Goal: Task Accomplishment & Management: Complete application form

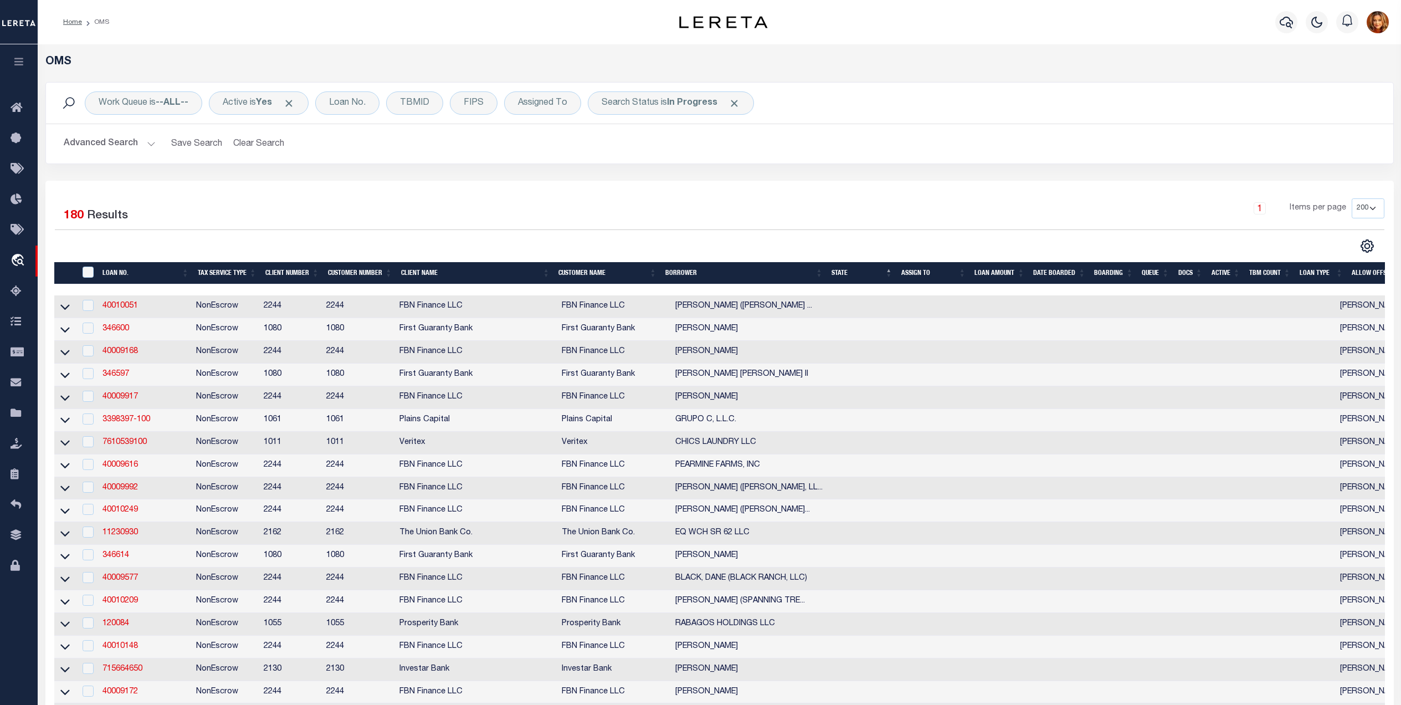
select select "200"
click at [333, 114] on div "Loan No." at bounding box center [347, 102] width 64 height 23
type input "GXXR-60"
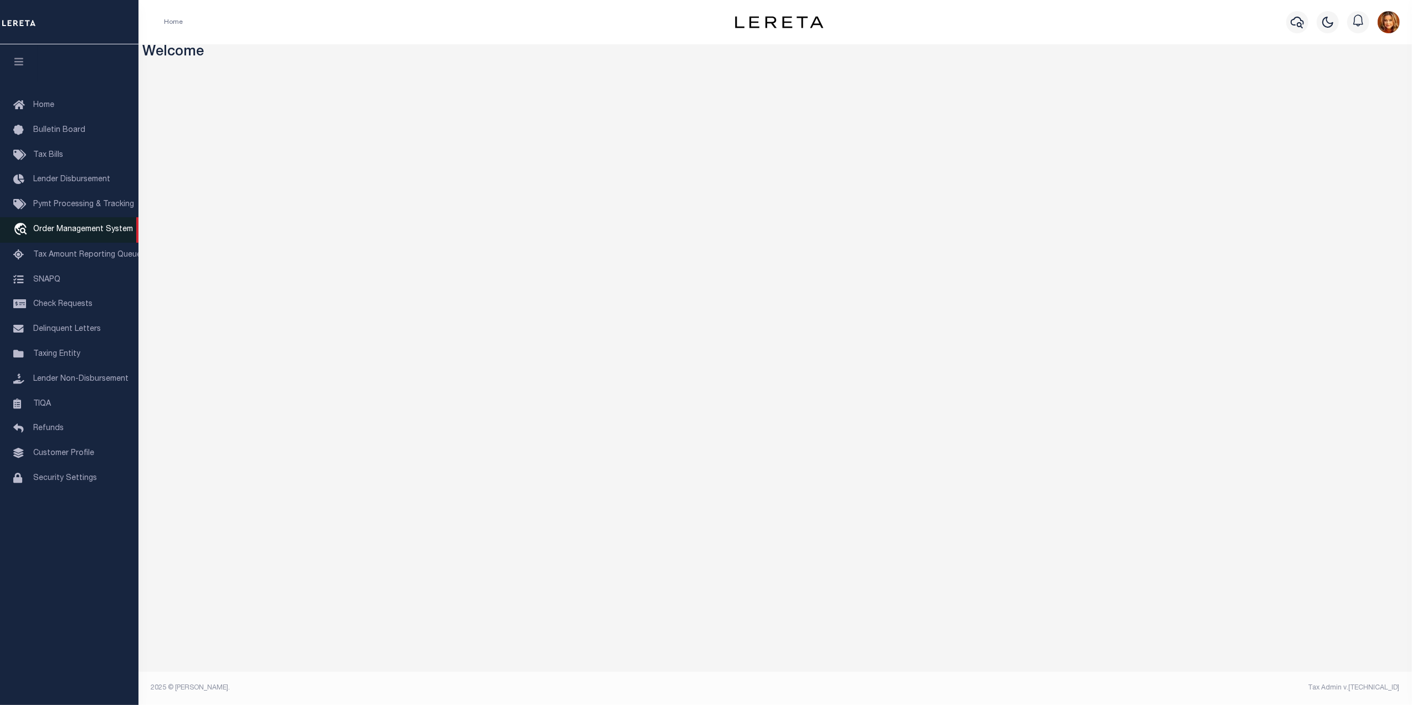
click at [45, 232] on span "Order Management System" at bounding box center [83, 230] width 100 height 8
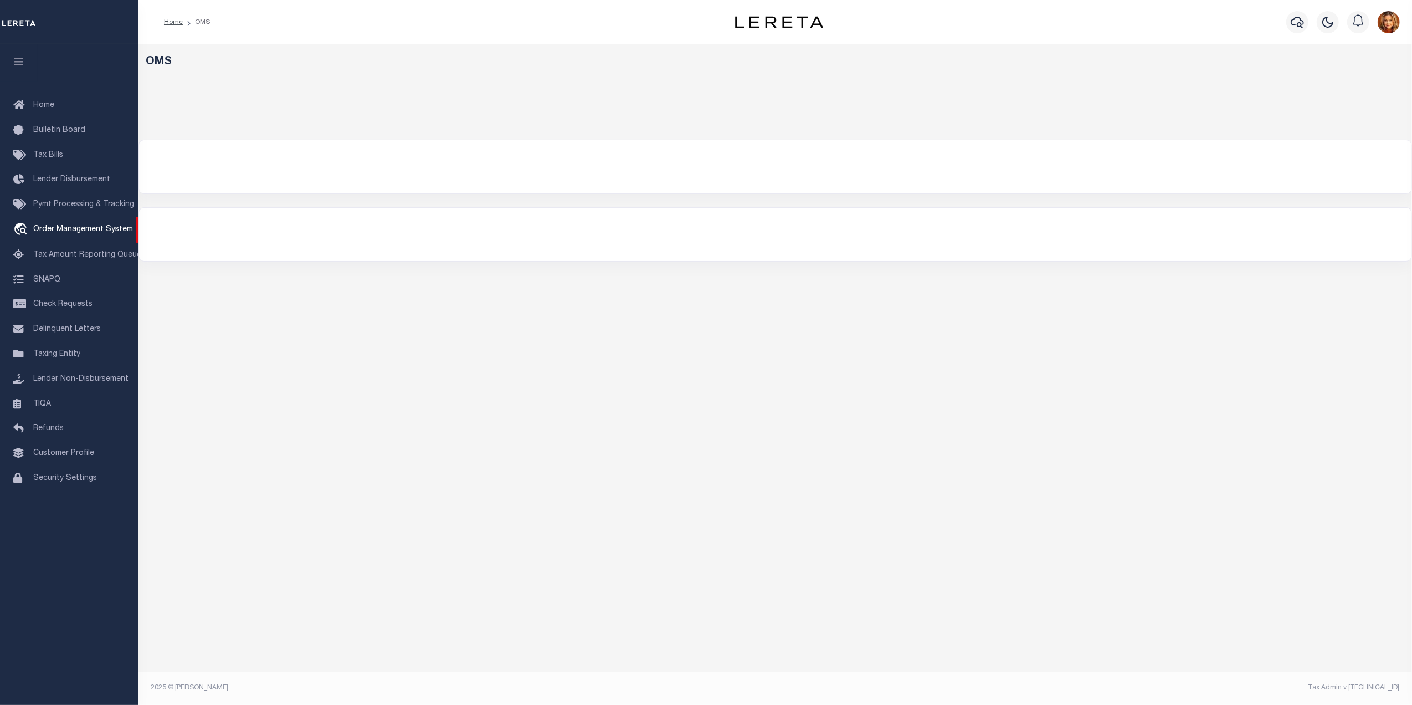
select select "200"
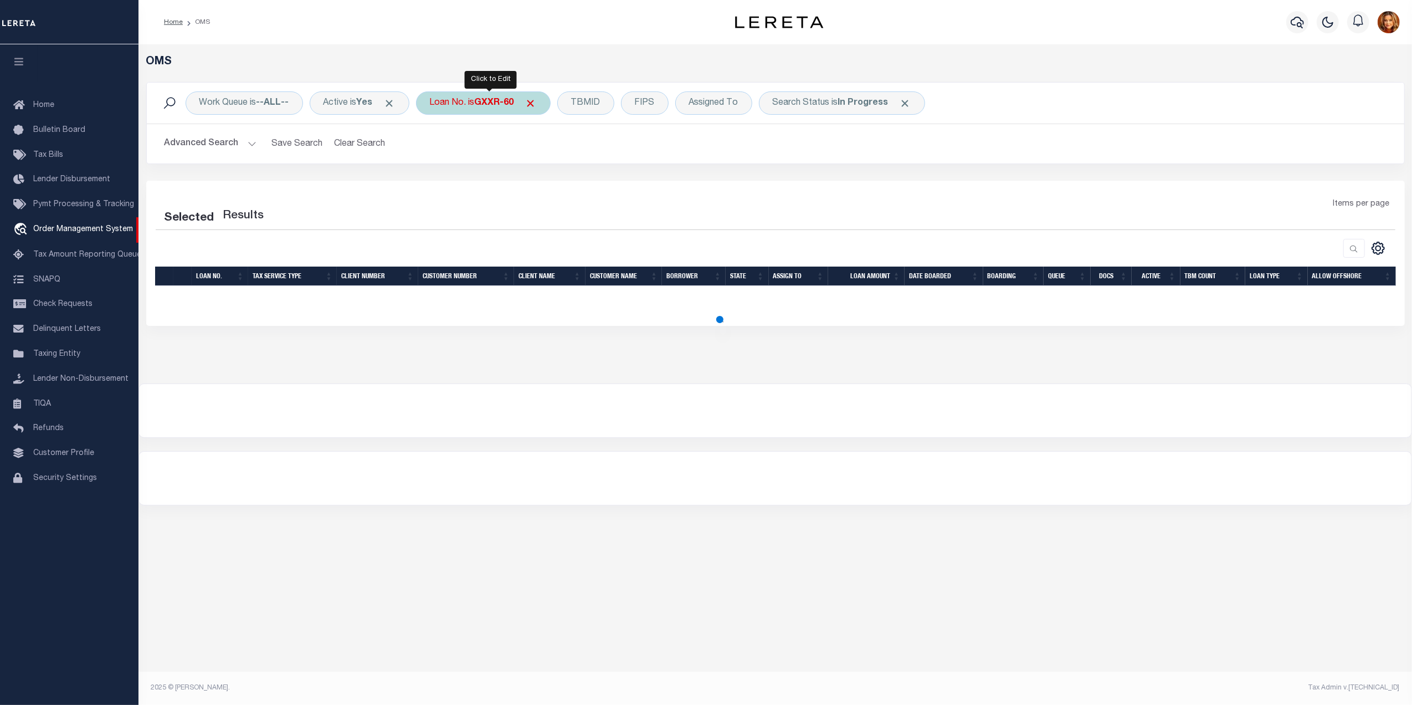
select select "200"
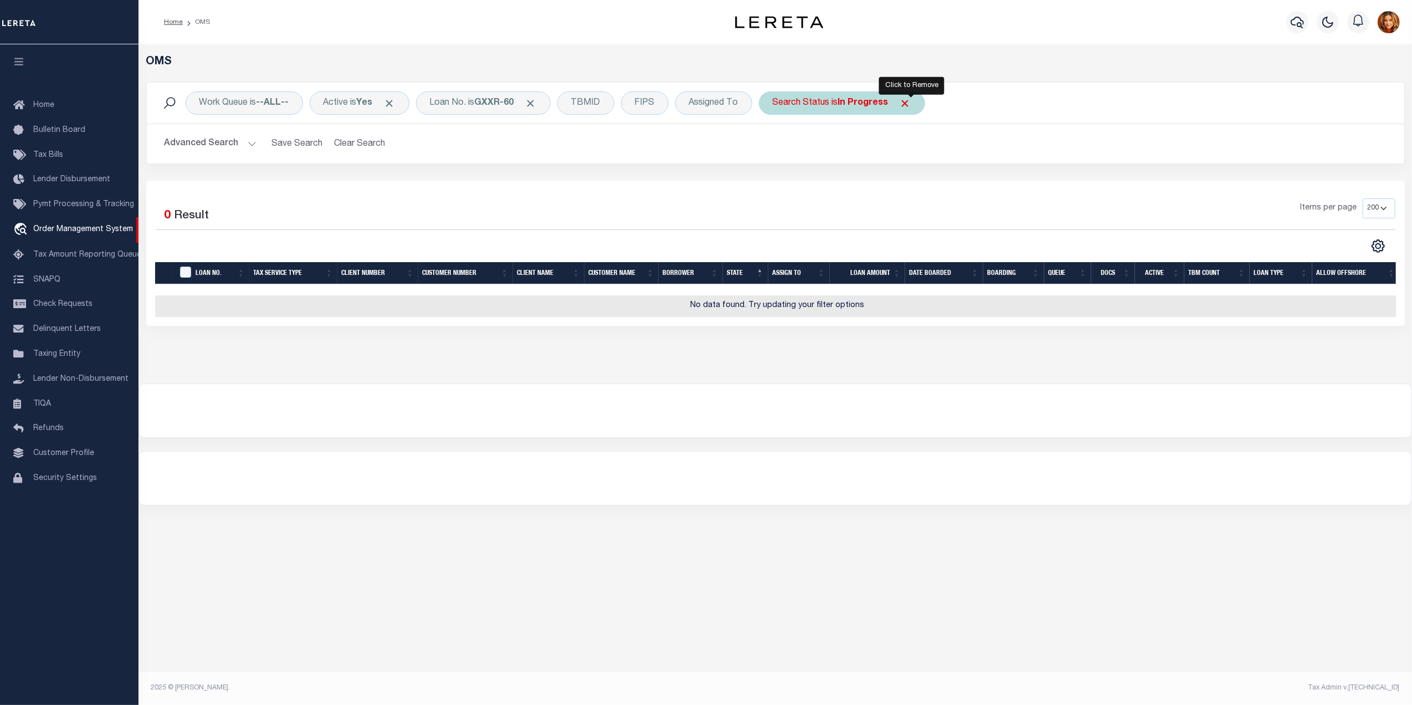
click at [911, 105] on span "Click to Remove" at bounding box center [906, 104] width 12 height 12
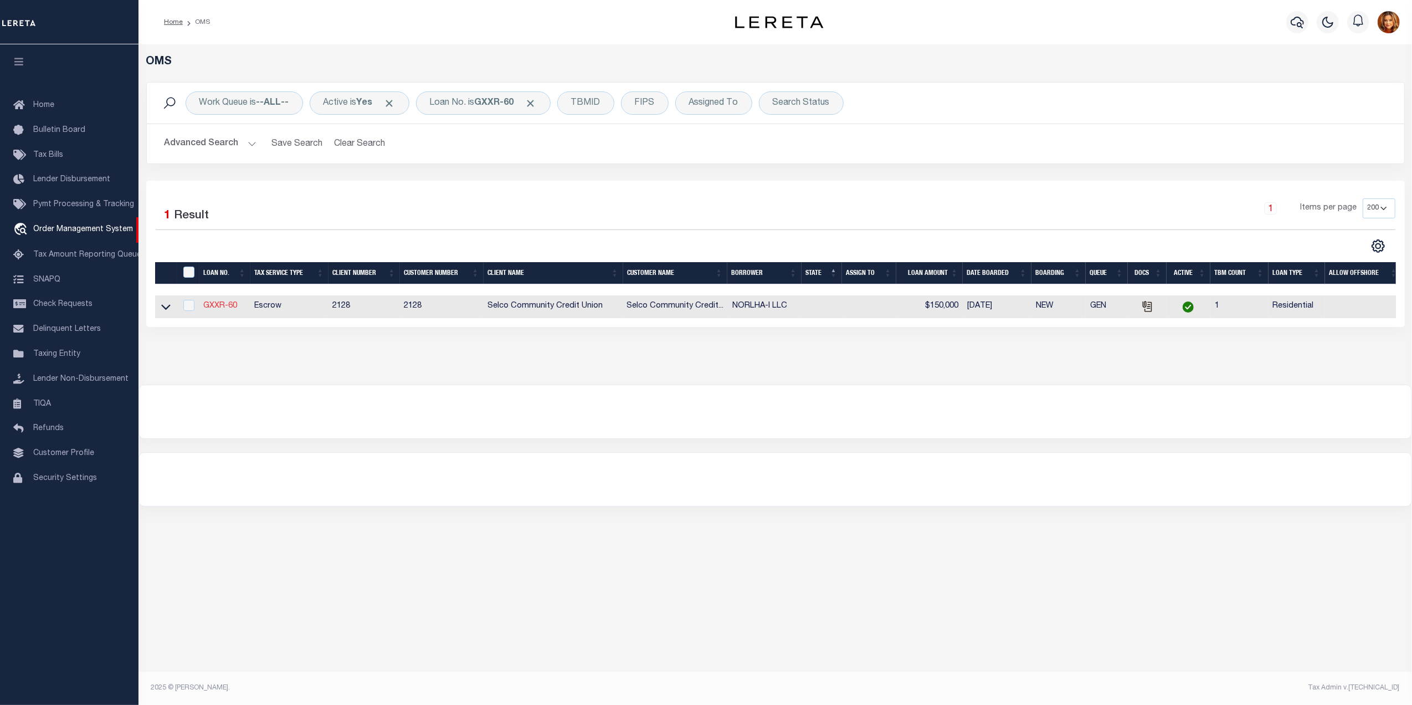
click at [206, 310] on link "GXXR-60" at bounding box center [220, 306] width 34 height 8
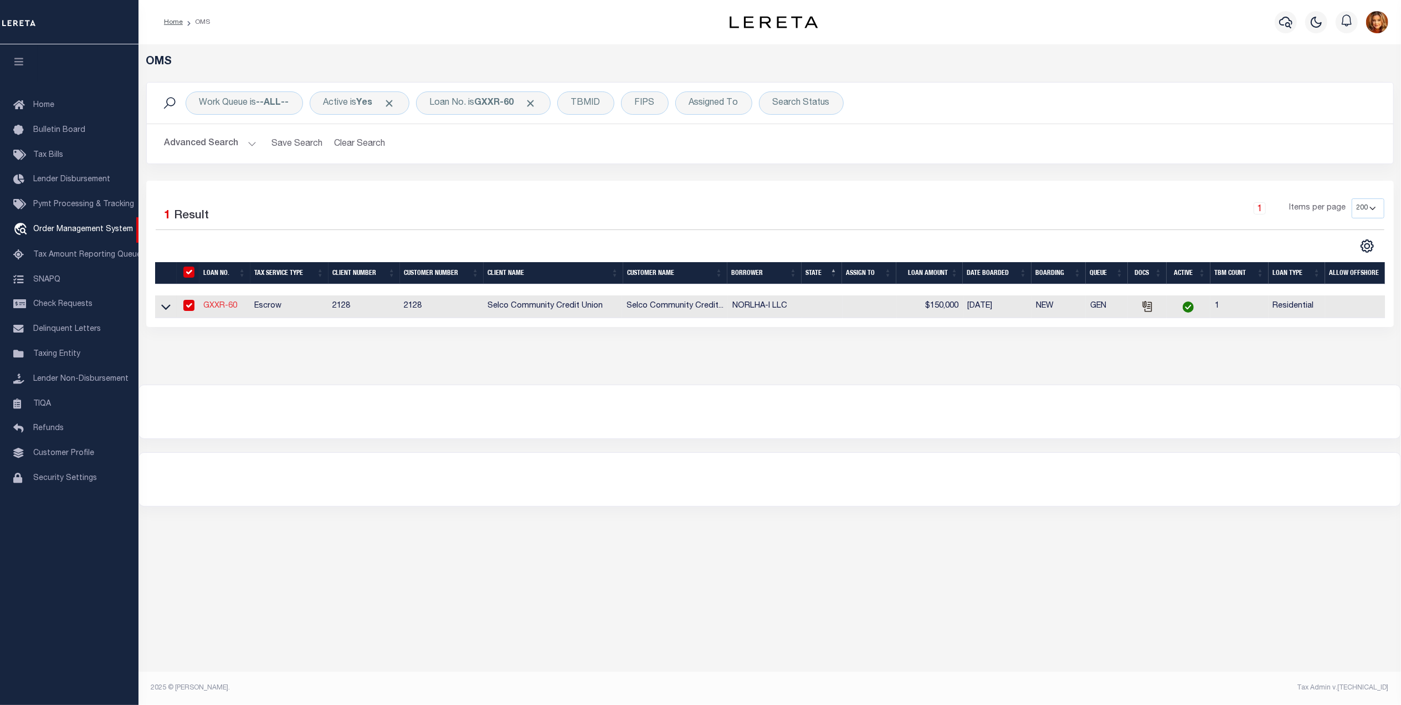
type input "GXXR-60"
type input "NORLHA-I LLC"
select select
type input "[DATE]"
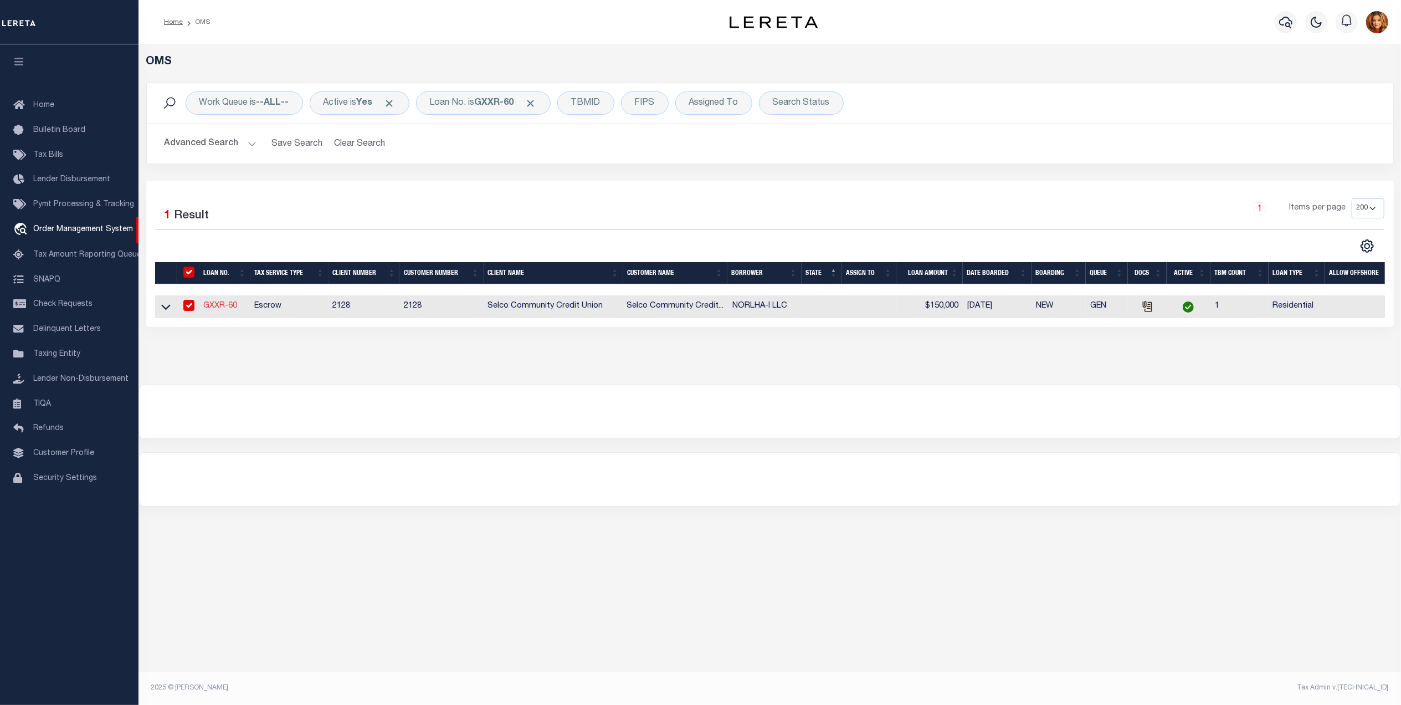
select select "10"
select select "Escrow"
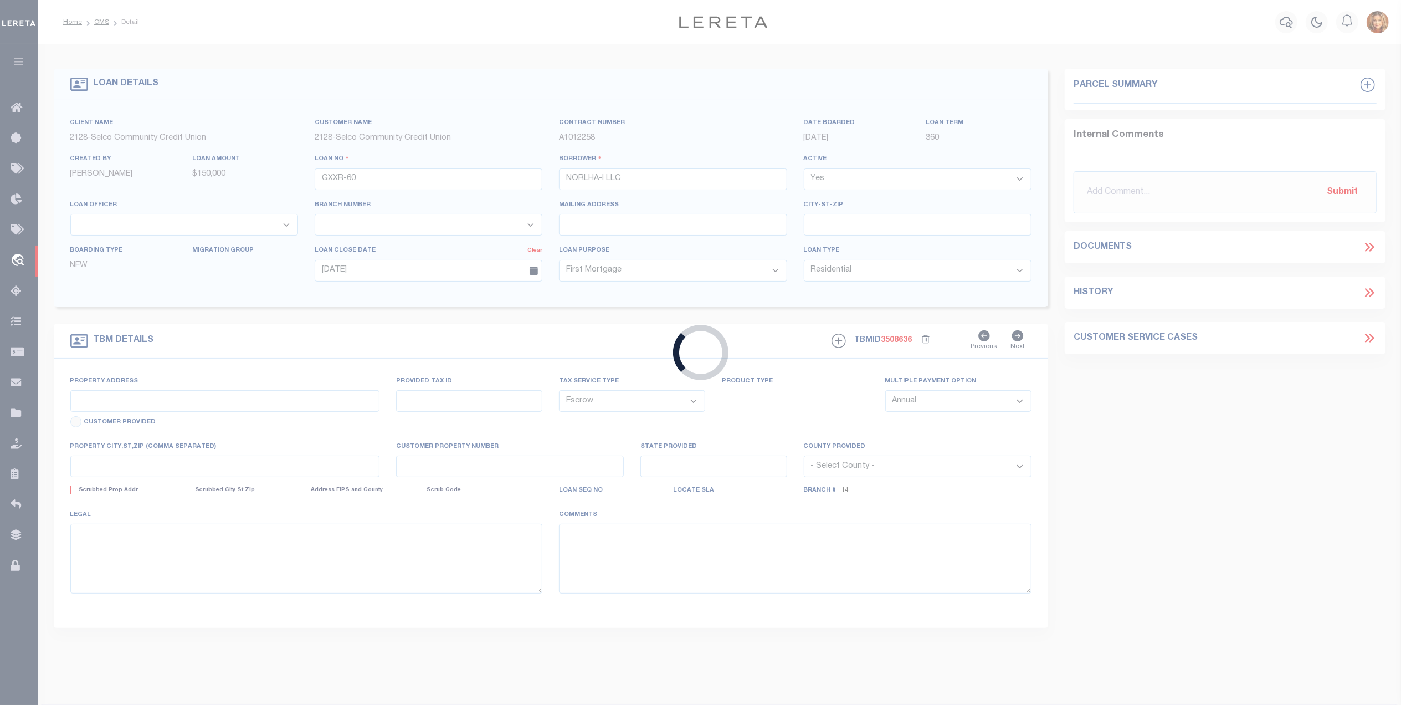
select select "8219"
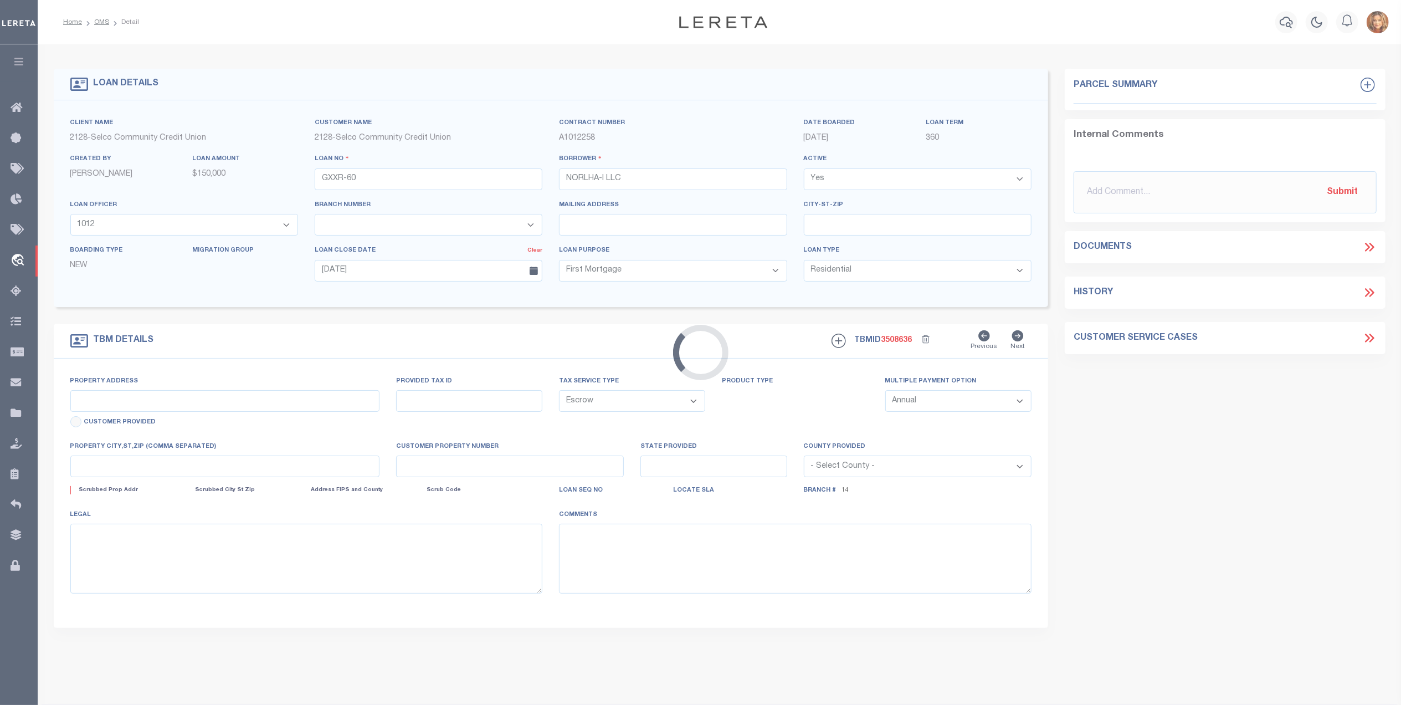
select select "2473"
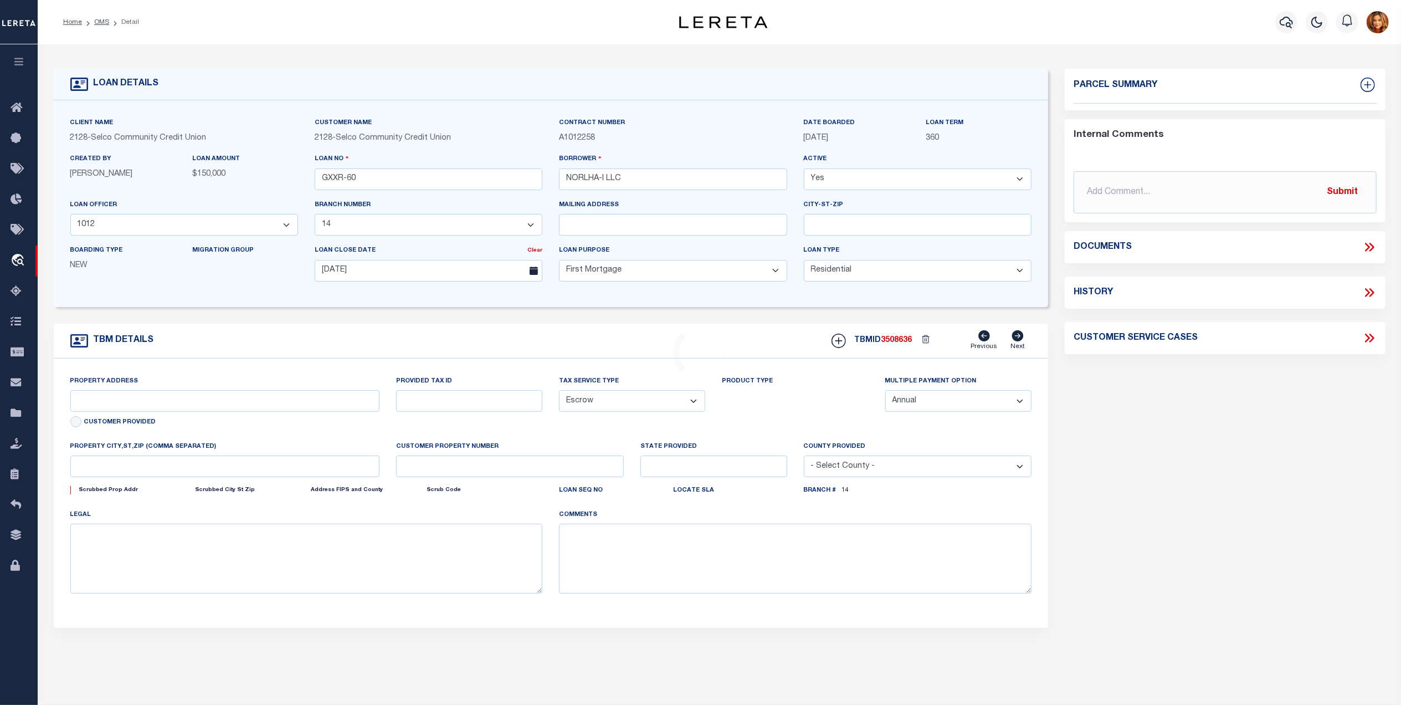
type input "[STREET_ADDRESS]"
select select
type input "[PERSON_NAME] OR 97401-2940"
type textarea "Lot 2, [GEOGRAPHIC_DATA], [GEOGRAPHIC_DATA], as platted and recorded in Book 25…"
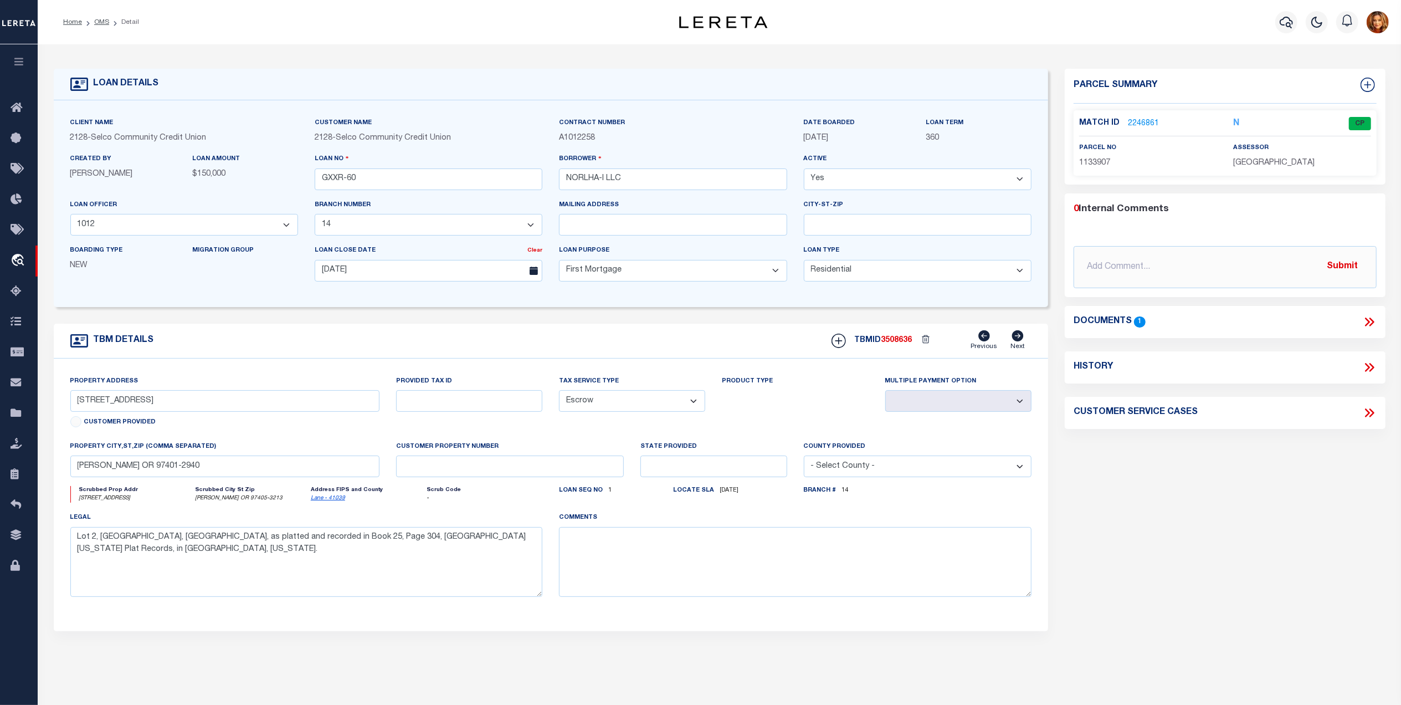
click at [1140, 123] on link "2246861" at bounding box center [1143, 124] width 31 height 12
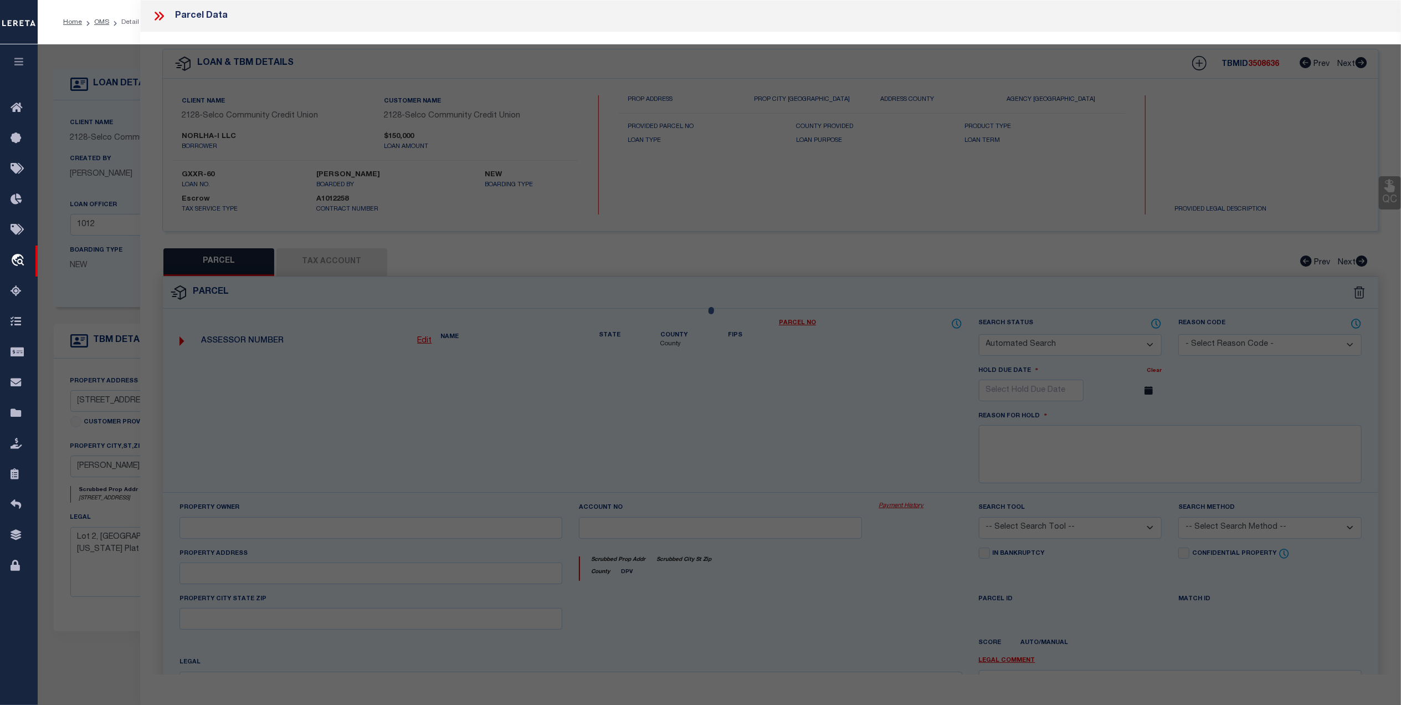
checkbox input "false"
select select "CP"
type input "SCS INVESTMENTS LLC"
select select "ATL"
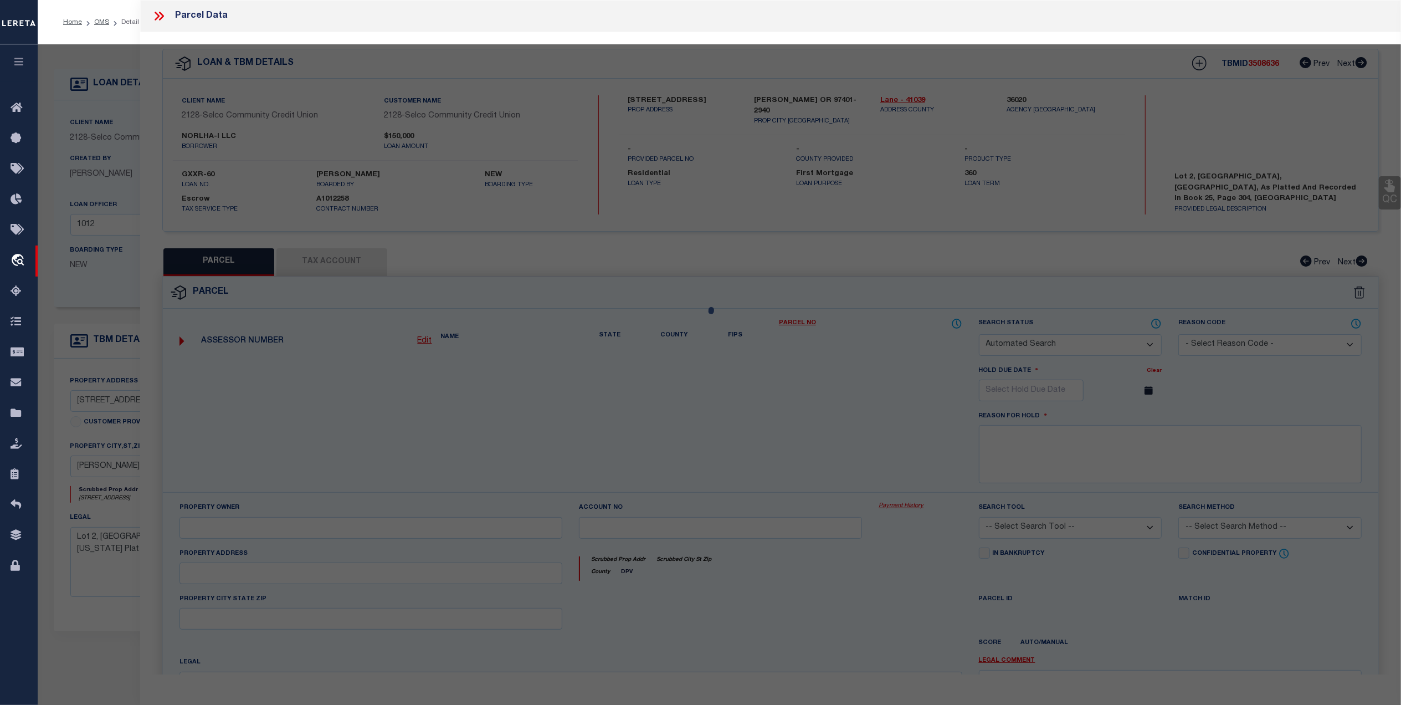
select select "ADD"
type input "142 W 8TH AVE"
checkbox input "false"
type input "EUGENE OR 97401"
type textarea "Map and Tax Lot # 1703311304100 Acreage 0.09 TCA 00498"
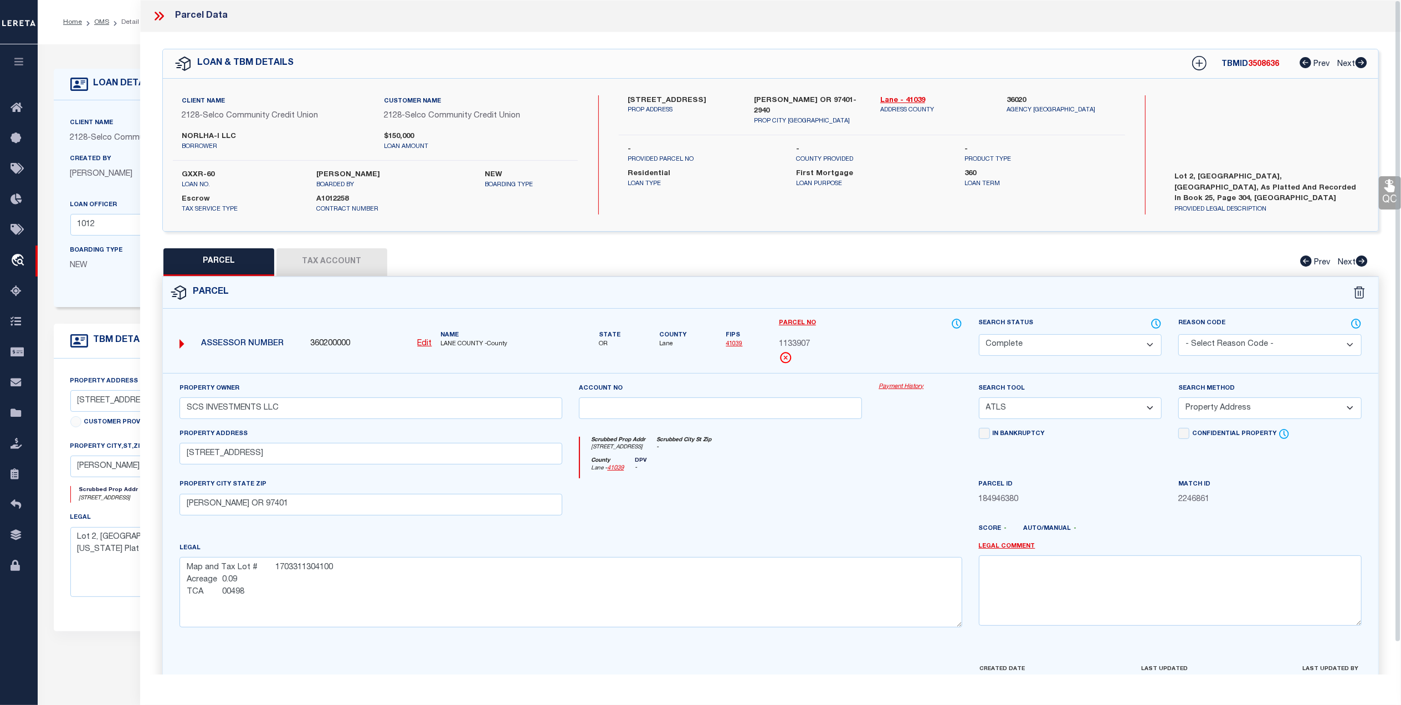
click at [162, 14] on icon at bounding box center [159, 16] width 14 height 14
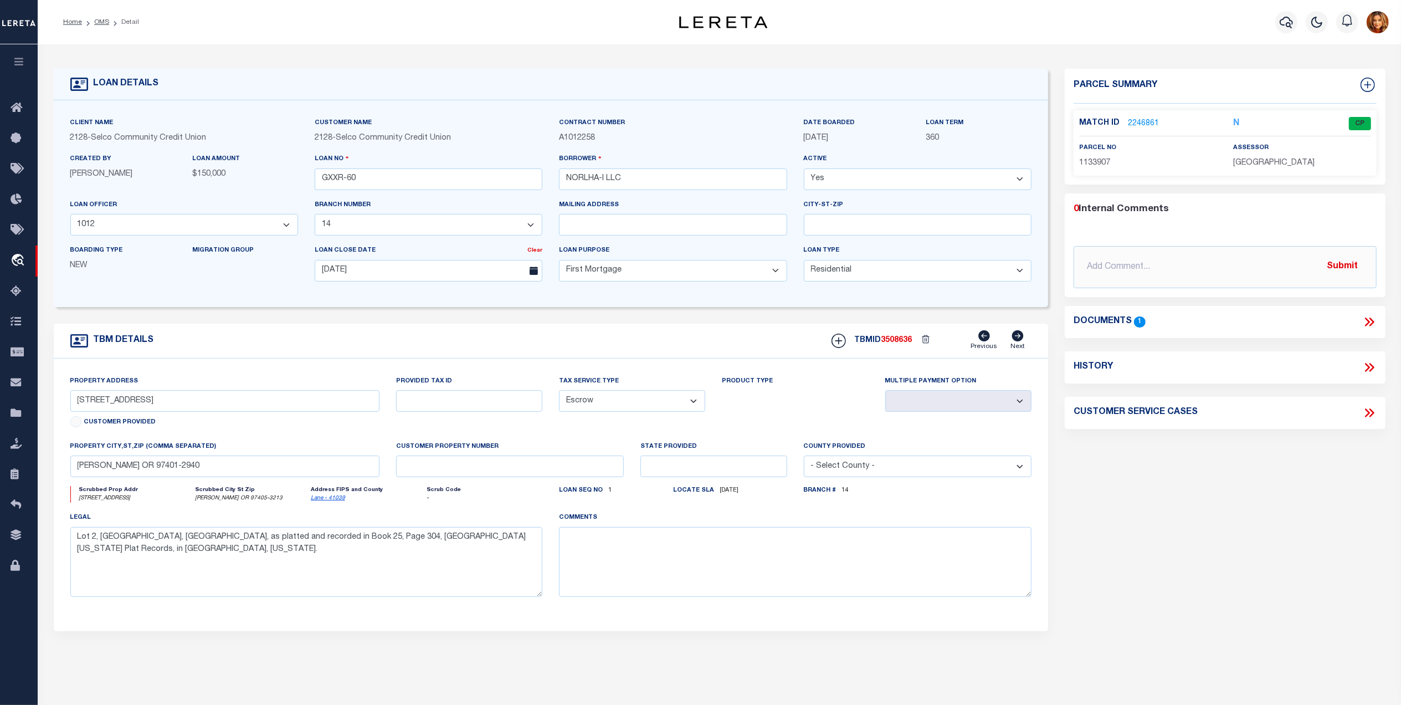
click at [1371, 317] on icon at bounding box center [1369, 322] width 14 height 14
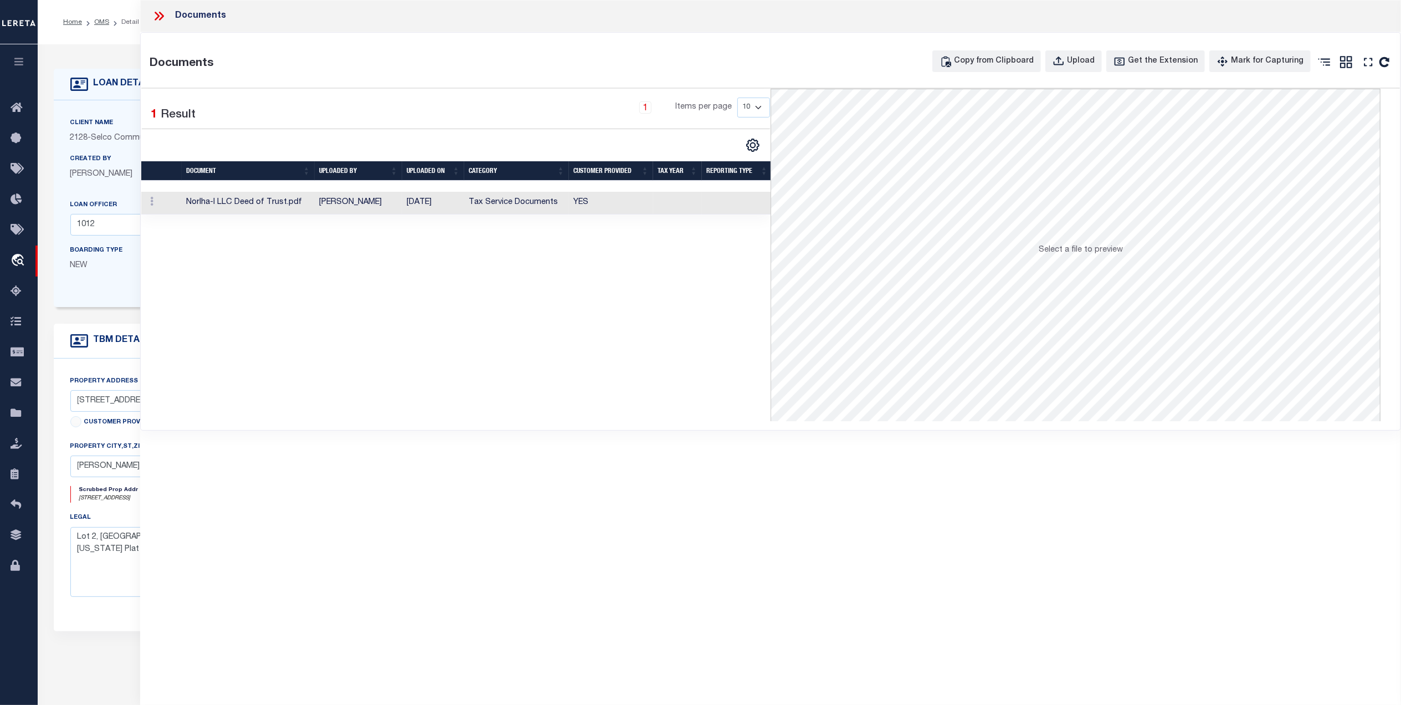
click at [424, 201] on td "[DATE]" at bounding box center [433, 203] width 62 height 23
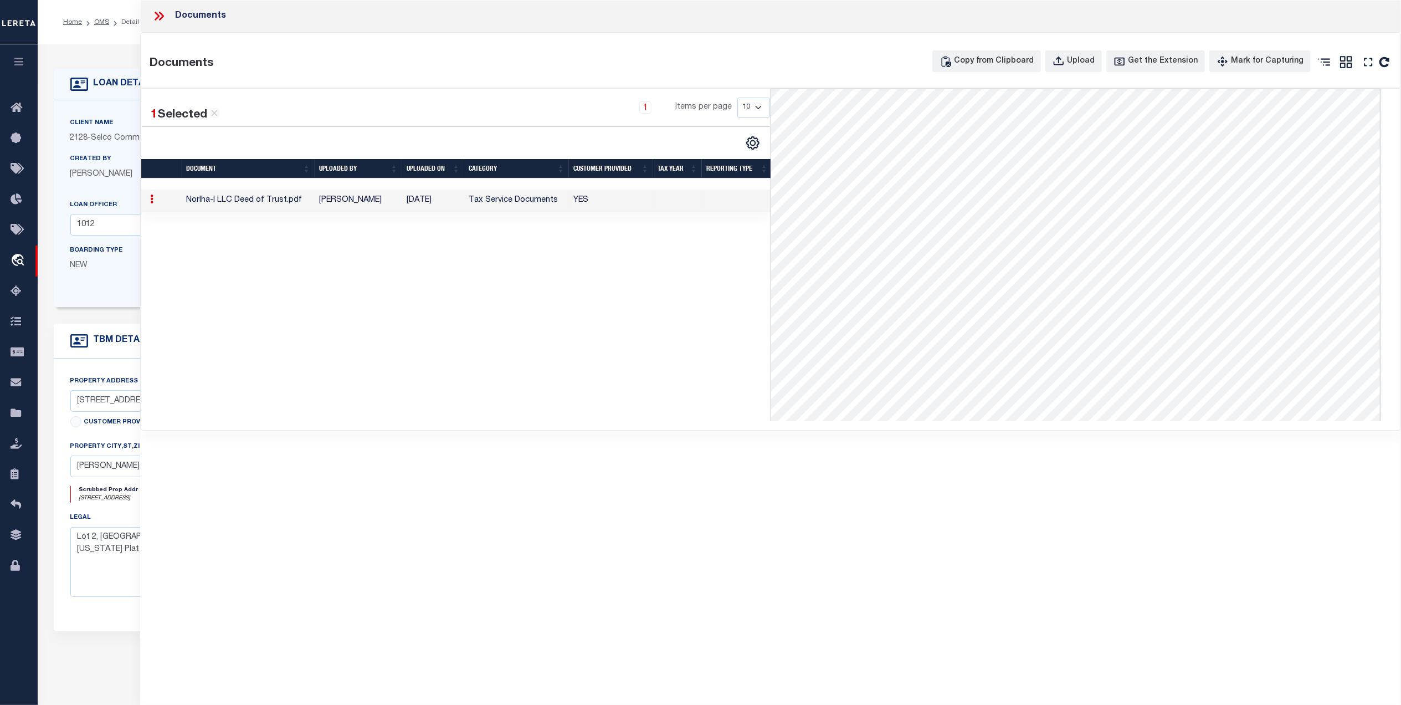
click at [116, 33] on ol "Home OMS Detail" at bounding box center [101, 22] width 94 height 23
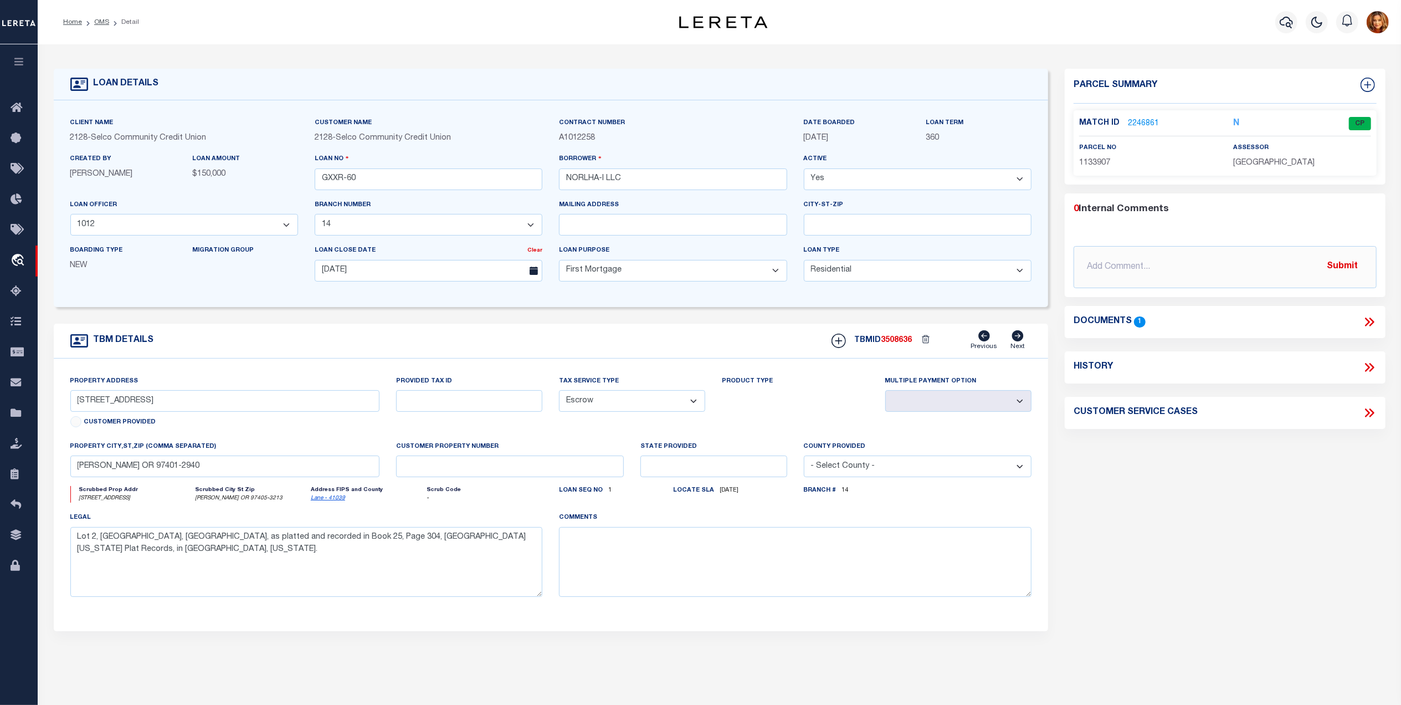
click at [1137, 125] on link "2246861" at bounding box center [1143, 124] width 31 height 12
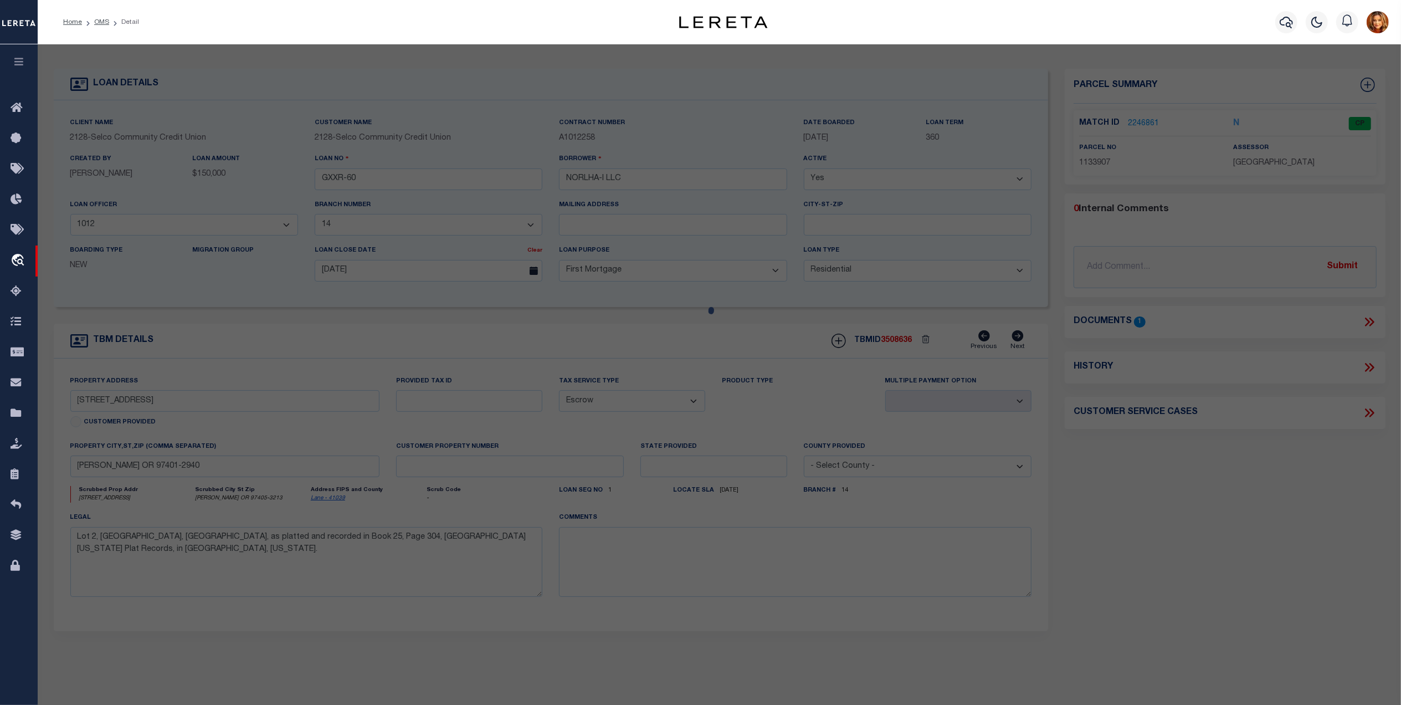
select select "AS"
select select
checkbox input "false"
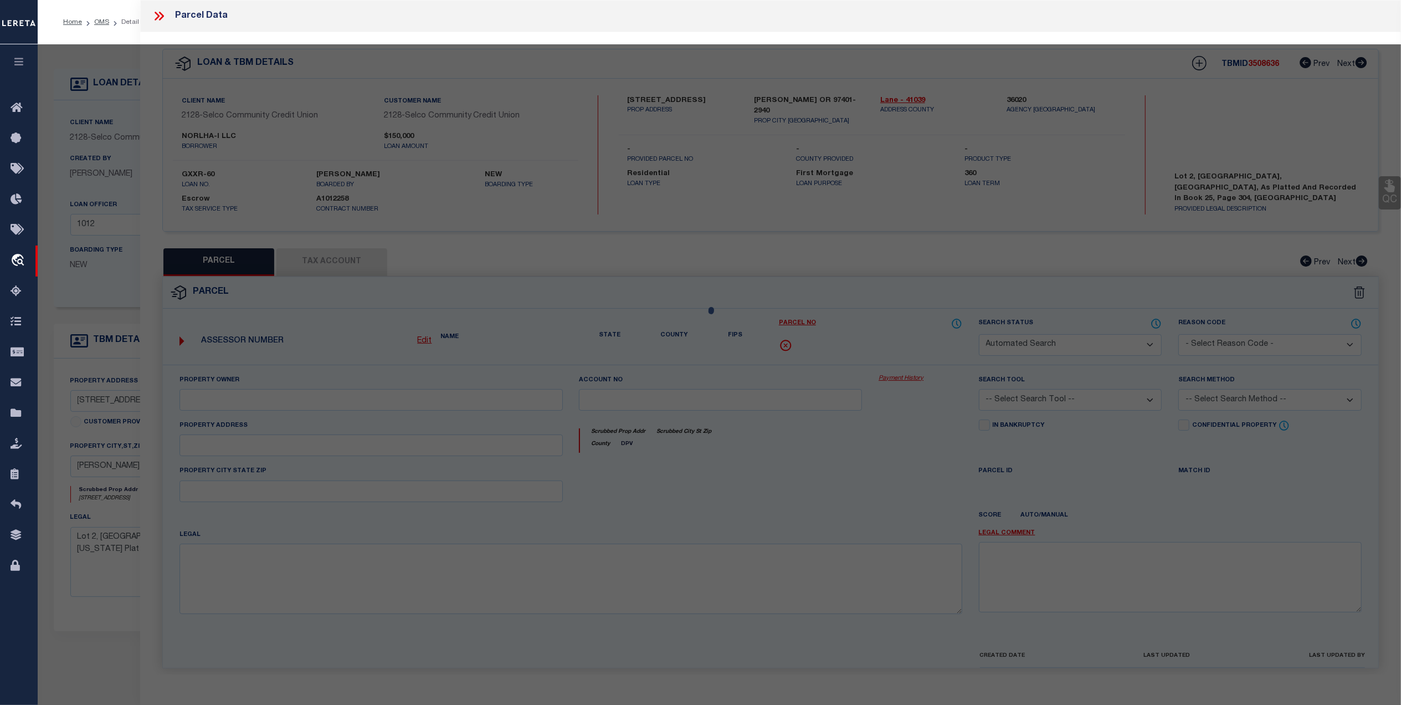
select select "CP"
type input "SCS INVESTMENTS LLC"
select select "ATL"
select select "ADD"
type input "142 W 8TH AVE"
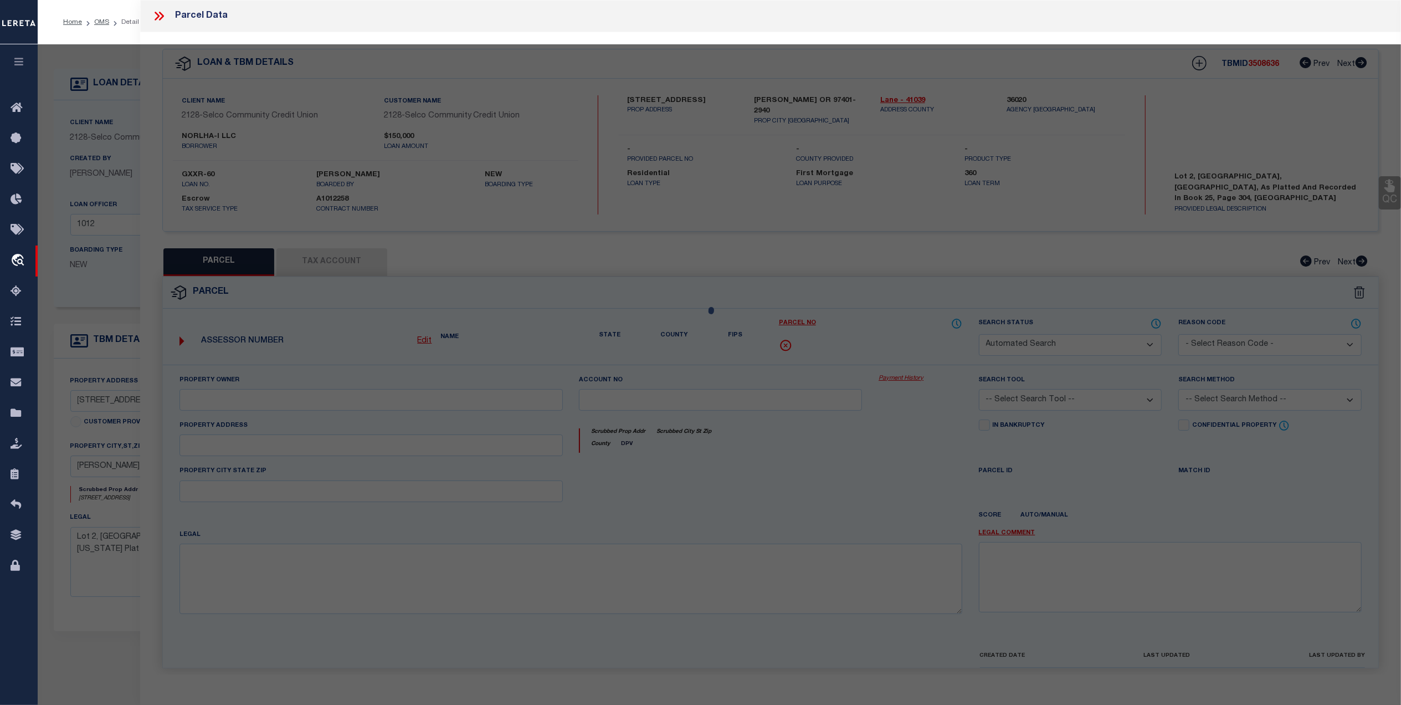
checkbox input "false"
type input "EUGENE OR 97401"
type textarea "Map and Tax Lot # 1703311304100 Acreage 0.09 TCA 00498"
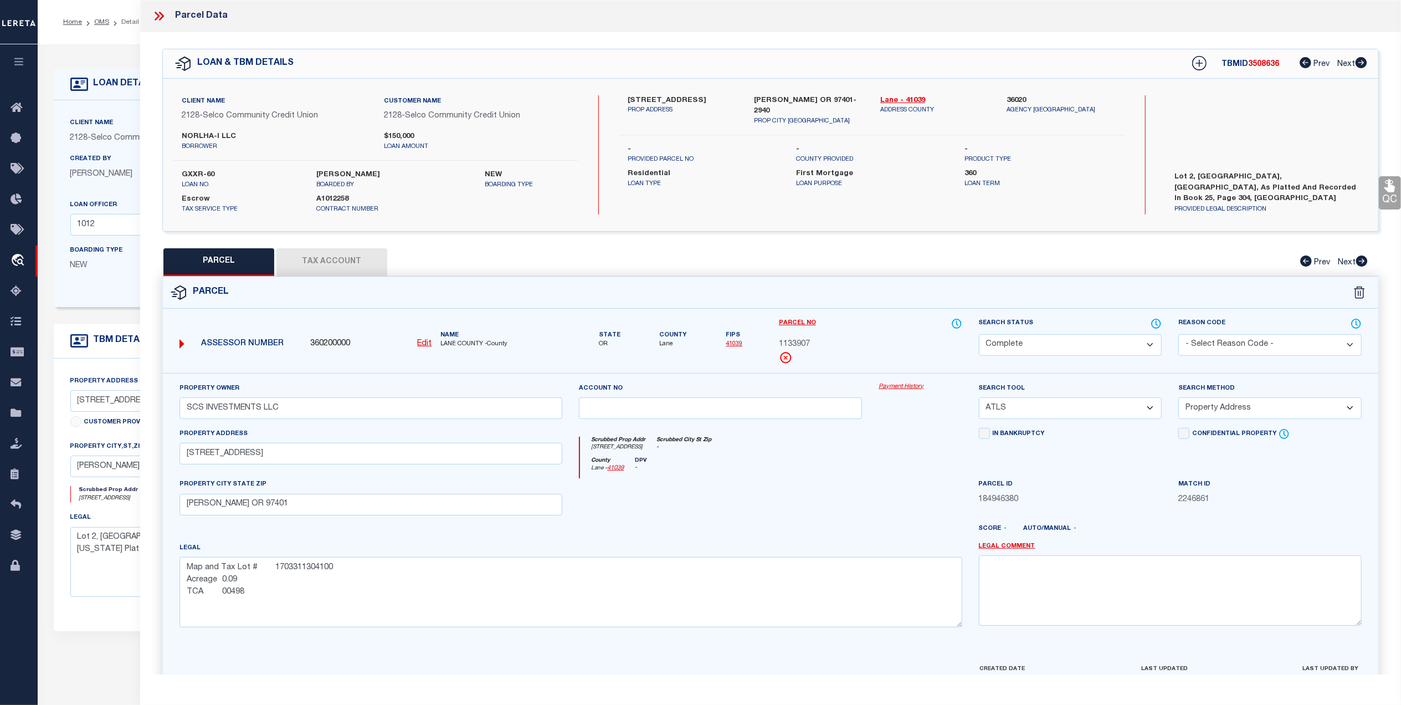
click at [1148, 341] on select "Automated Search Bad Parcel Complete Duplicate Parcel High Dollar Reporting In …" at bounding box center [1070, 345] width 183 height 22
select select "PR"
click at [979, 334] on select "Automated Search Bad Parcel Complete Duplicate Parcel High Dollar Reporting In …" at bounding box center [1070, 345] width 183 height 22
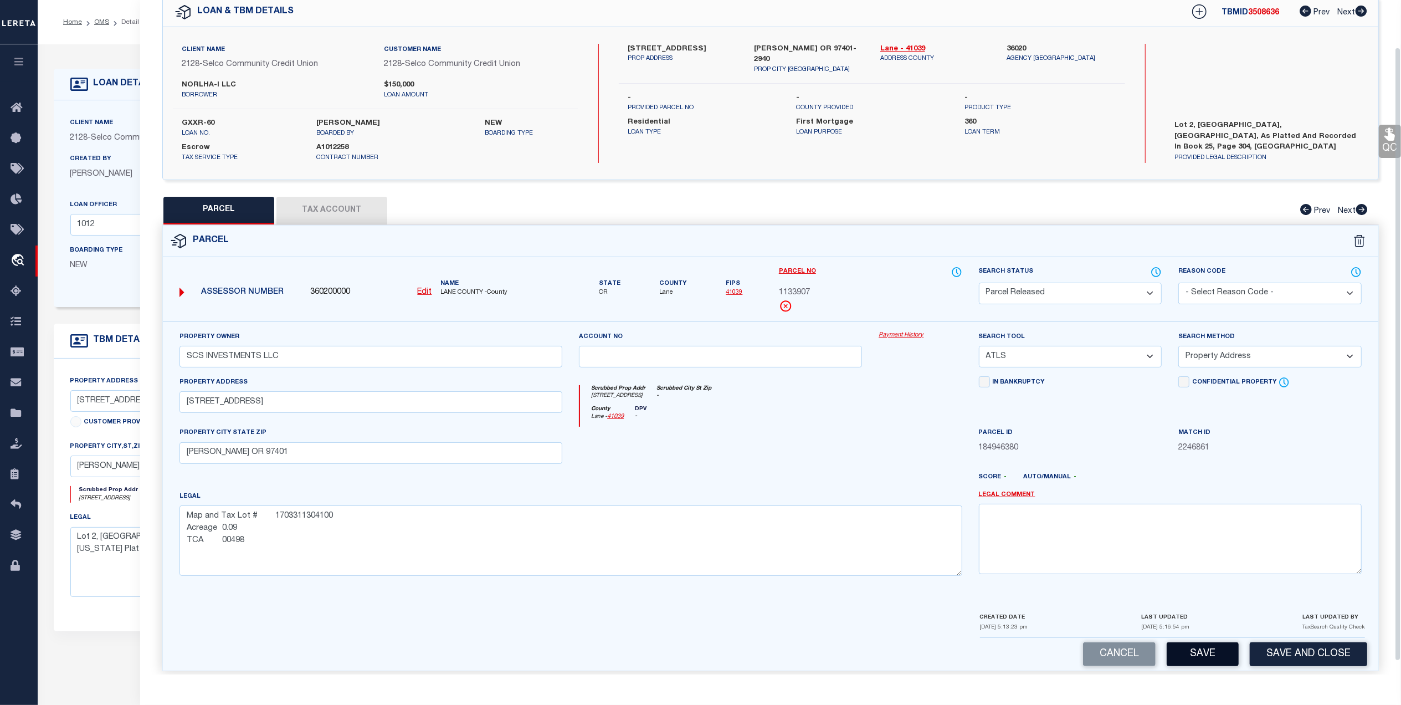
scroll to position [65, 0]
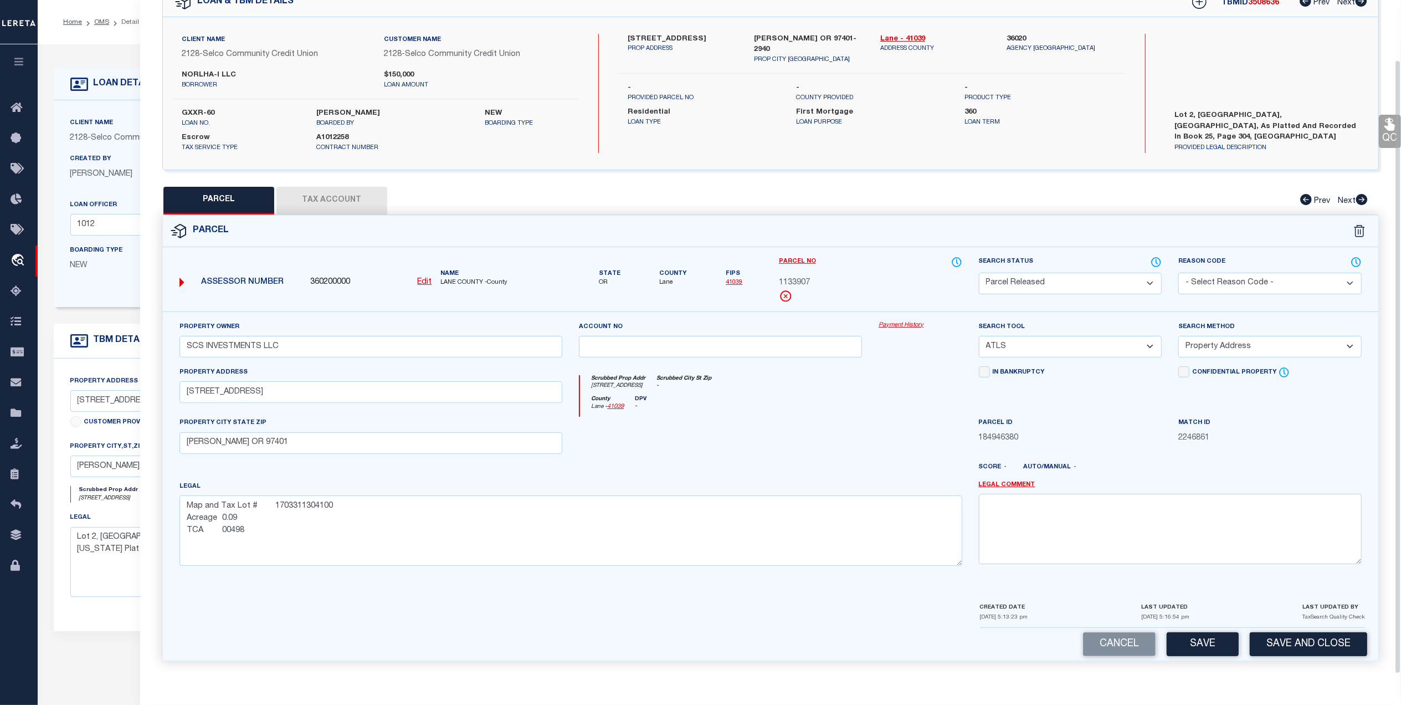
click at [1192, 643] on button "Save" at bounding box center [1203, 644] width 72 height 24
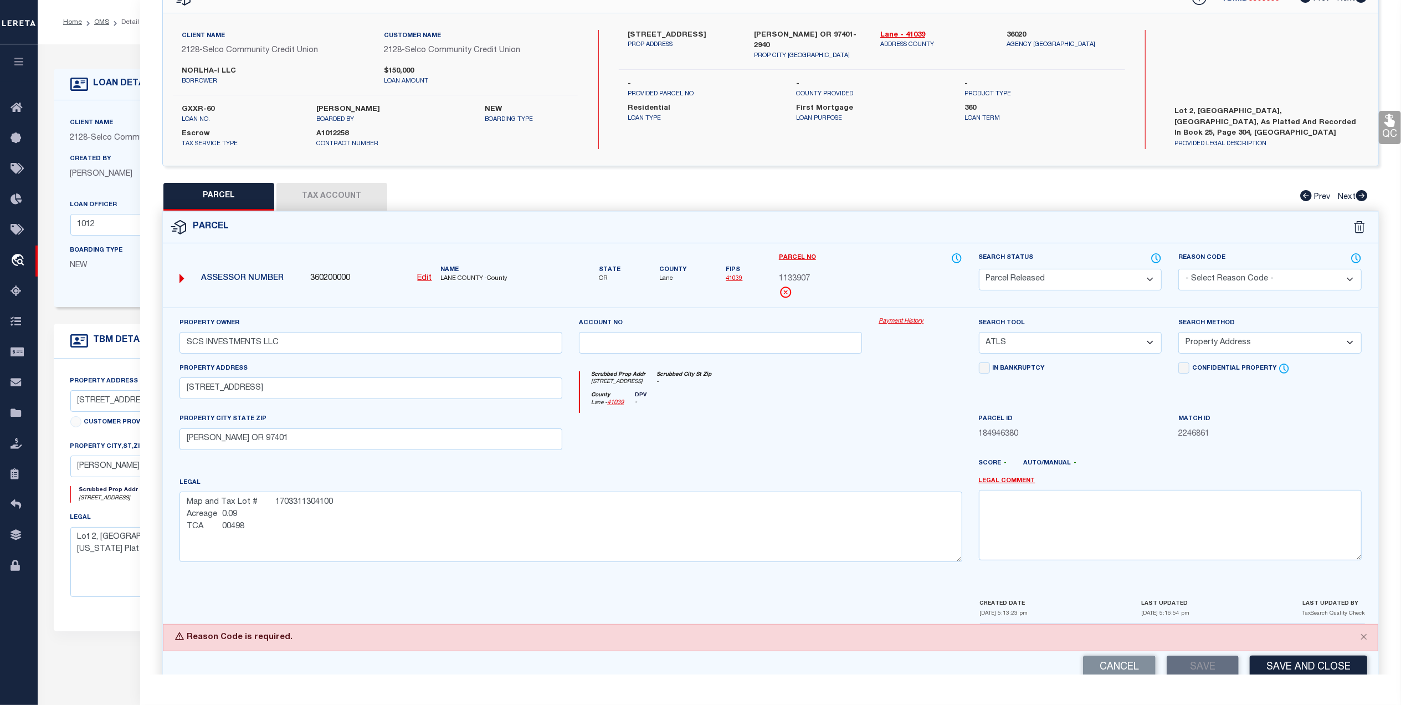
click at [1288, 278] on select "- Select Reason Code - 099 - Other (Provide additional detail) ACT - Agency Cha…" at bounding box center [1270, 280] width 183 height 22
select select "ADD"
click at [1179, 269] on select "- Select Reason Code - 099 - Other (Provide additional detail) ACT - Agency Cha…" at bounding box center [1270, 280] width 183 height 22
click at [1206, 663] on button "Save" at bounding box center [1203, 667] width 72 height 24
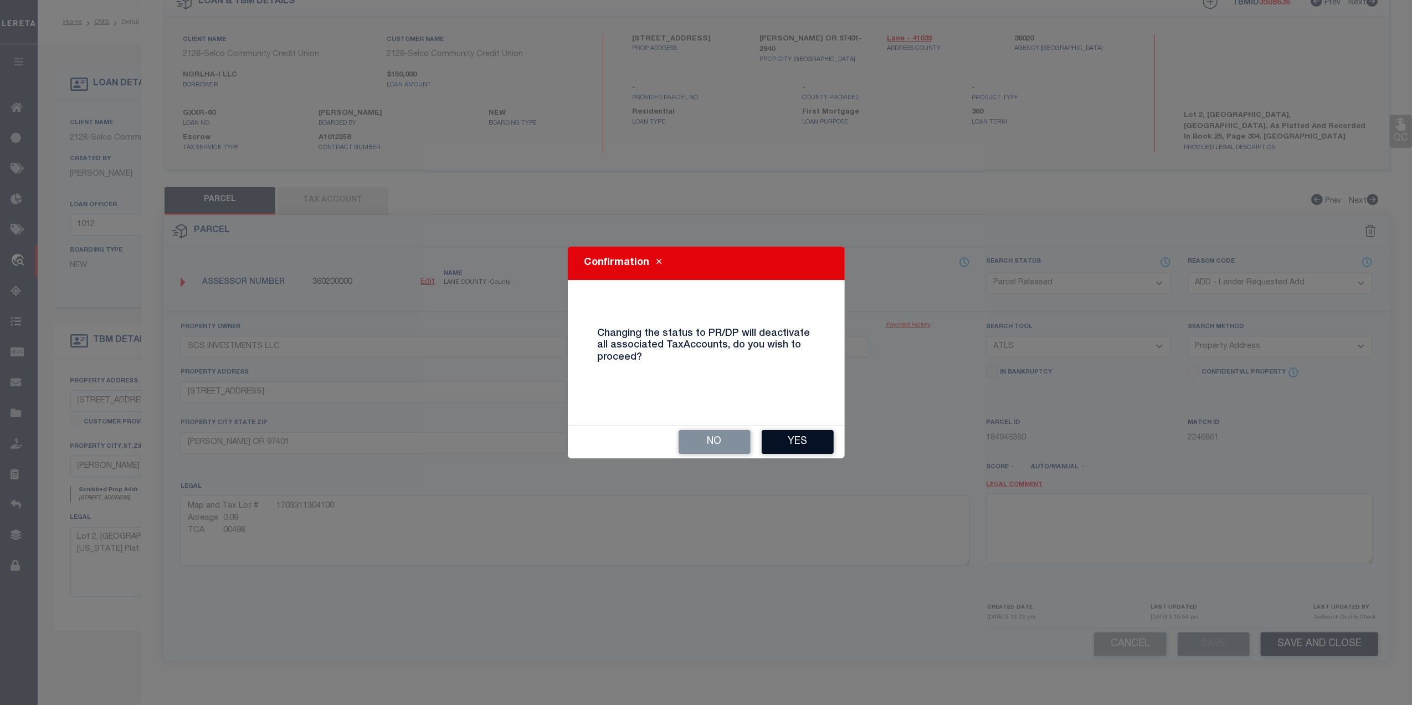
click at [810, 445] on button "Yes" at bounding box center [798, 442] width 72 height 24
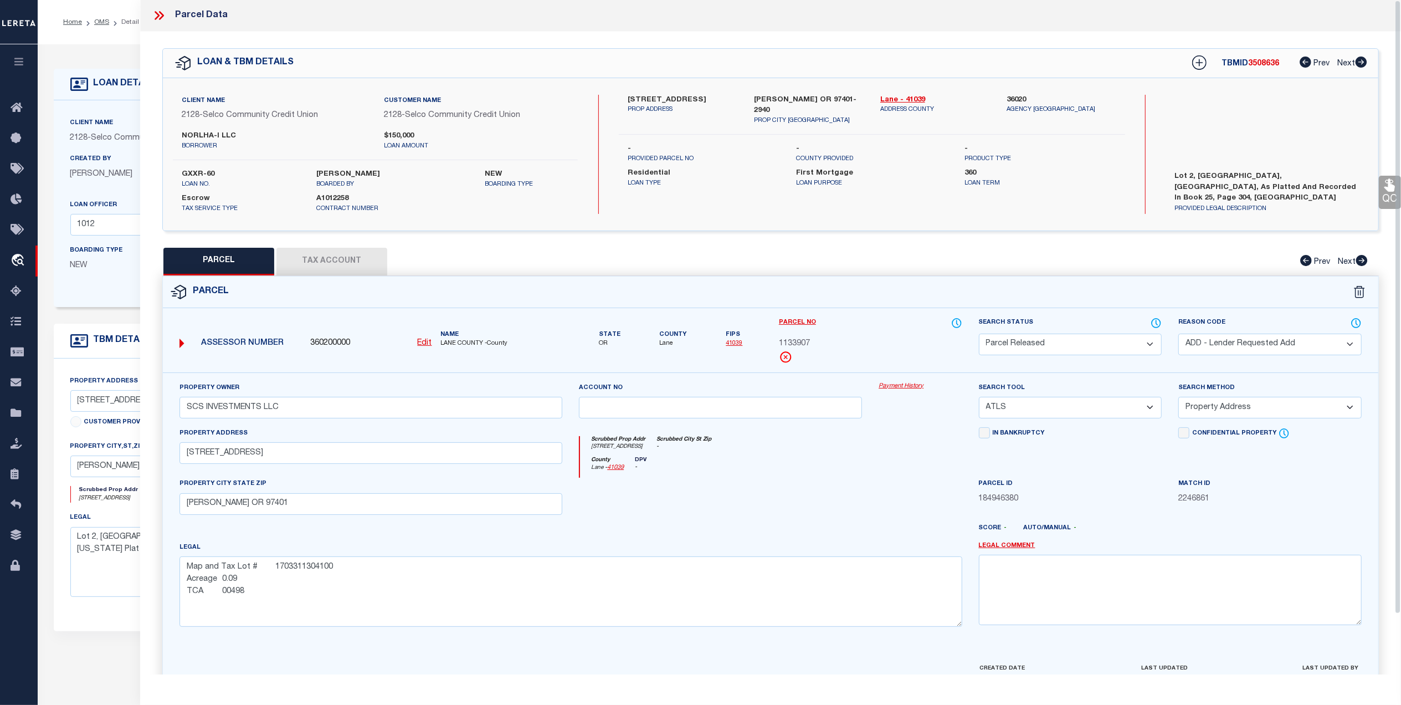
scroll to position [0, 0]
select select "AS"
select select
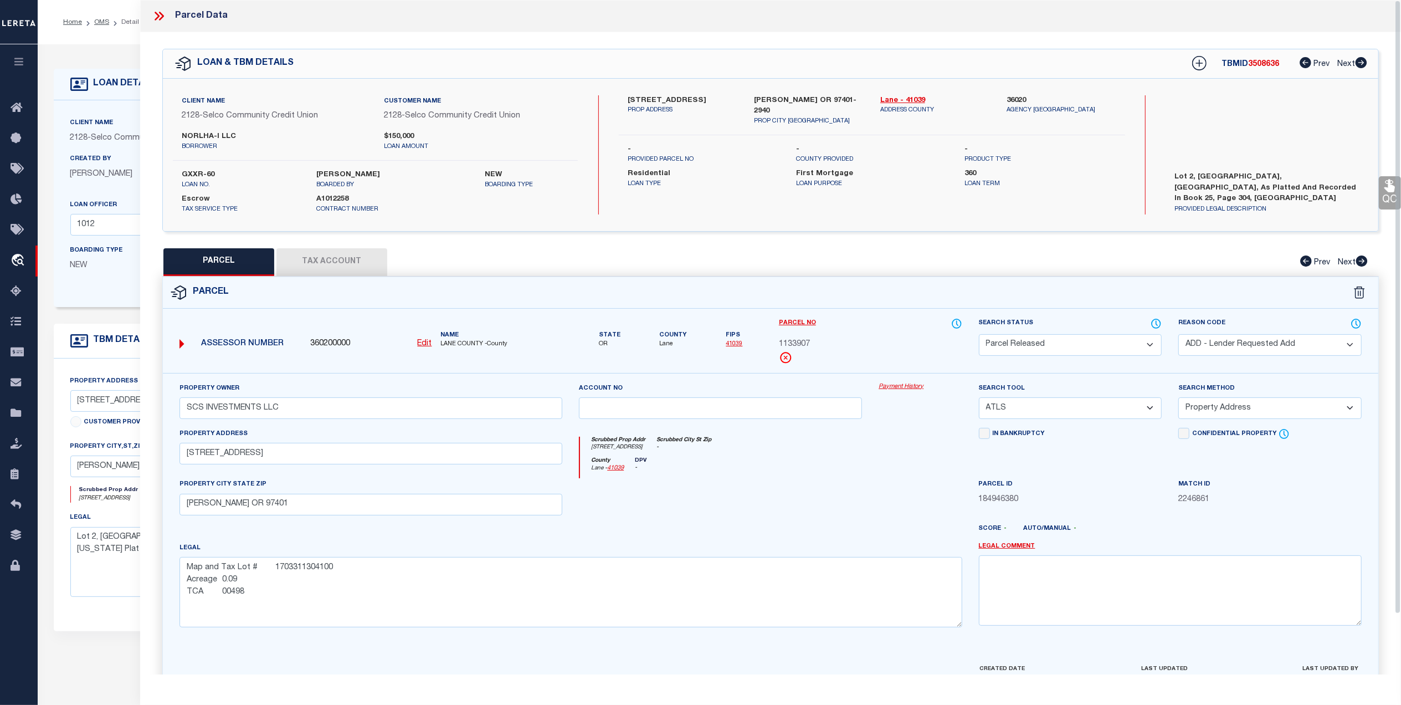
checkbox input "false"
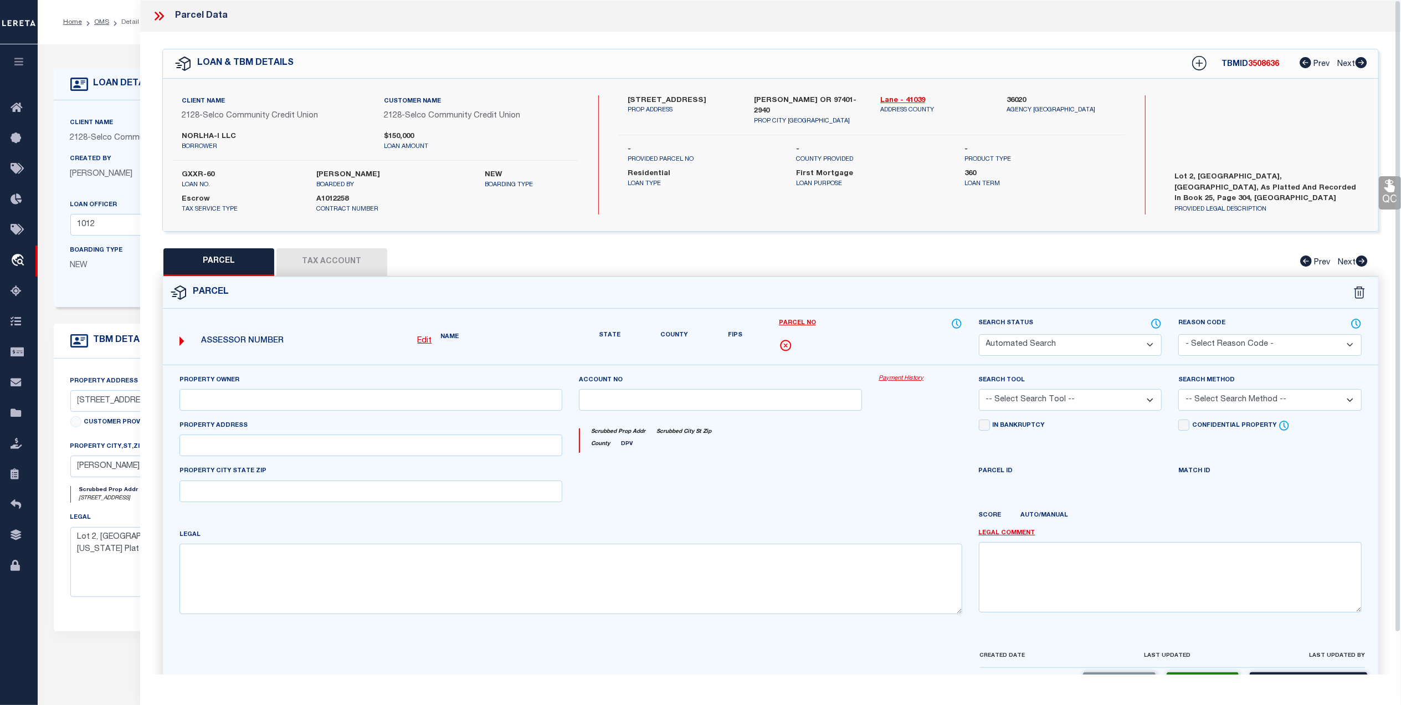
select select "PR"
select select "ADD"
type input "SCS INVESTMENTS LLC"
select select "ATL"
select select "ADD"
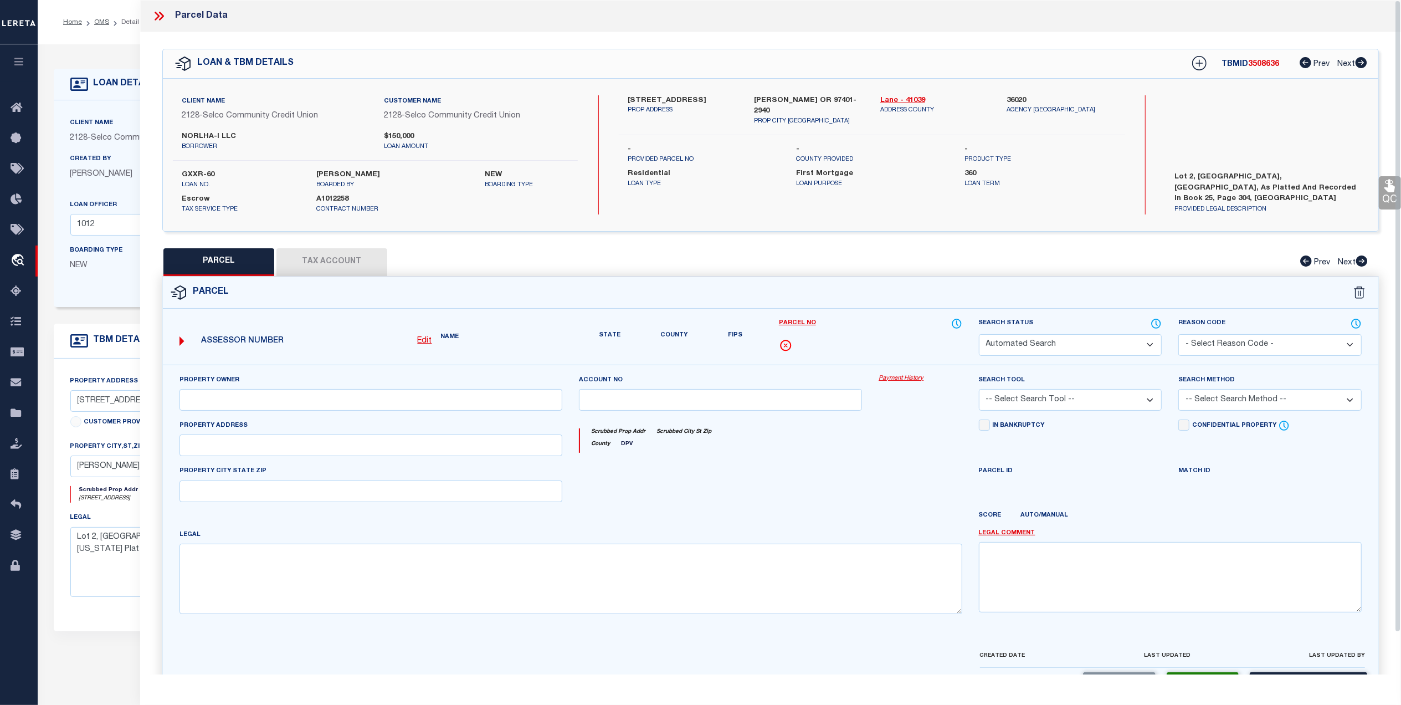
type input "142 W 8TH AVE"
type input "EUGENE OR 97401"
type textarea "Map and Tax Lot # 1703311304100 Acreage 0.09 TCA 00498"
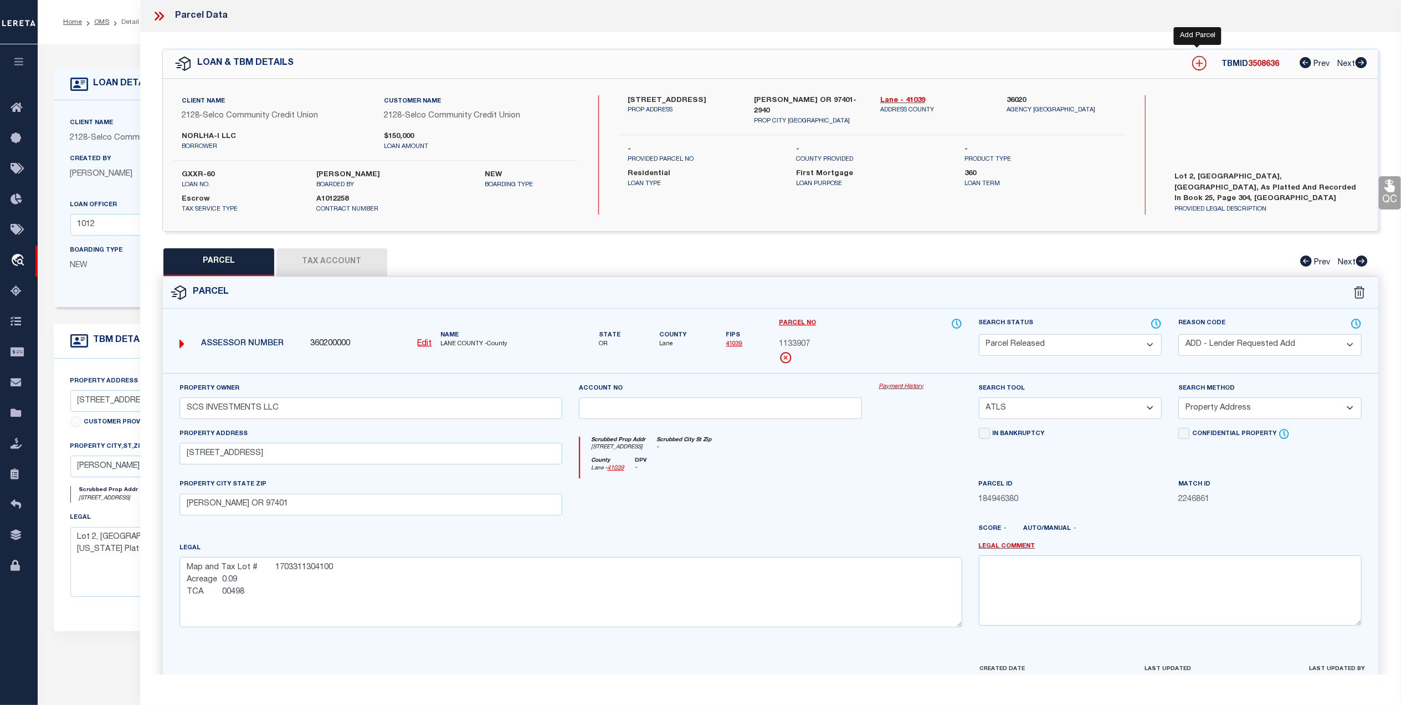
click at [1195, 60] on icon at bounding box center [1199, 63] width 14 height 14
select select "IP"
type textarea "-"
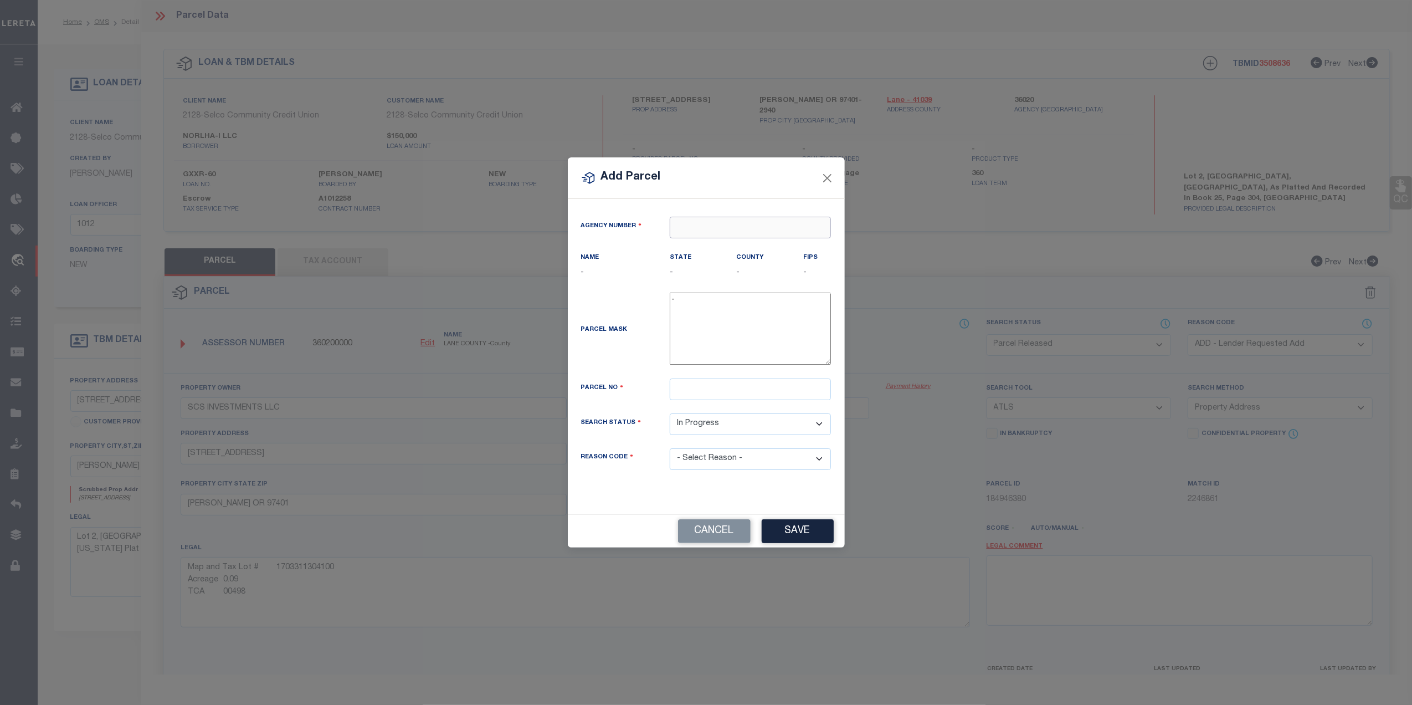
click at [692, 228] on input "text" at bounding box center [750, 228] width 161 height 22
click at [730, 246] on div "360200000 : LANE COUNTY" at bounding box center [750, 254] width 160 height 32
type input "360200000"
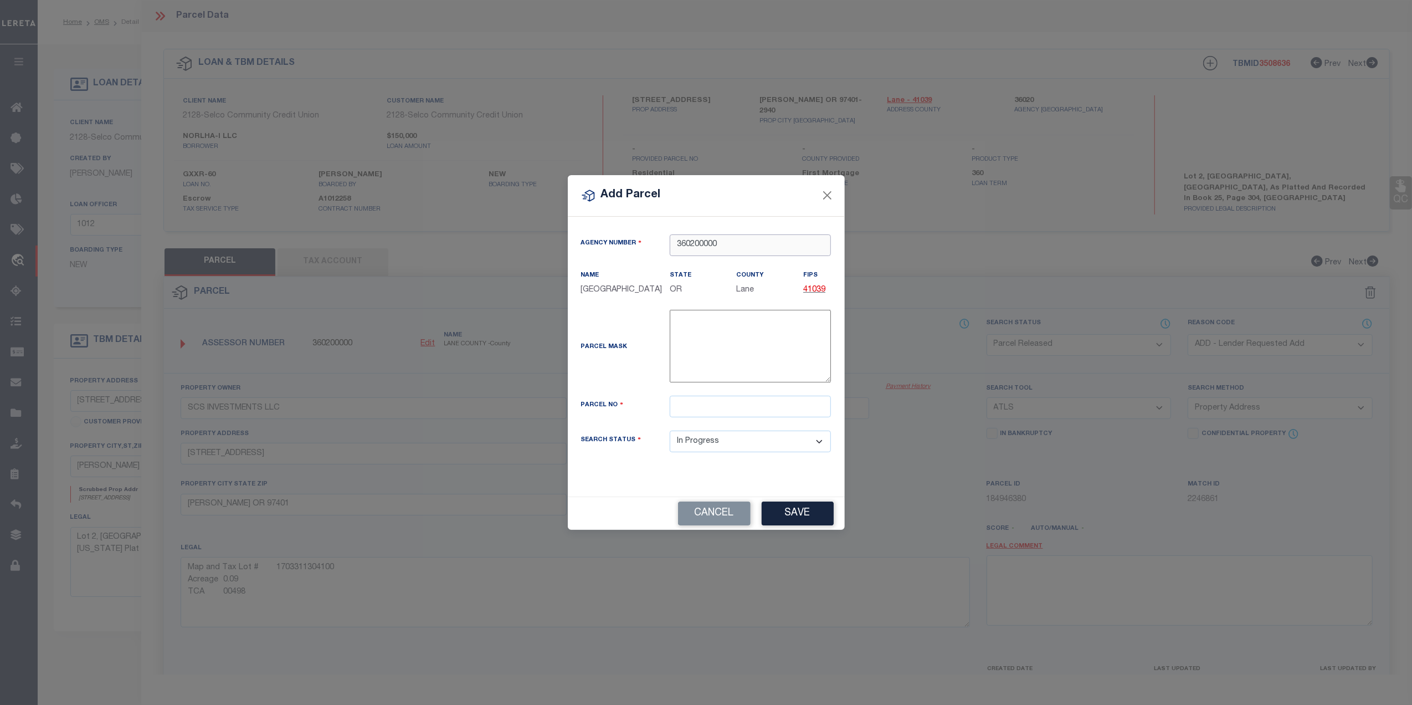
type input "360200000"
click at [686, 406] on input "text" at bounding box center [750, 407] width 161 height 22
type input "0628618"
click at [794, 515] on button "Save" at bounding box center [798, 513] width 72 height 24
select select "IP"
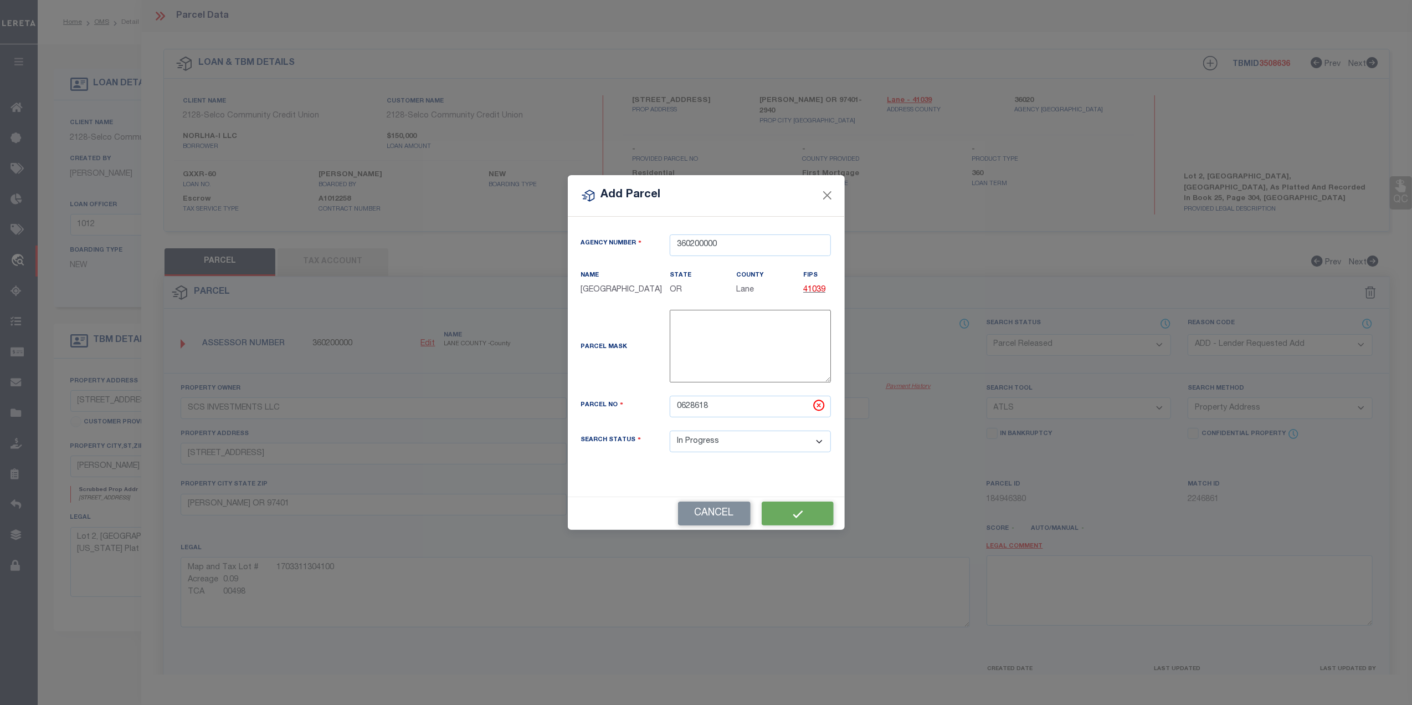
select select
checkbox input "false"
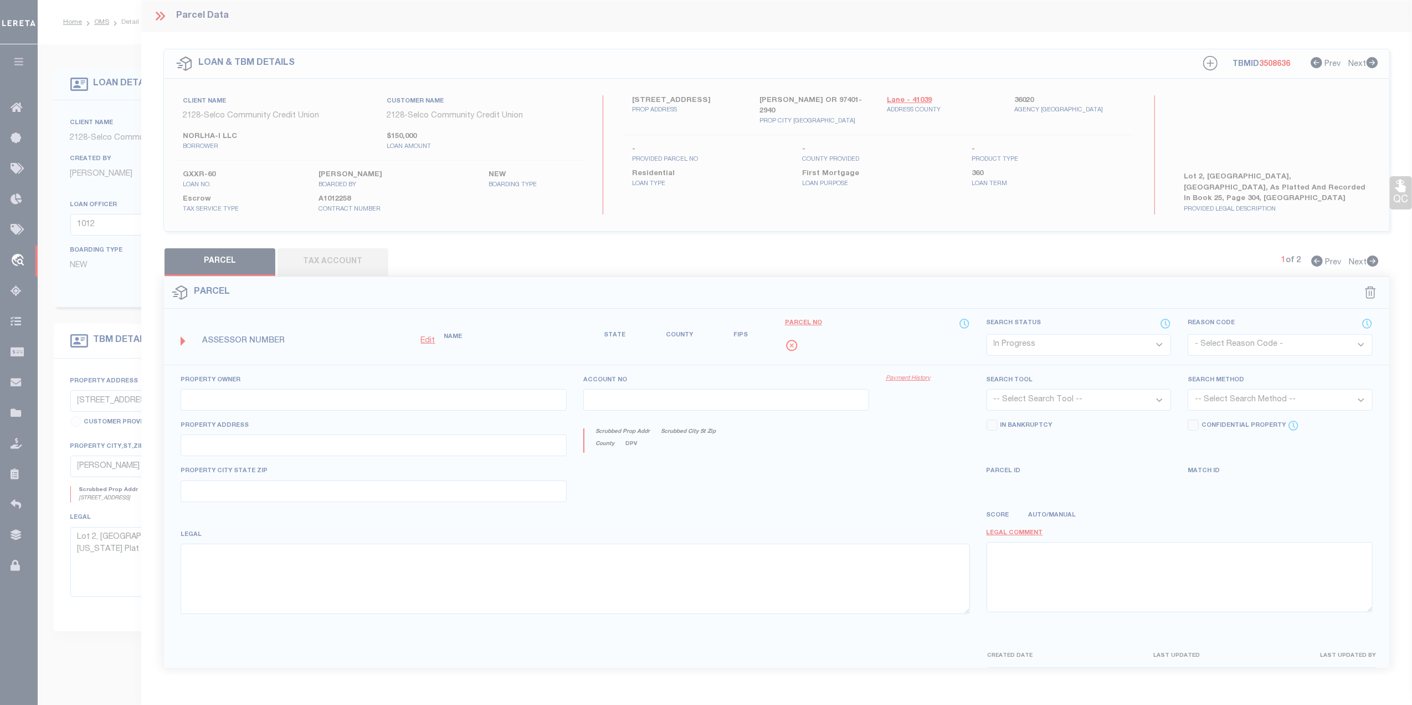
checkbox input "false"
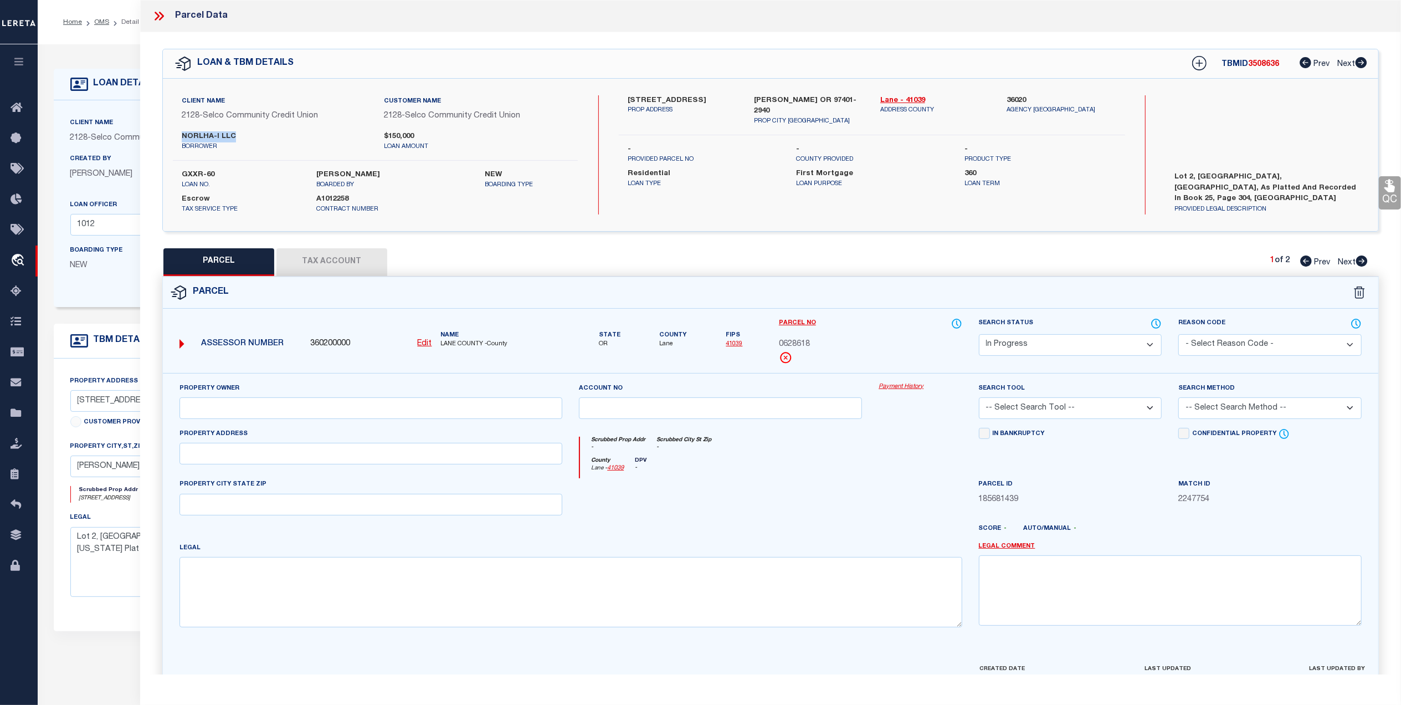
drag, startPoint x: 238, startPoint y: 132, endPoint x: 170, endPoint y: 138, distance: 69.0
click at [170, 138] on div "NORLHA-I LLC borrower $150,000 loan amount" at bounding box center [376, 141] width 422 height 20
copy label "NORLHA-I LLC"
click at [207, 404] on input "text" at bounding box center [371, 408] width 383 height 22
paste input "NORLHA-I LLC"
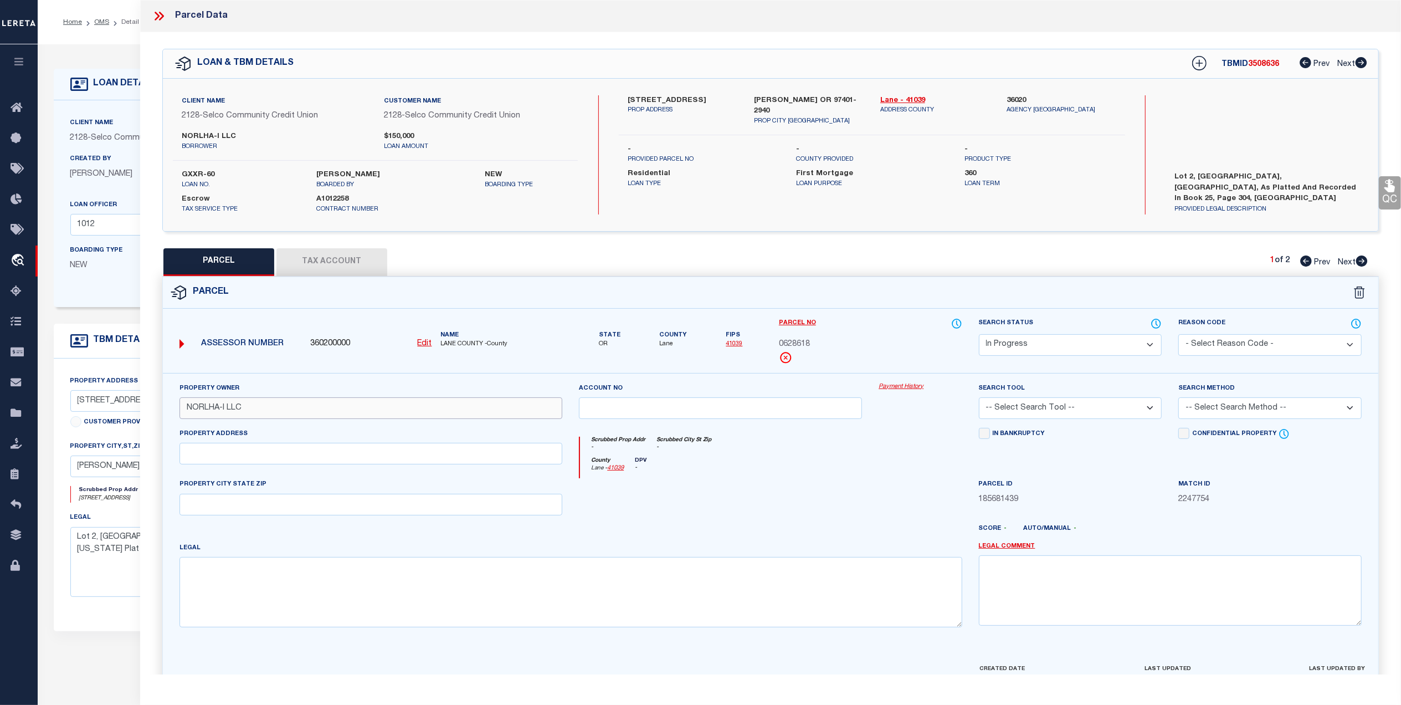
type input "NORLHA-I LLC"
drag, startPoint x: 710, startPoint y: 98, endPoint x: 621, endPoint y: 96, distance: 88.7
click at [621, 96] on div "2425 Charnelton Street PROP ADDRESS" at bounding box center [682, 110] width 126 height 31
copy label "[STREET_ADDRESS]"
click at [211, 450] on input "text" at bounding box center [371, 454] width 383 height 22
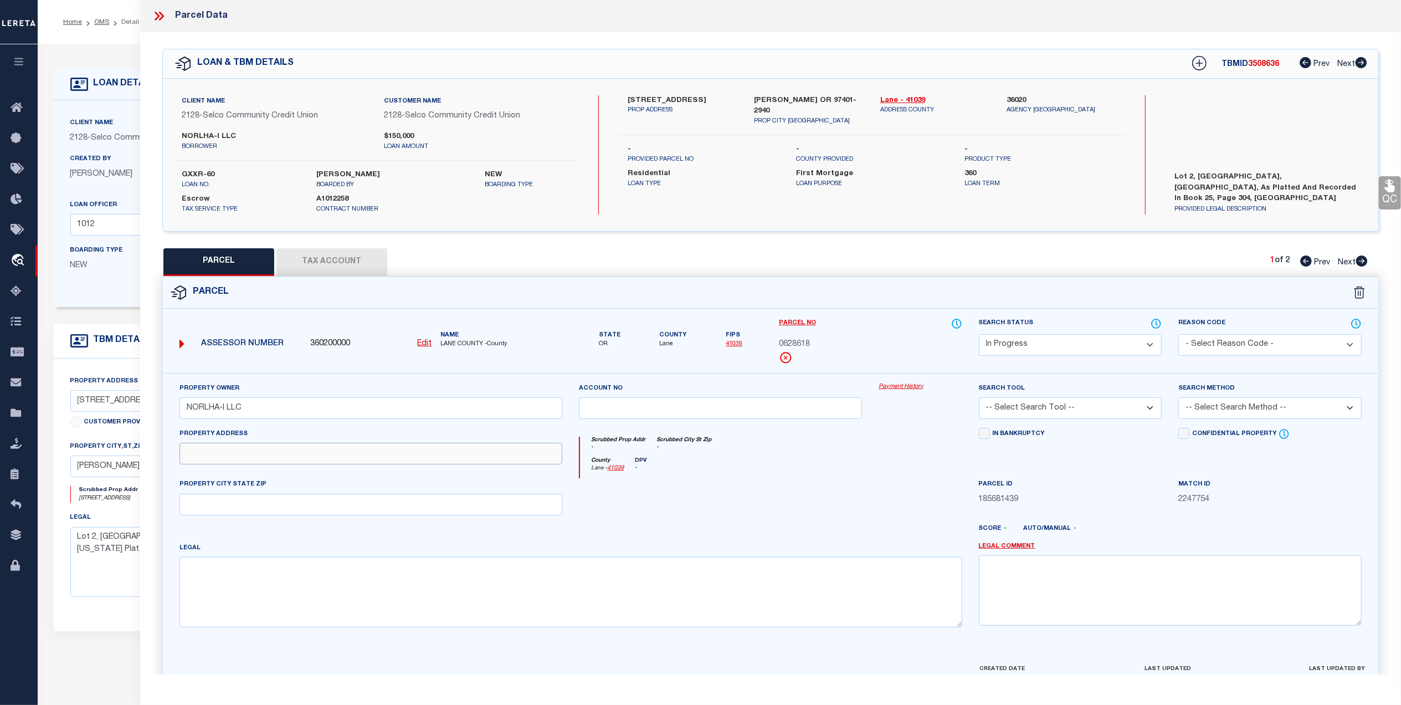
paste input "[STREET_ADDRESS]"
click at [206, 459] on input "[STREET_ADDRESS]" at bounding box center [371, 454] width 383 height 22
type input "[STREET_ADDRESS]"
drag, startPoint x: 750, startPoint y: 95, endPoint x: 808, endPoint y: 98, distance: 58.2
click at [816, 100] on div "EUGENE OR 97401-2940 PROP CITY ST ZIP" at bounding box center [809, 110] width 126 height 31
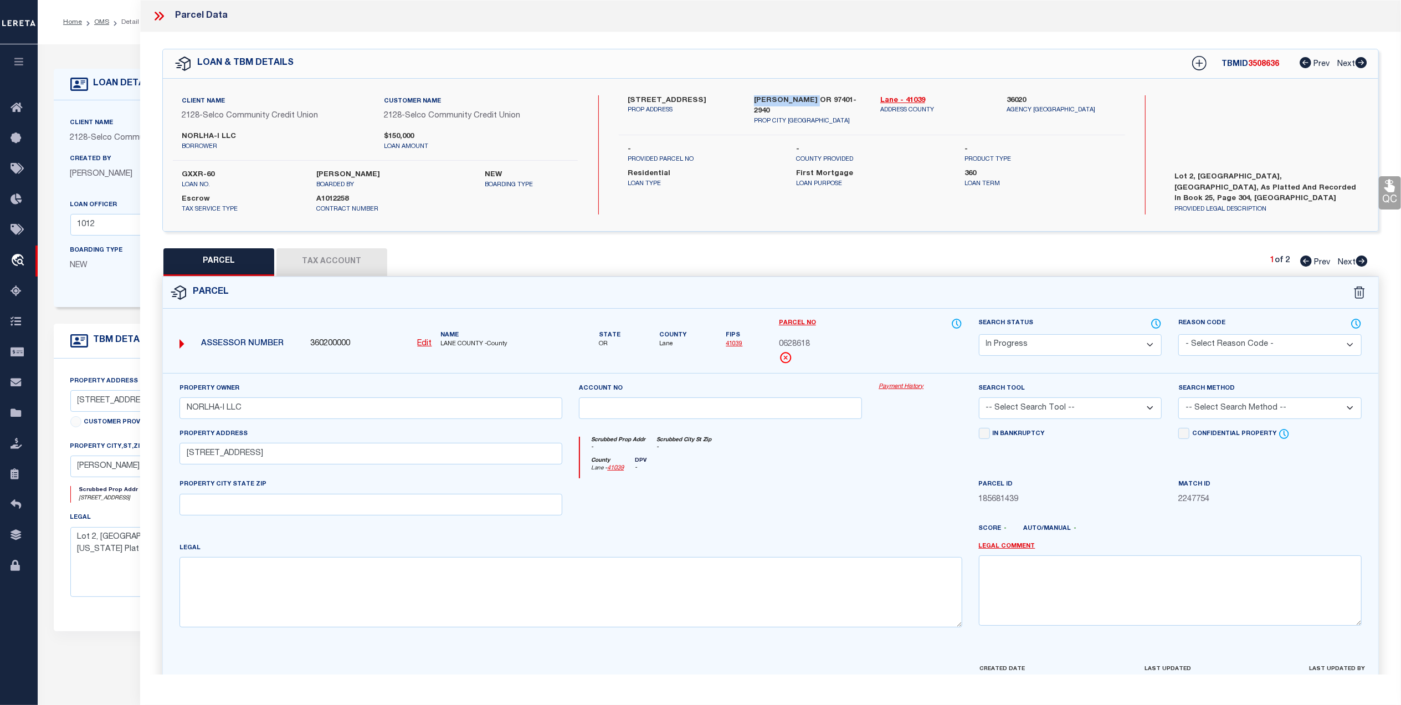
copy label "[PERSON_NAME] OR 9740"
click at [196, 505] on input "text" at bounding box center [371, 505] width 383 height 22
paste input "[PERSON_NAME] OR 9740"
type input "[PERSON_NAME] OR 9740"
click at [1129, 416] on select "-- Select Search Tool -- 3rd Party Website Agency File Agency Website ATLS CNV-…" at bounding box center [1070, 408] width 183 height 22
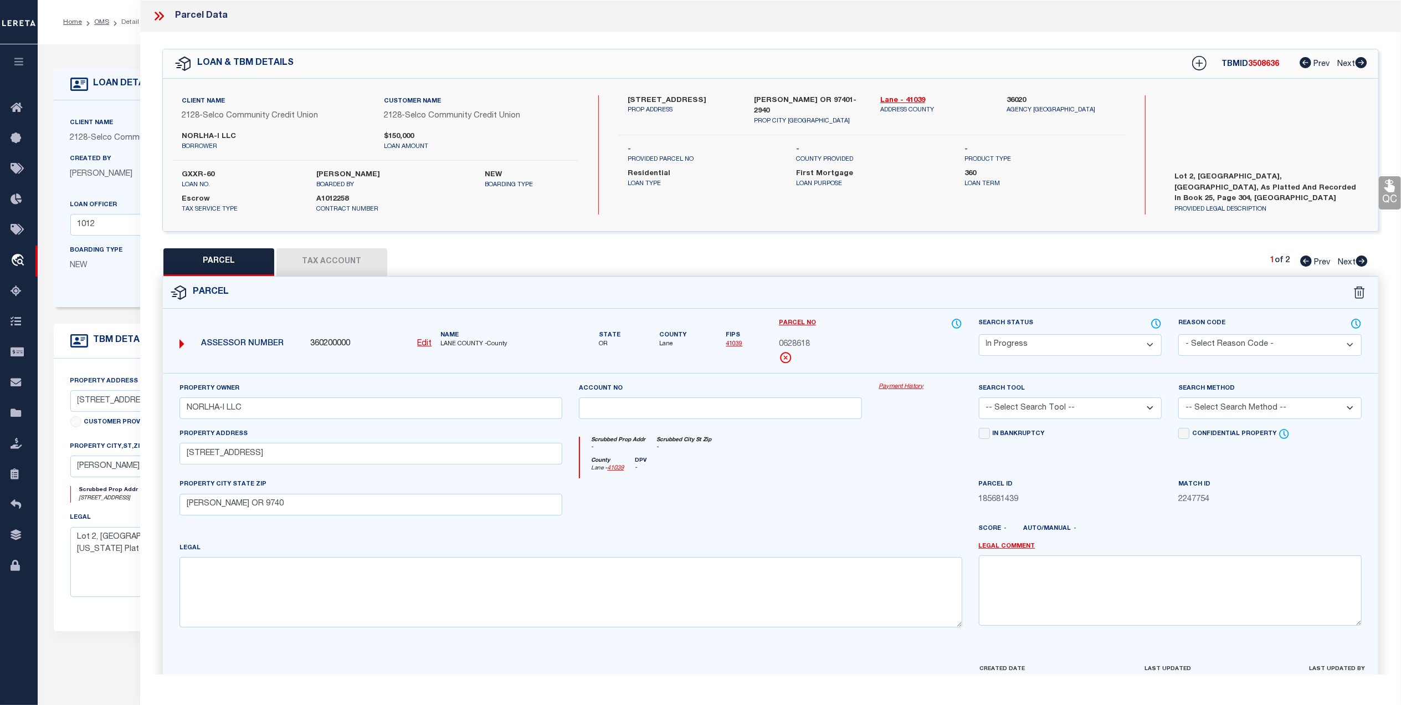
select select "AGF"
click at [979, 399] on select "-- Select Search Tool -- 3rd Party Website Agency File Agency Website ATLS CNV-…" at bounding box center [1070, 408] width 183 height 22
click at [1313, 409] on select "-- Select Search Method -- Property Address Legal Liability Info Provided" at bounding box center [1270, 408] width 183 height 22
select select "LEG"
click at [1179, 399] on select "-- Select Search Method -- Property Address Legal Liability Info Provided" at bounding box center [1270, 408] width 183 height 22
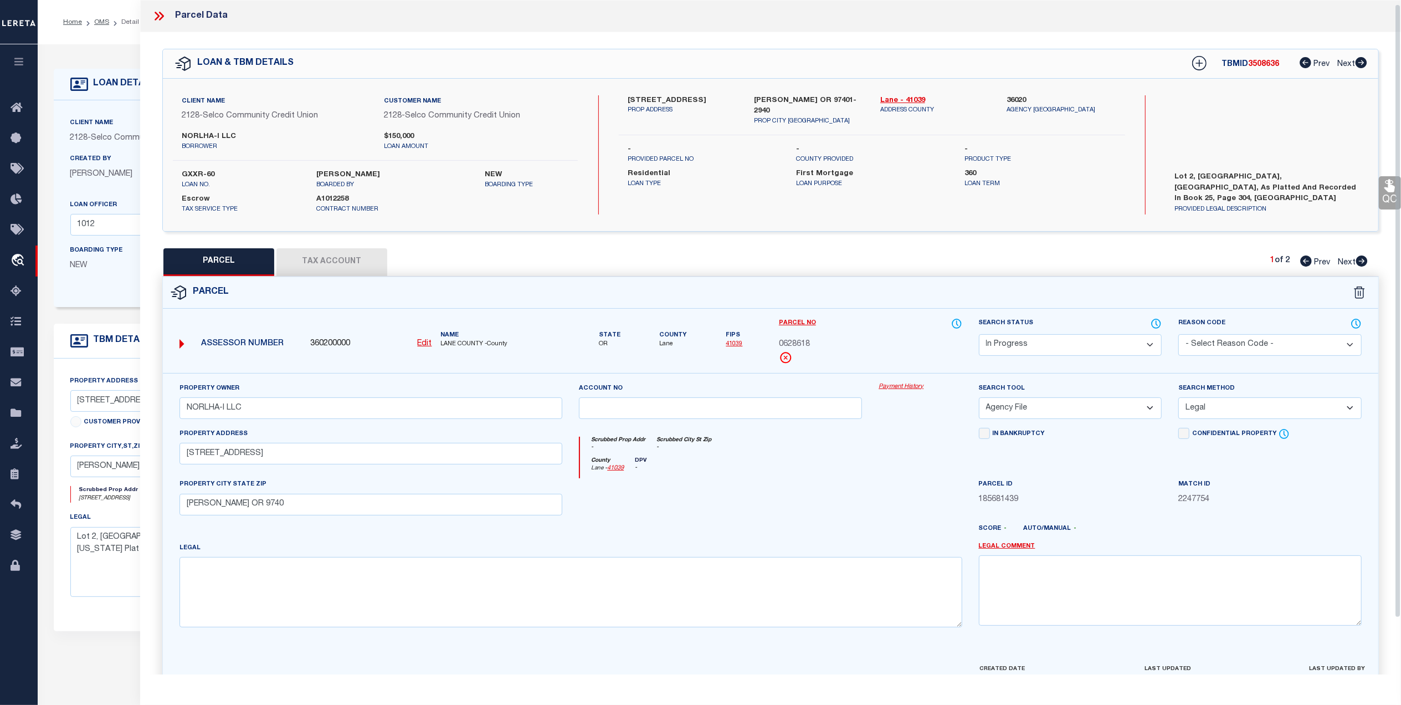
scroll to position [65, 0]
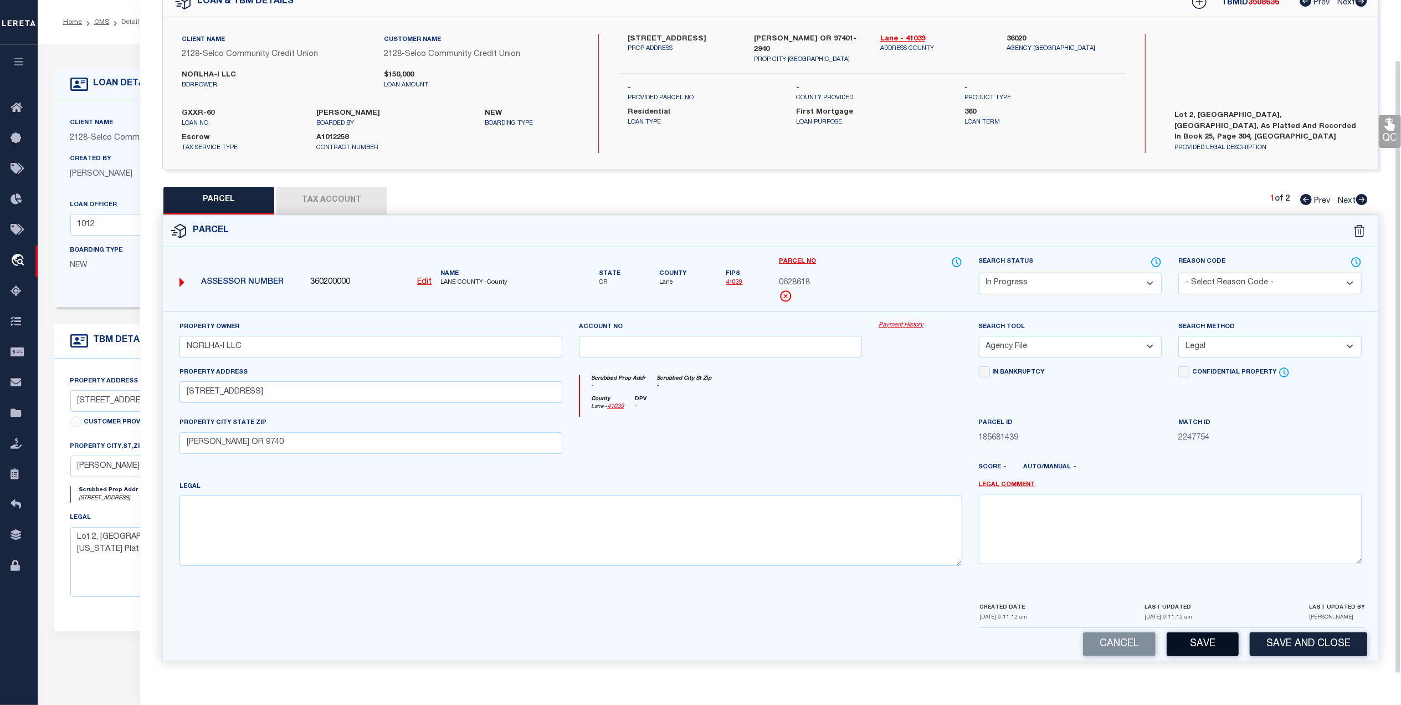
click at [1189, 639] on button "Save" at bounding box center [1203, 644] width 72 height 24
select select "AS"
select select
checkbox input "false"
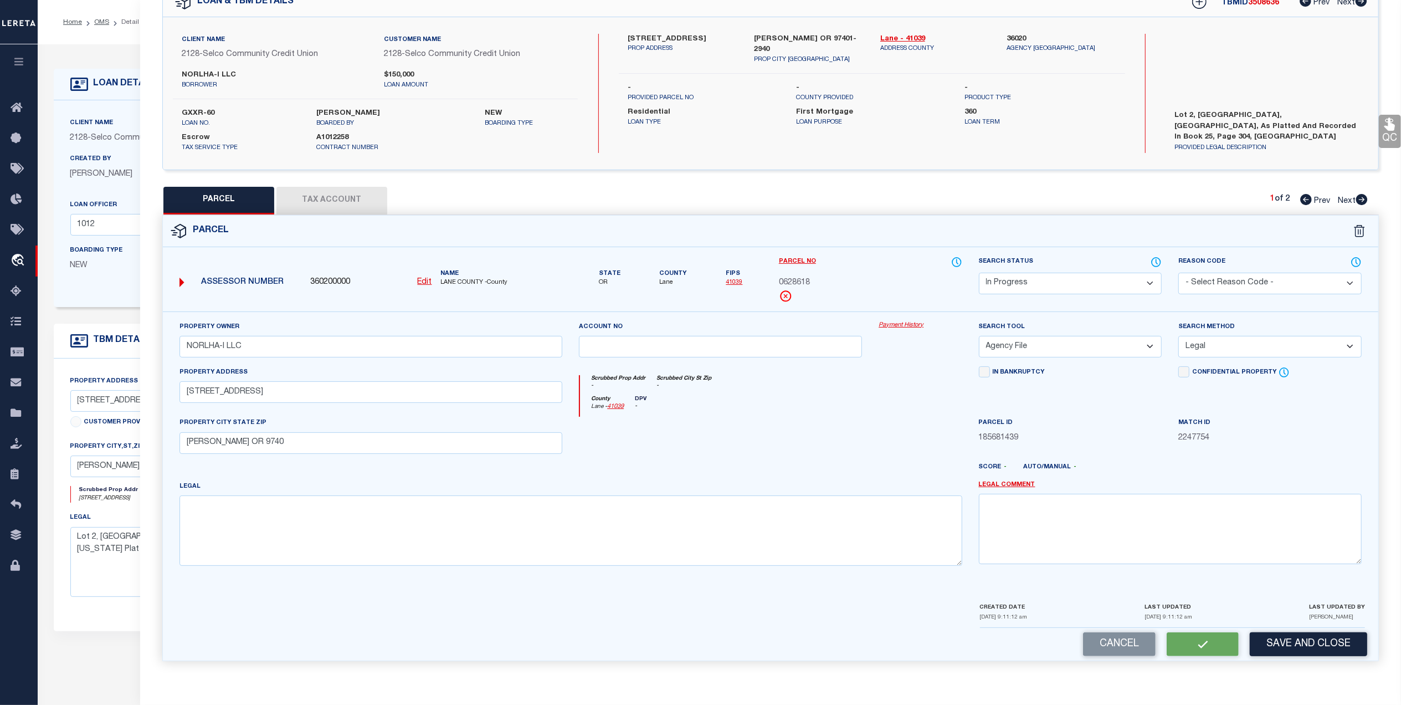
checkbox input "false"
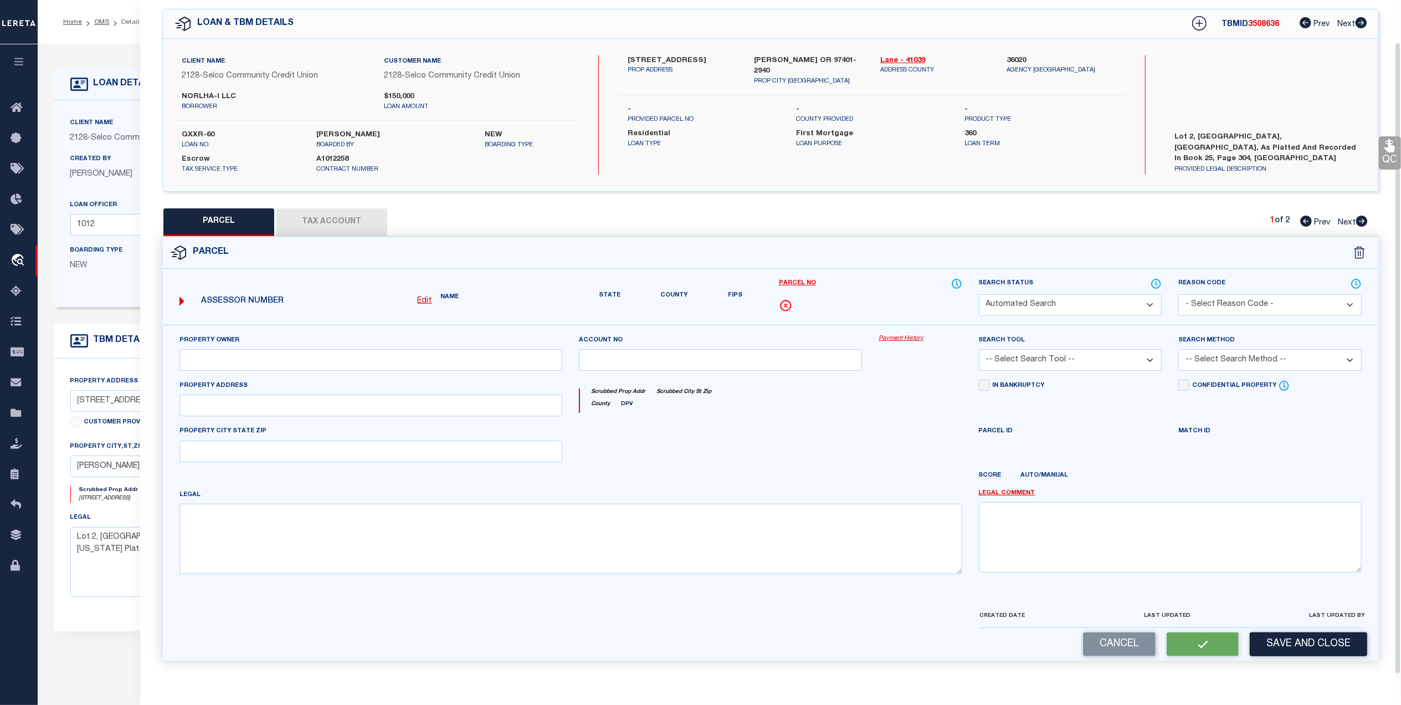
select select "IP"
type input "NORLHA-I LLC"
select select "AGF"
select select "LEG"
type input "[STREET_ADDRESS]"
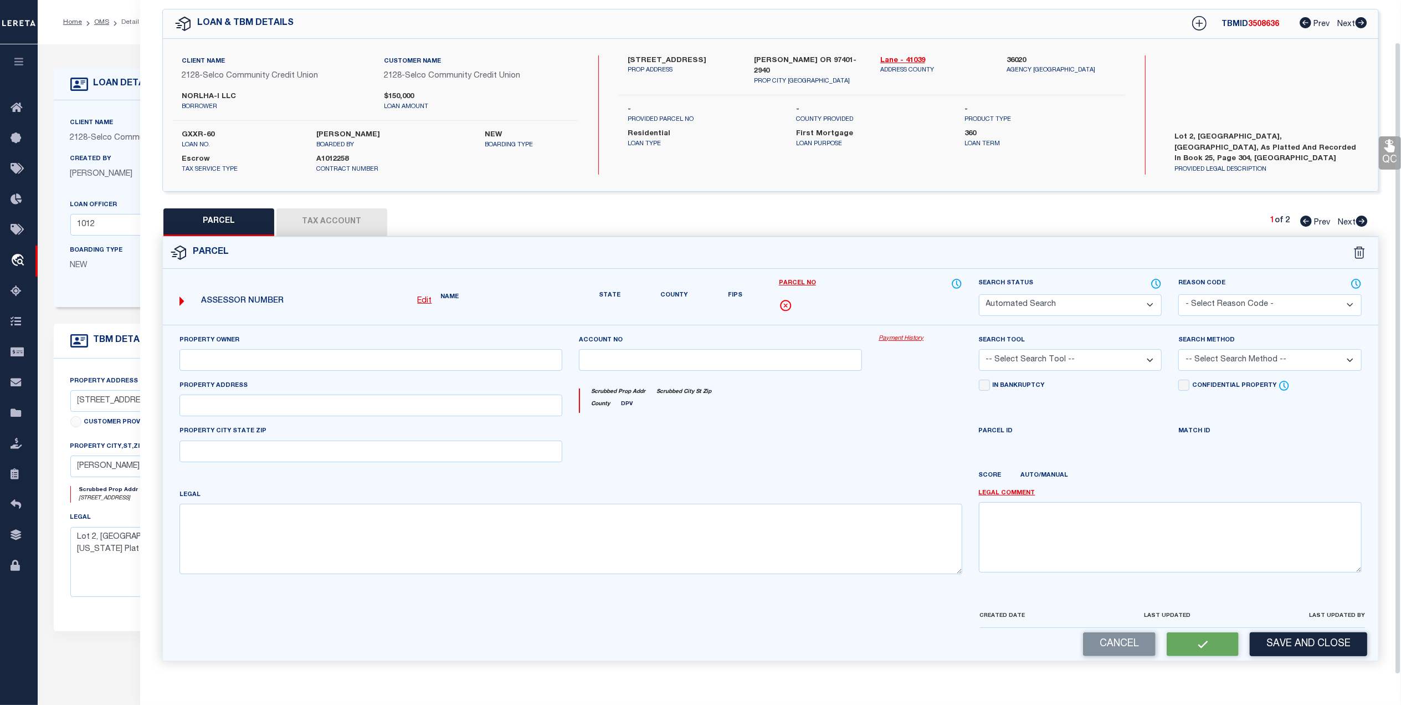
type input "[PERSON_NAME] OR 9740"
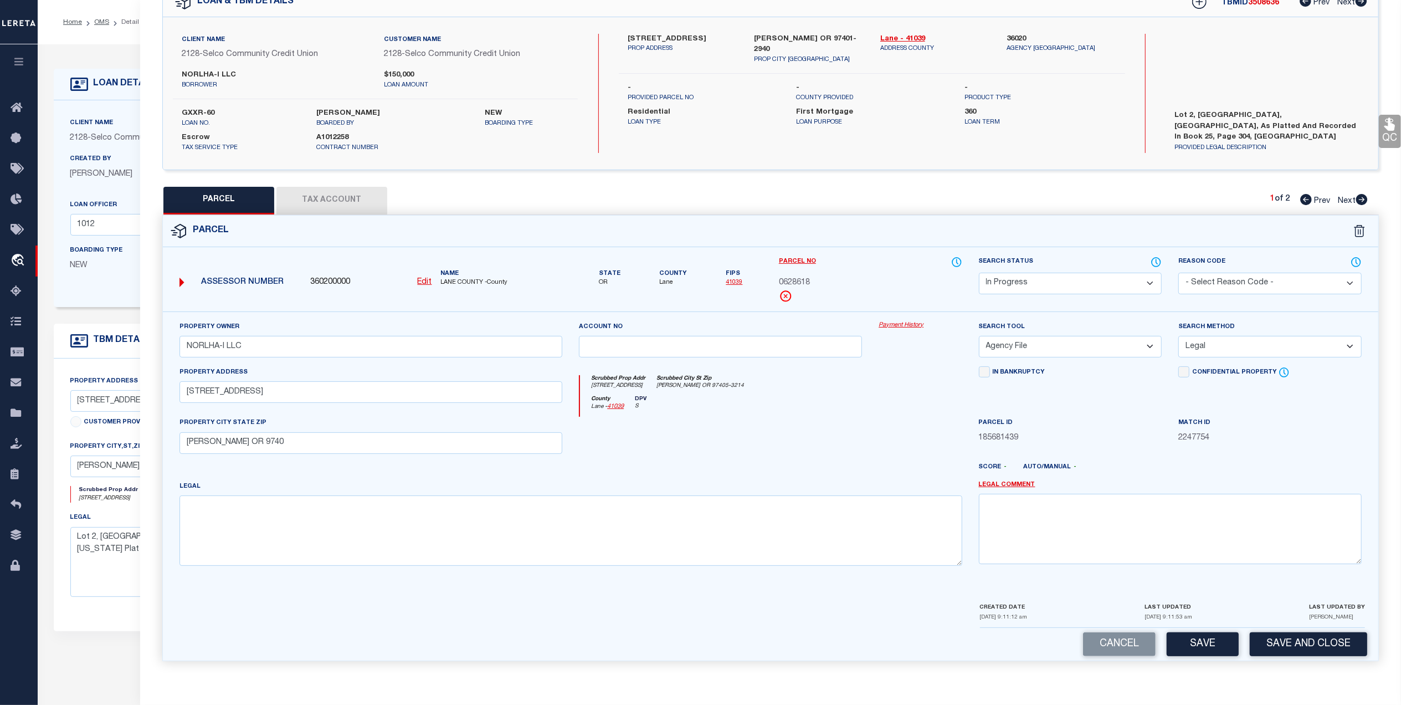
click at [339, 196] on button "Tax Account" at bounding box center [331, 201] width 111 height 28
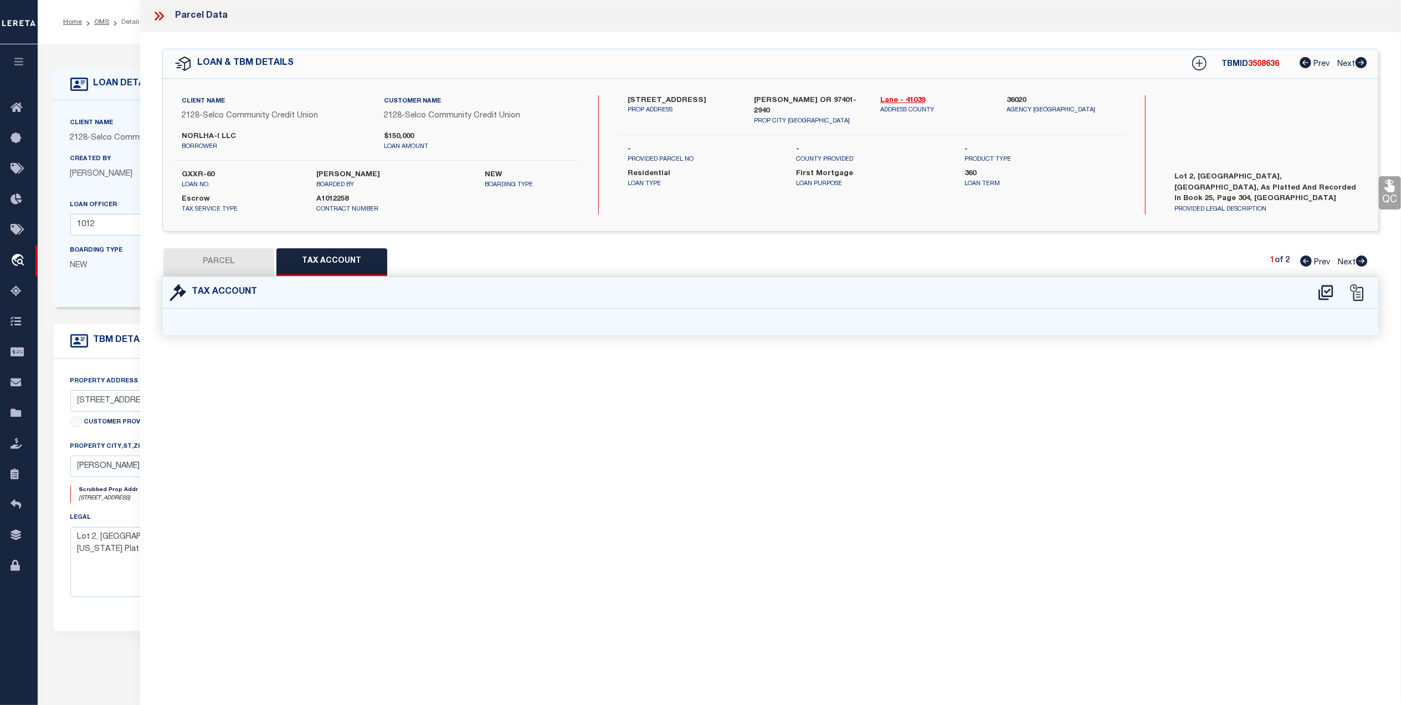
select select "100"
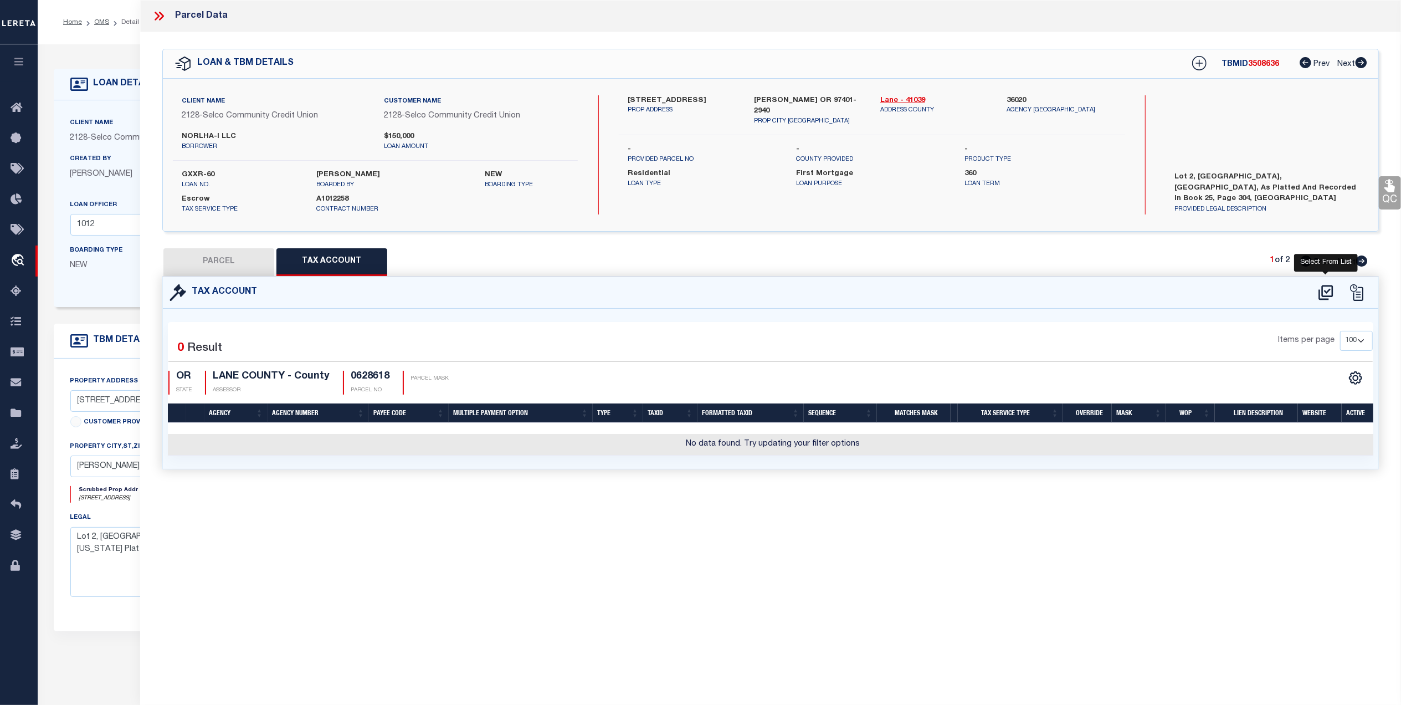
click at [1324, 290] on icon at bounding box center [1326, 293] width 18 height 18
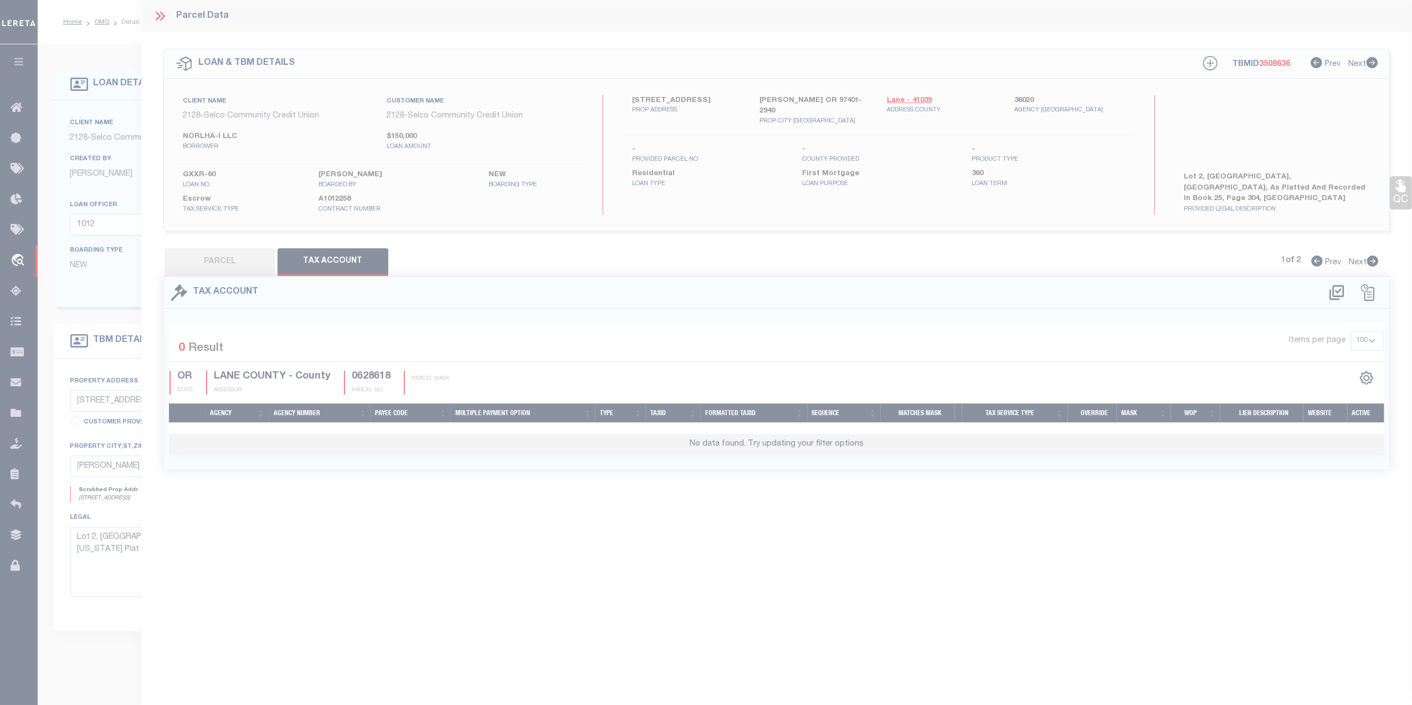
select select "100"
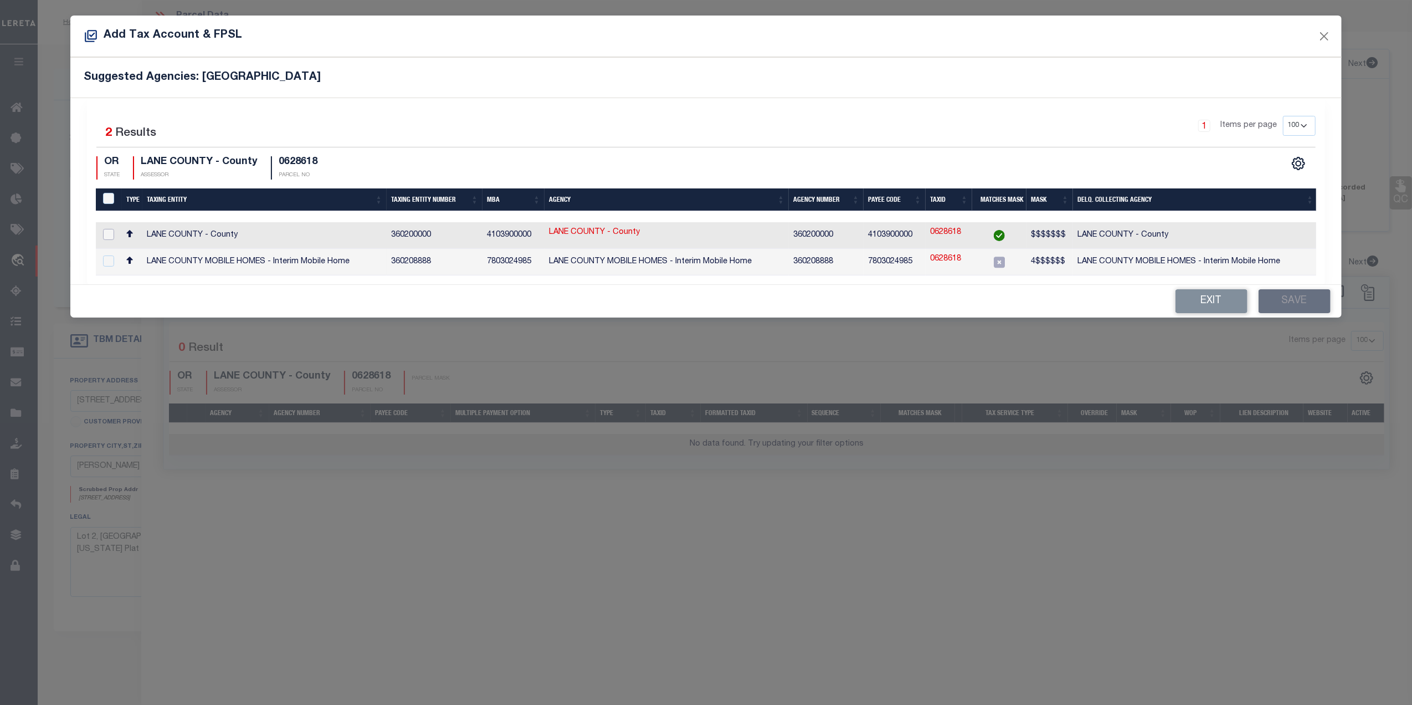
click at [111, 235] on input "checkbox" at bounding box center [108, 234] width 11 height 11
checkbox input "true"
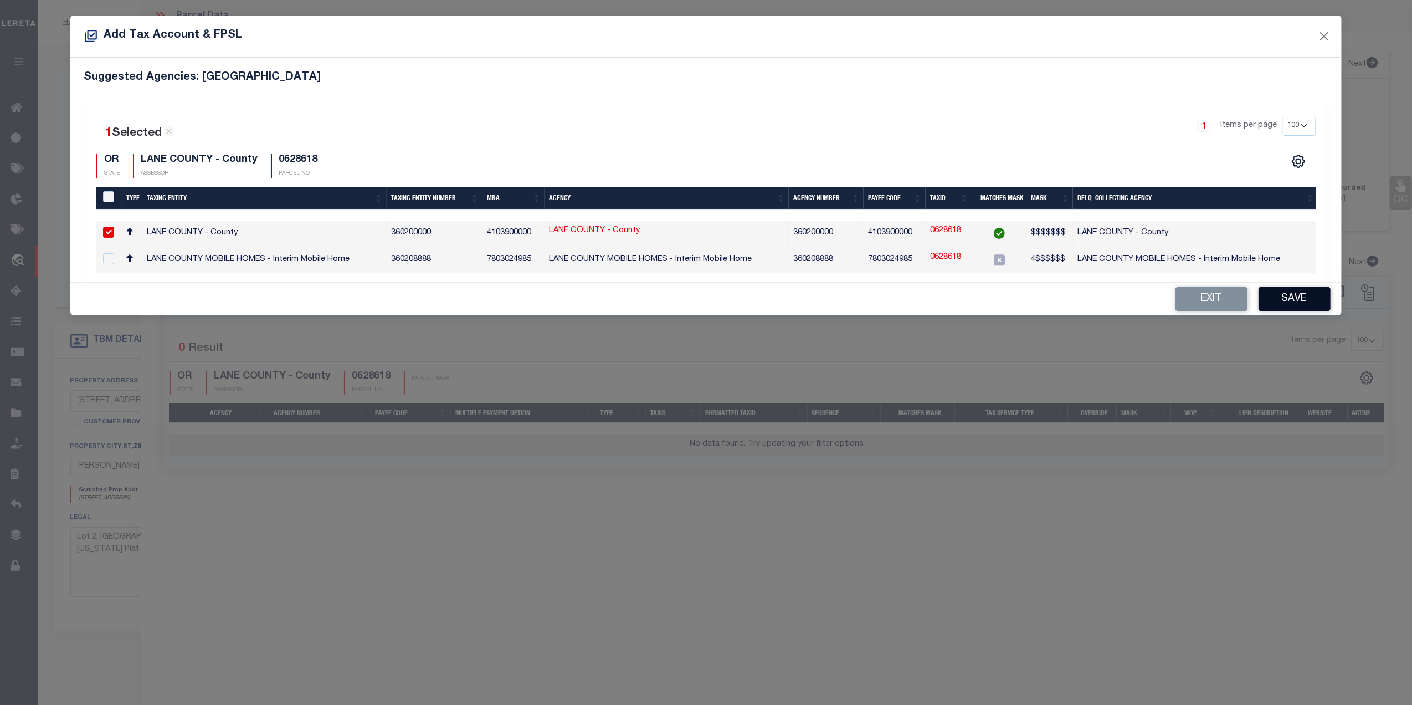
click at [1288, 300] on button "Save" at bounding box center [1295, 299] width 72 height 24
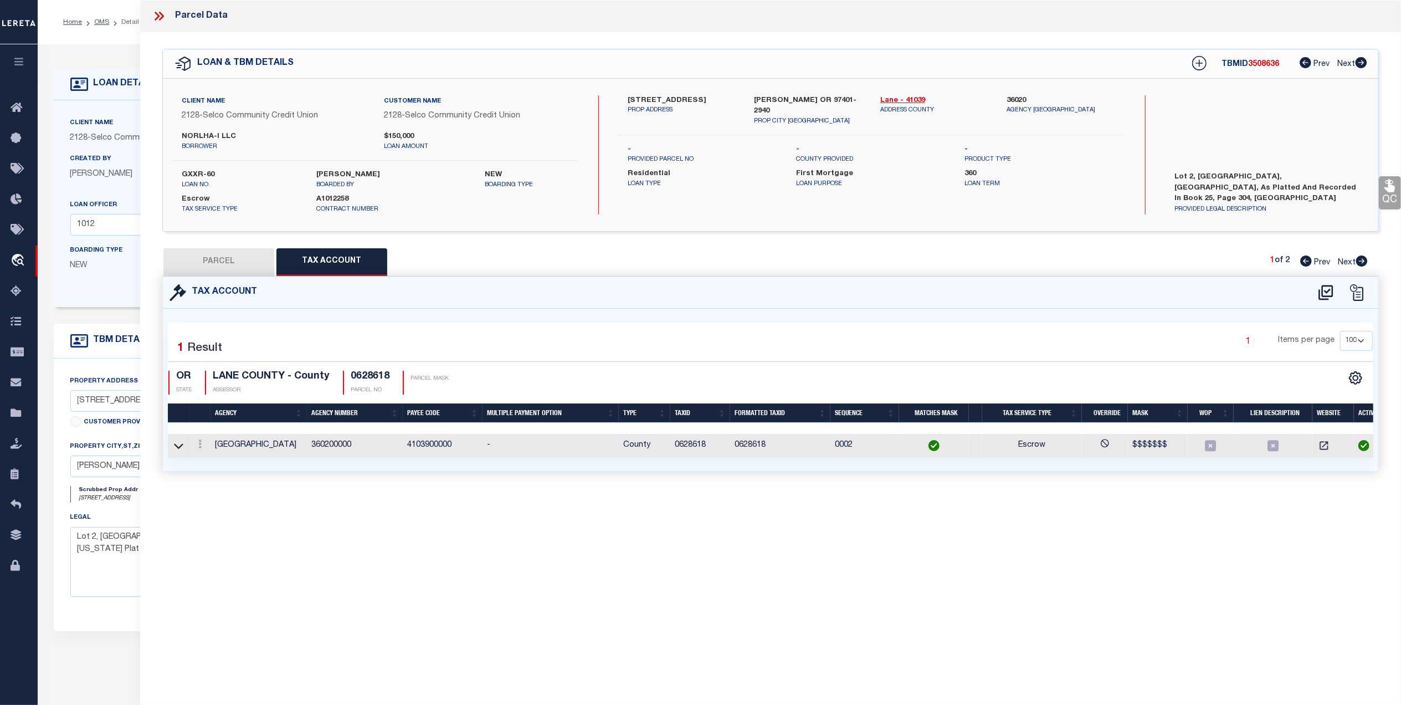
click at [212, 264] on button "PARCEL" at bounding box center [218, 262] width 111 height 28
select select "AS"
select select
checkbox input "false"
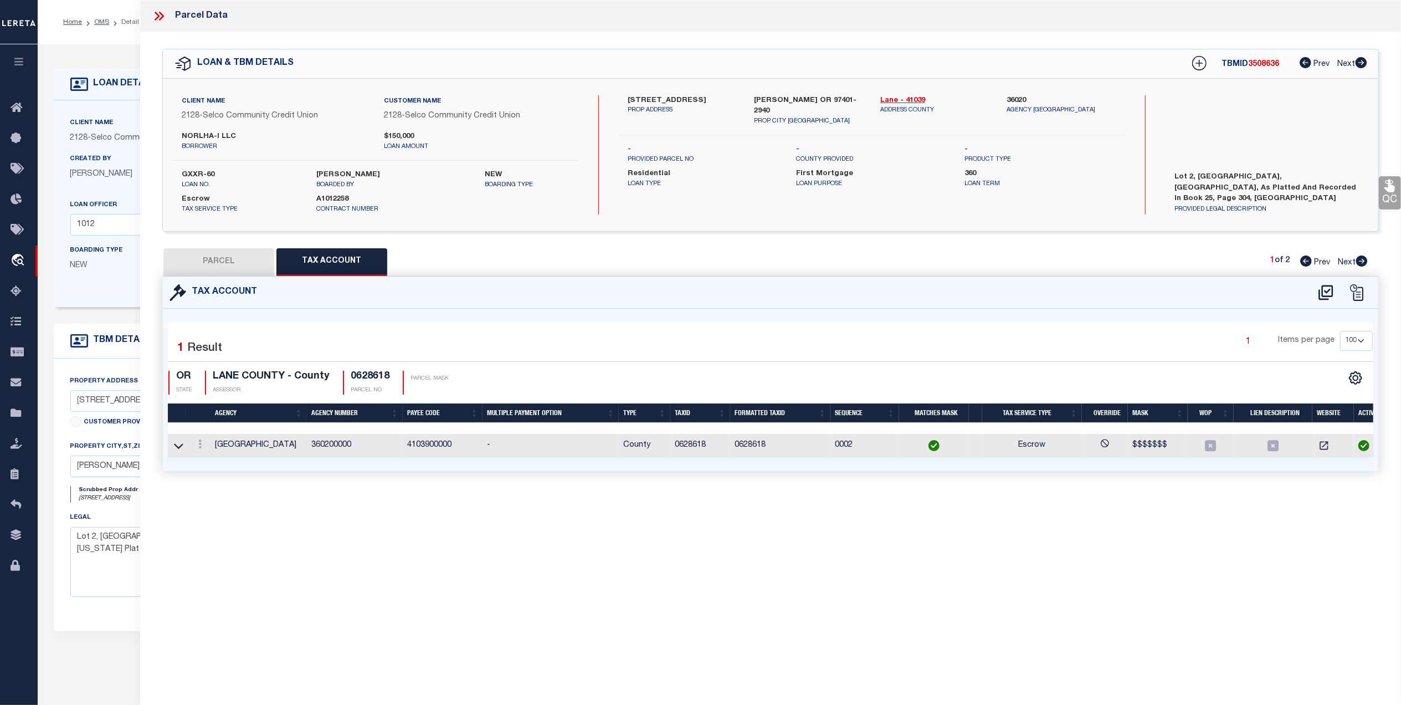
checkbox input "false"
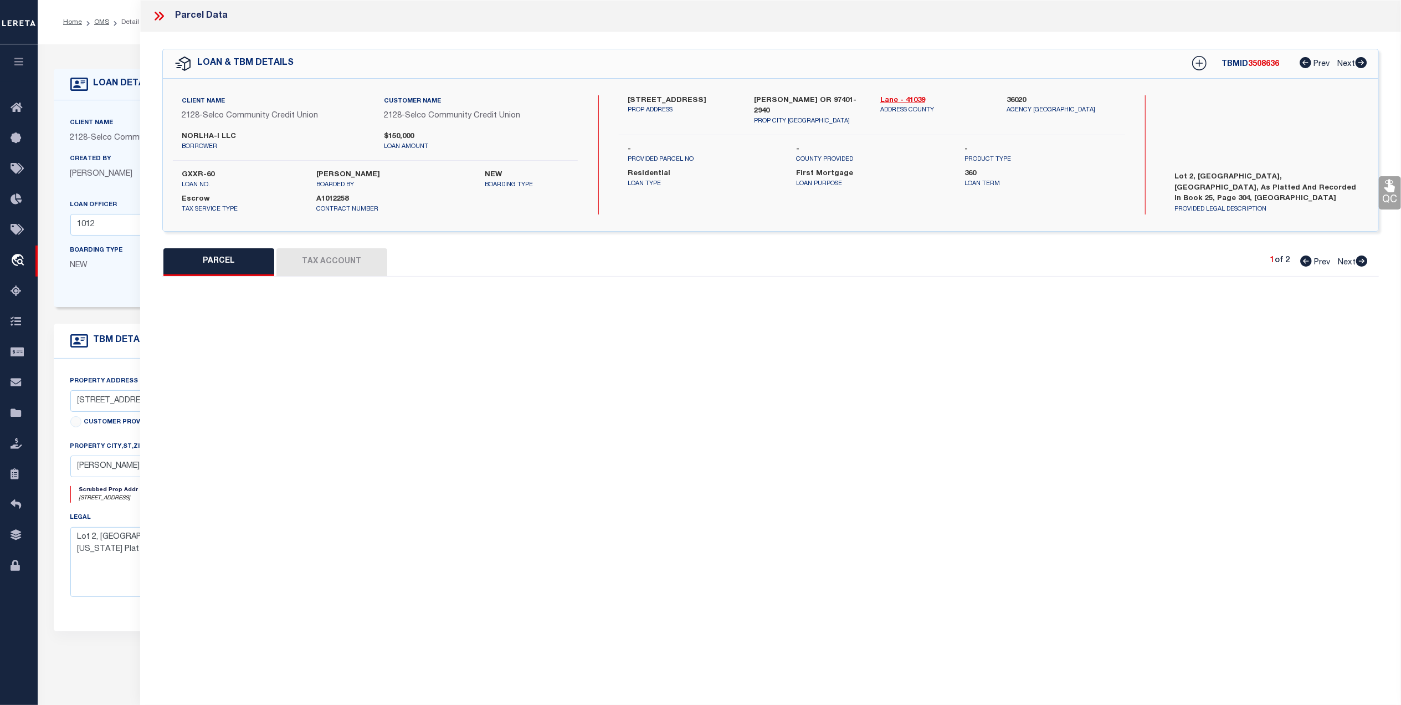
select select "IP"
type input "NORLHA-I LLC"
select select "AGF"
select select "LEG"
type input "[STREET_ADDRESS]"
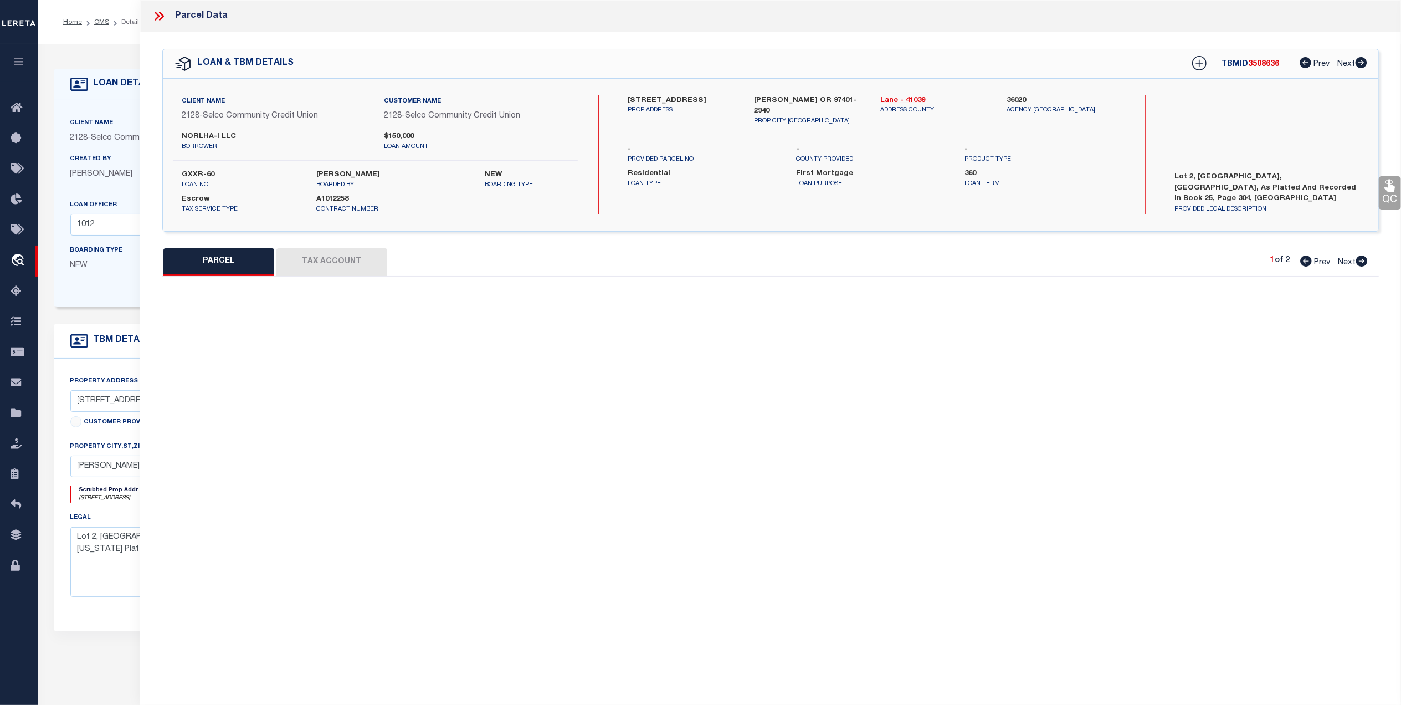
type input "[PERSON_NAME] OR 9740"
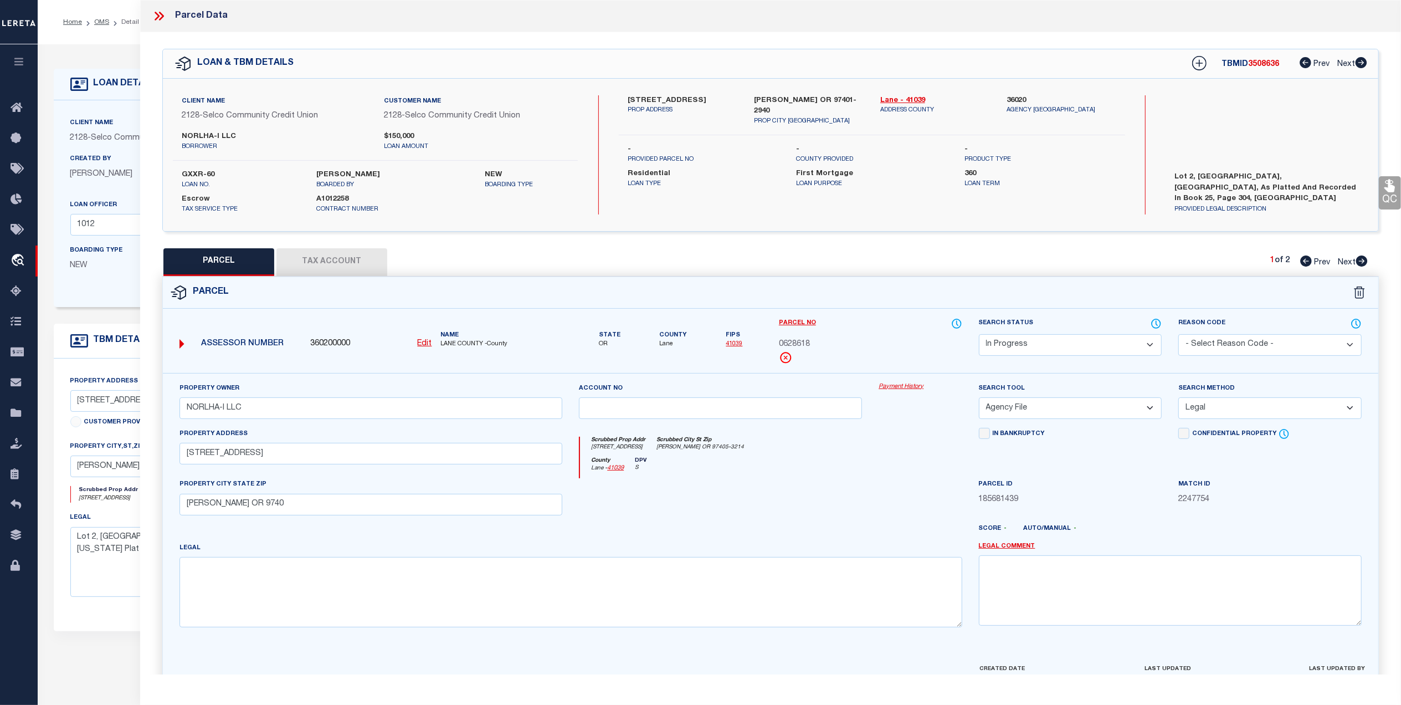
click at [1051, 337] on select "Automated Search Bad Parcel Complete Duplicate Parcel High Dollar Reporting In …" at bounding box center [1070, 345] width 183 height 22
click at [979, 334] on select "Automated Search Bad Parcel Complete Duplicate Parcel High Dollar Reporting In …" at bounding box center [1070, 345] width 183 height 22
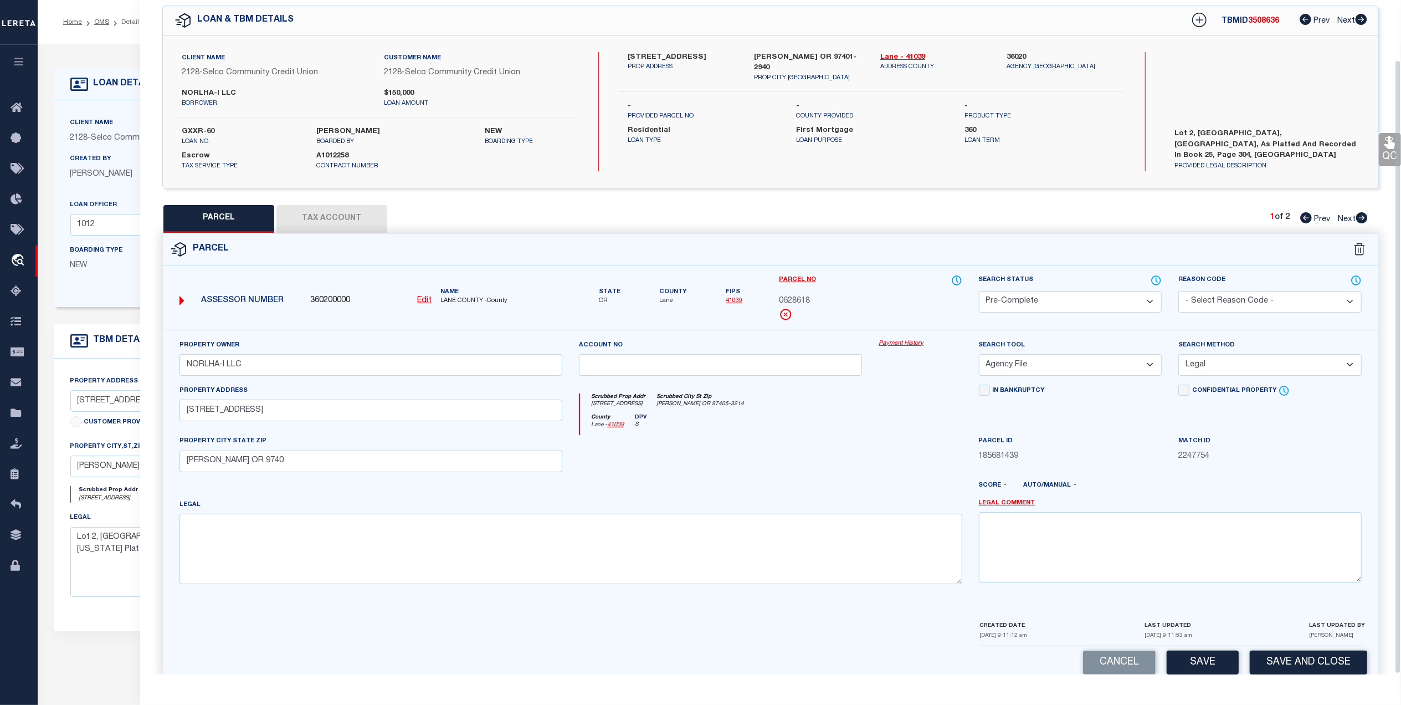
scroll to position [65, 0]
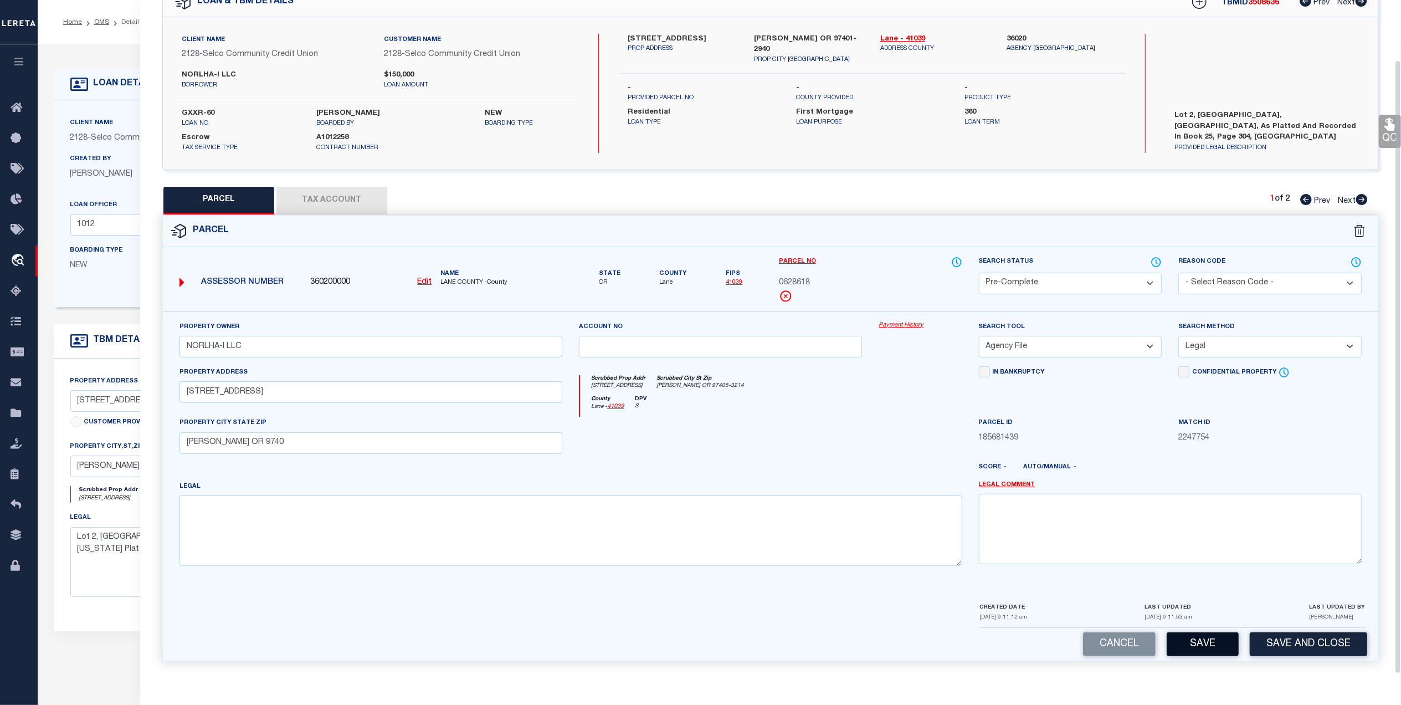
click at [1191, 644] on button "Save" at bounding box center [1203, 644] width 72 height 24
select select "AS"
select select
checkbox input "false"
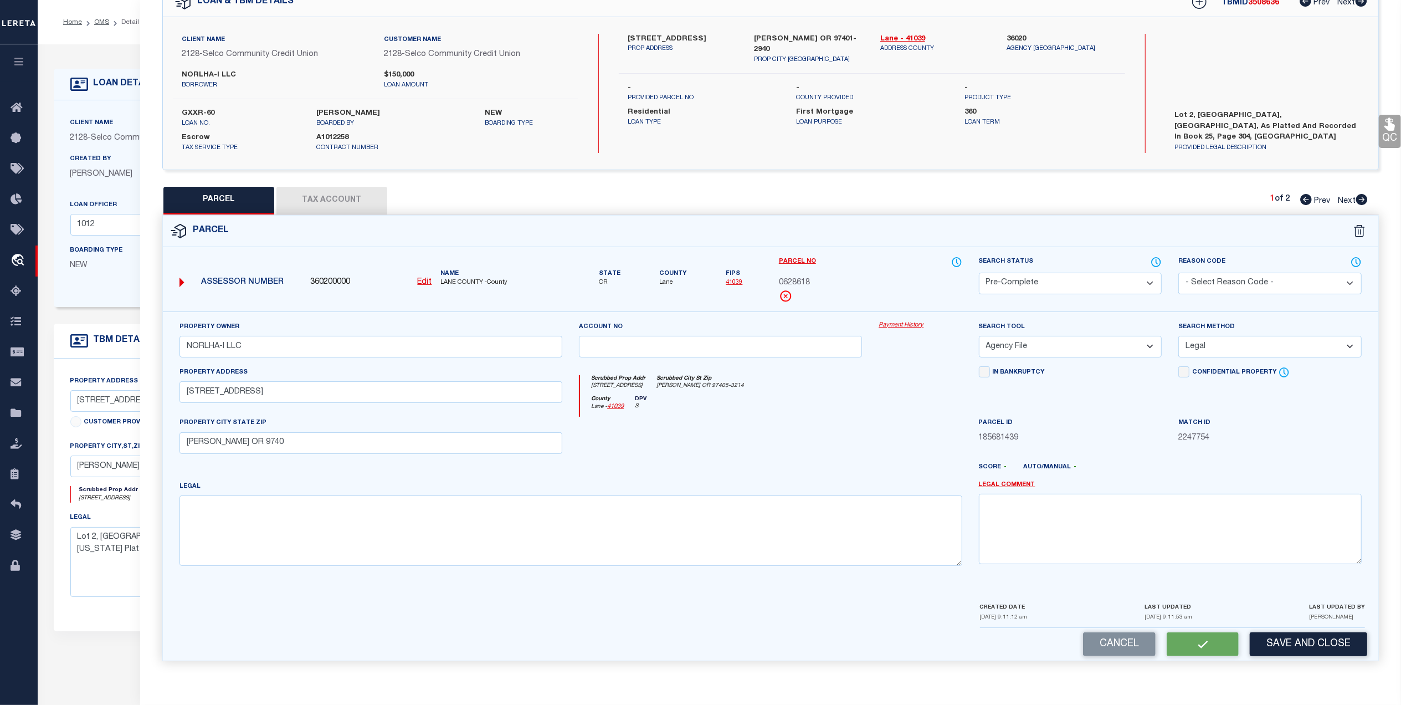
checkbox input "false"
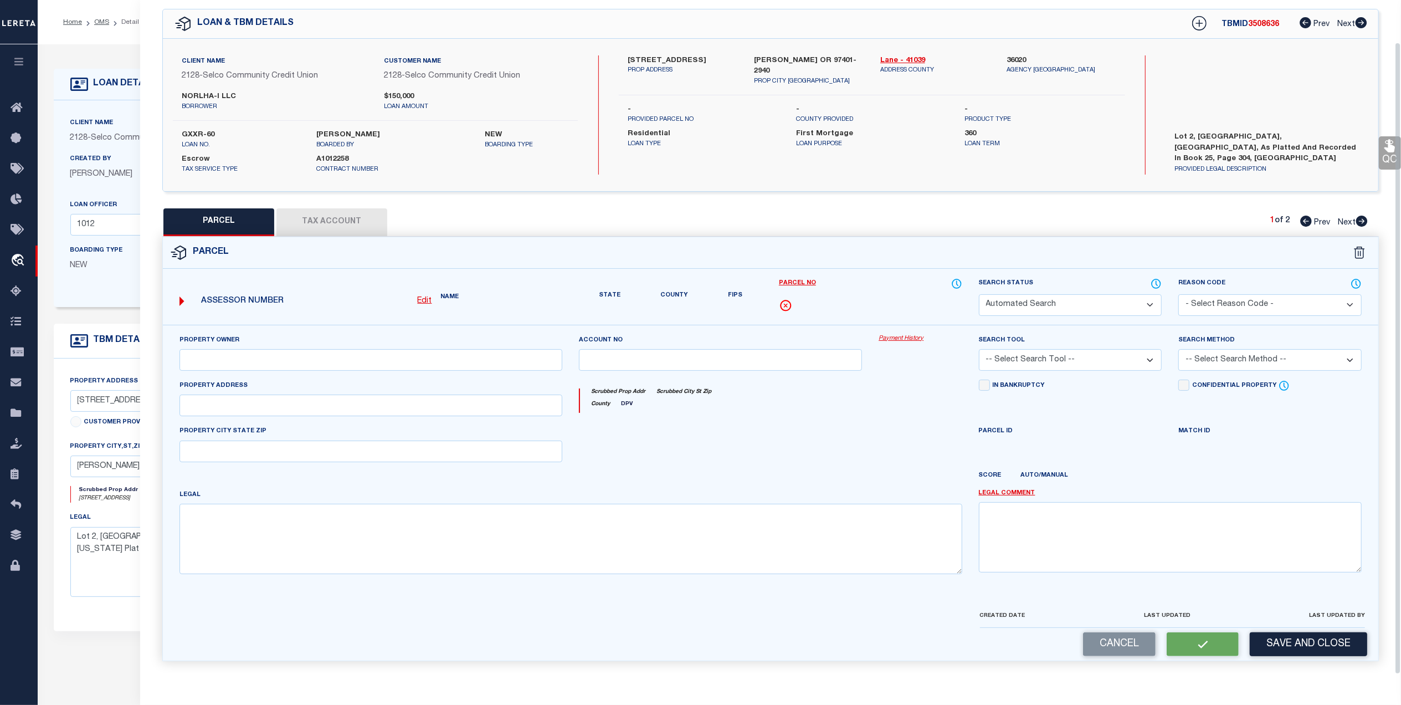
select select "PC"
type input "NORLHA-I LLC"
select select "AGF"
select select "LEG"
type input "[STREET_ADDRESS]"
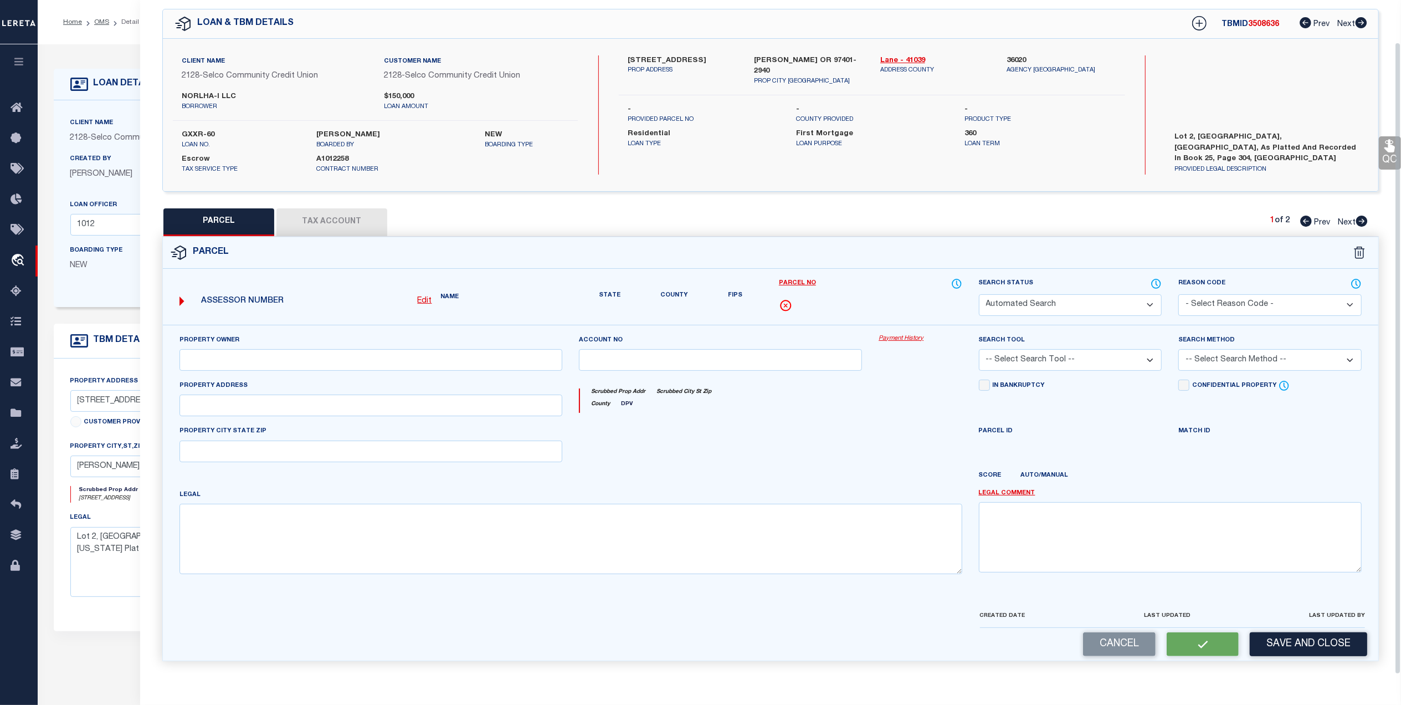
type input "[PERSON_NAME] OR 9740"
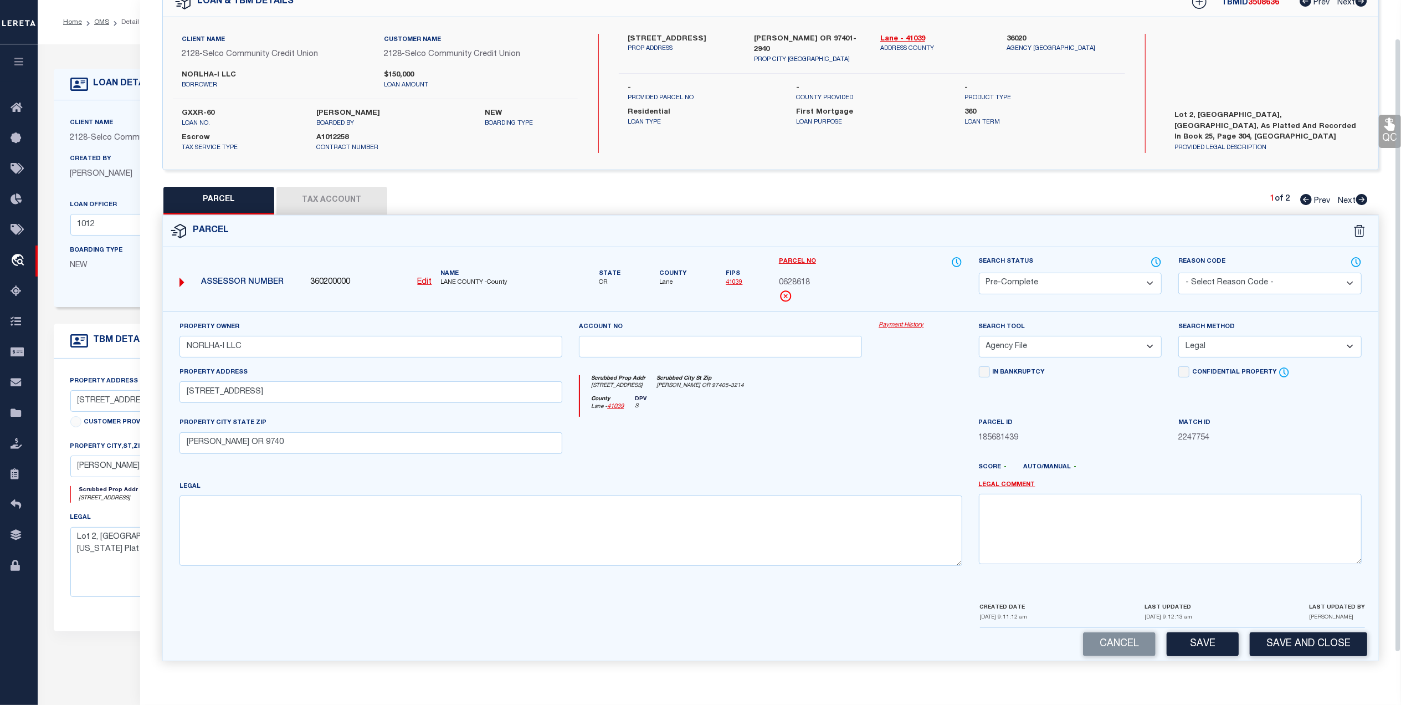
scroll to position [0, 0]
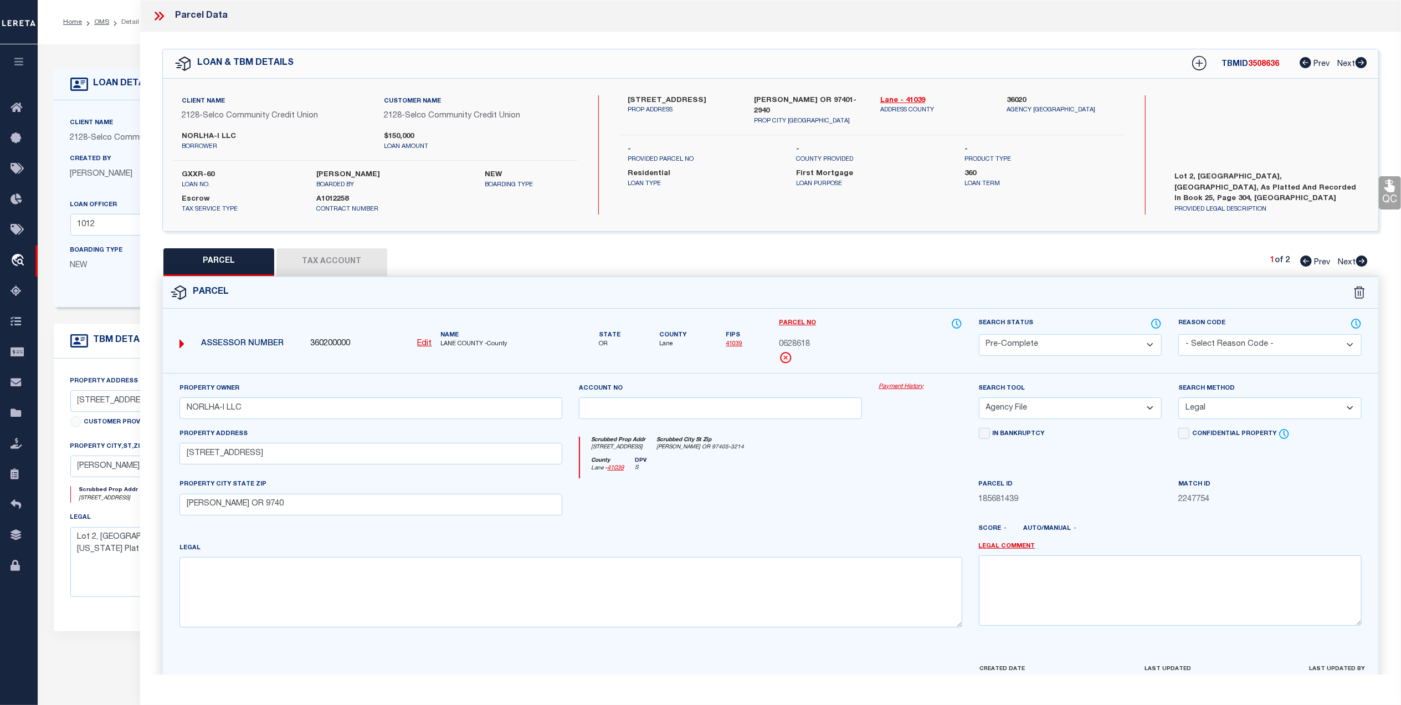
click at [154, 18] on icon at bounding box center [159, 16] width 14 height 14
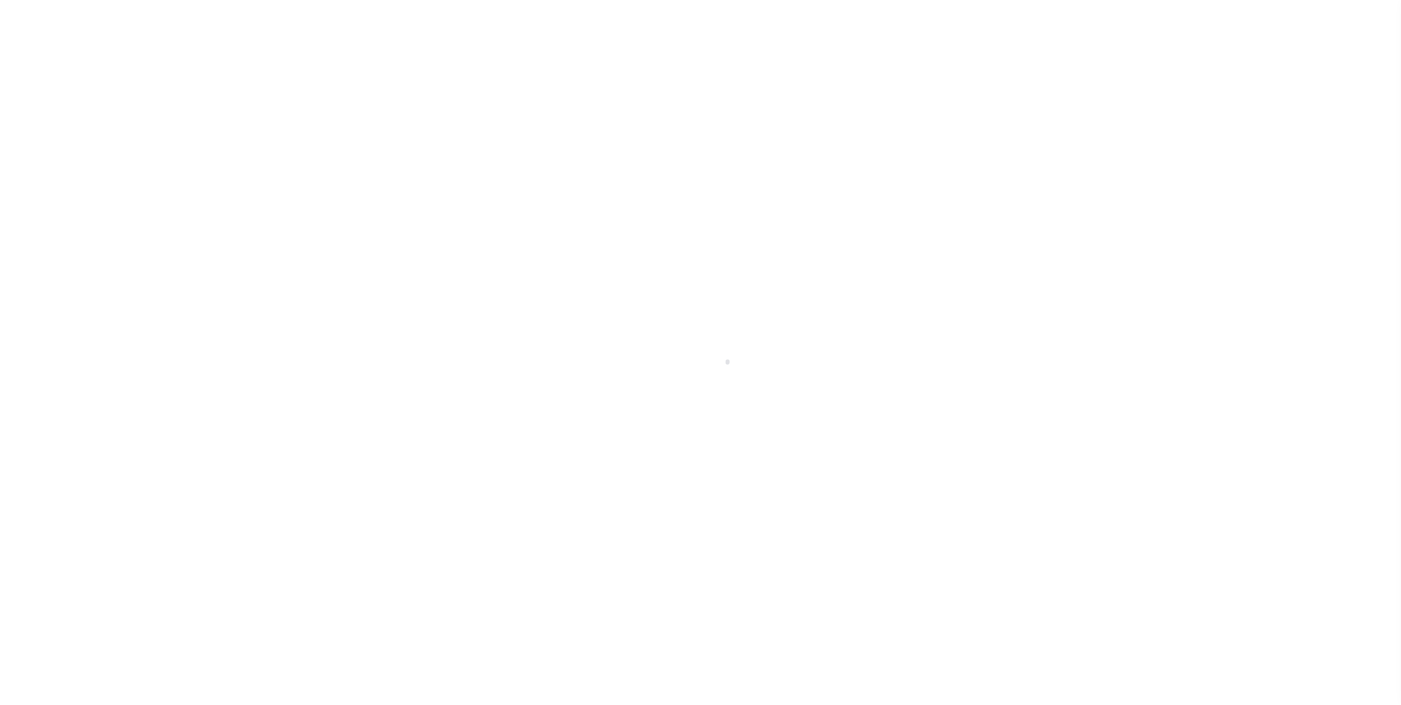
select select "10"
select select "Escrow"
type input "[STREET_ADDRESS]"
select select
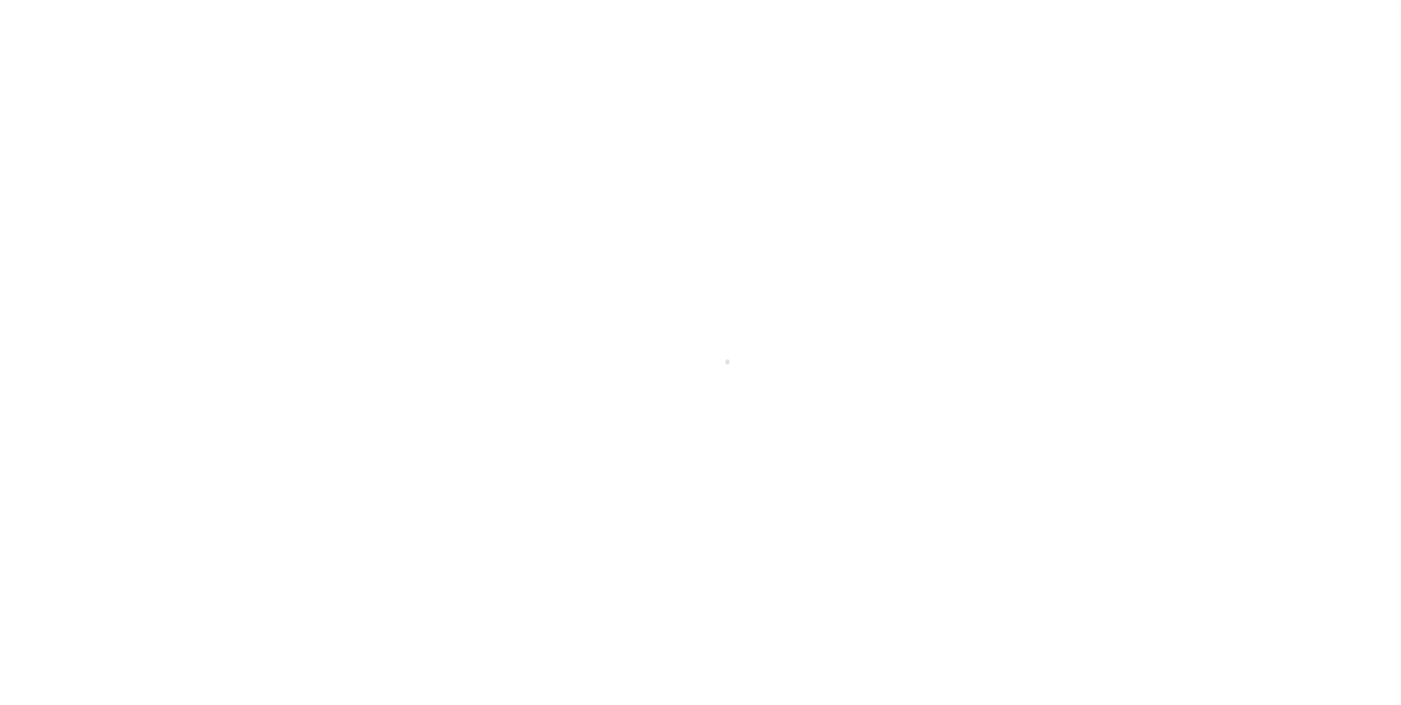
type input "[PERSON_NAME] OR 97401-2940"
type textarea "Lot 2, [GEOGRAPHIC_DATA], [GEOGRAPHIC_DATA], as platted and recorded in Book 25…"
select select "8219"
select select "2473"
type input "GXXR-60"
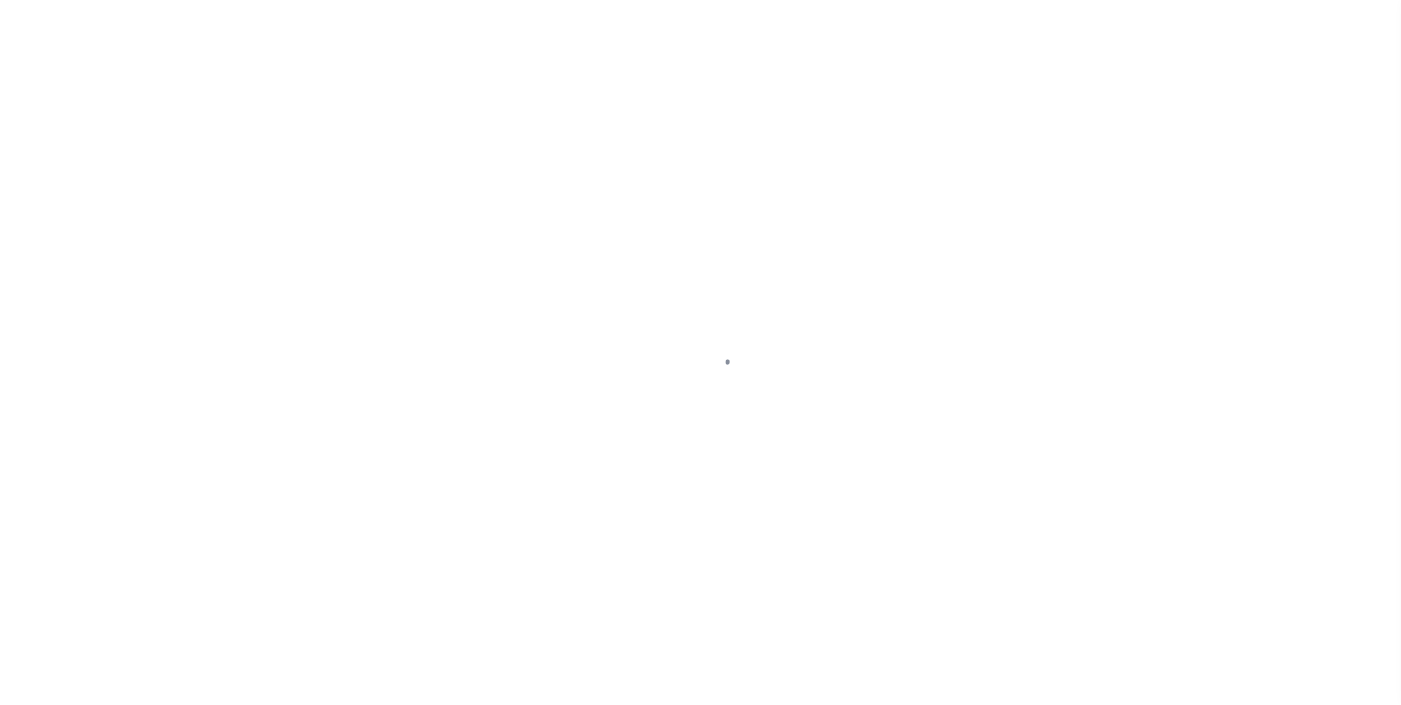
type input "NORLHA-I LLC"
select select
type input "[DATE]"
select select "10"
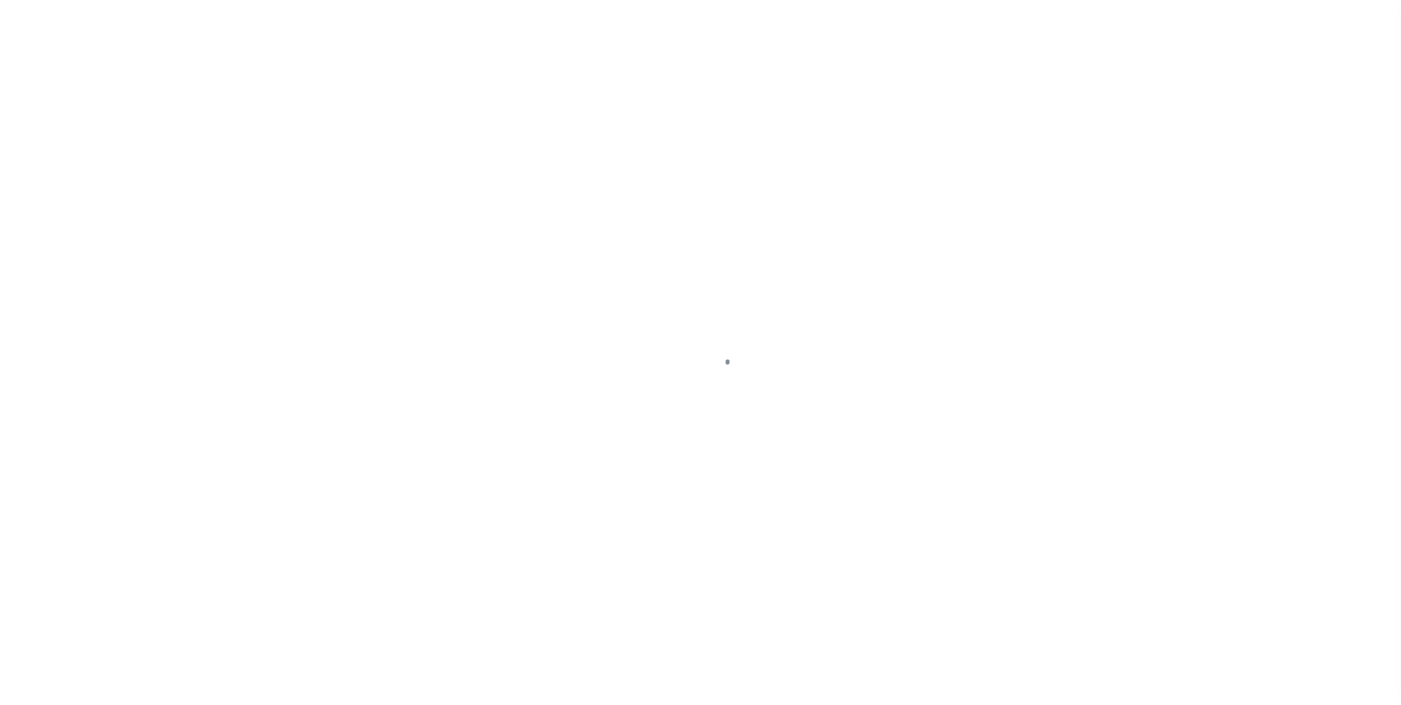
select select "10"
select select "Escrow"
type input "[STREET_ADDRESS]"
select select
type input "[PERSON_NAME] OR 97401-2940"
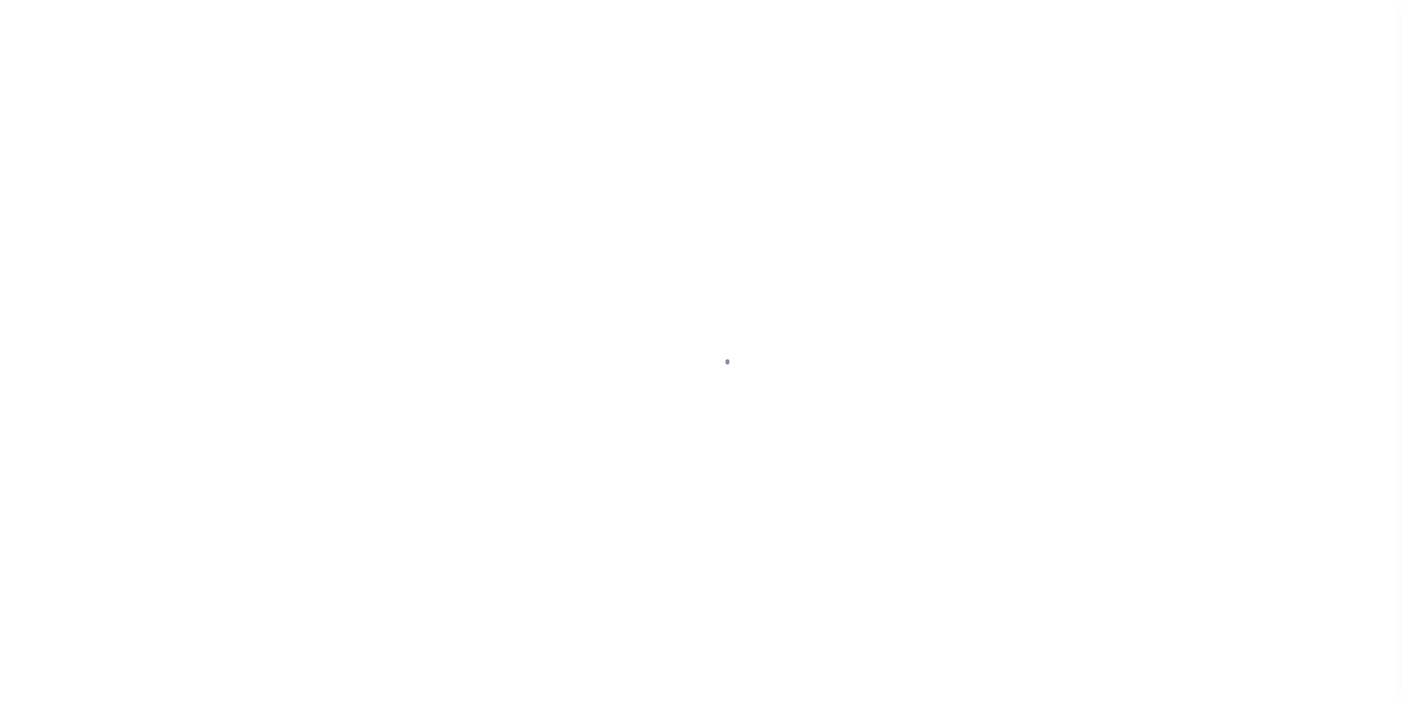
type textarea "Lot 2, [GEOGRAPHIC_DATA], [GEOGRAPHIC_DATA], as platted and recorded in Book 25…"
select select "8219"
select select "2473"
select select "10"
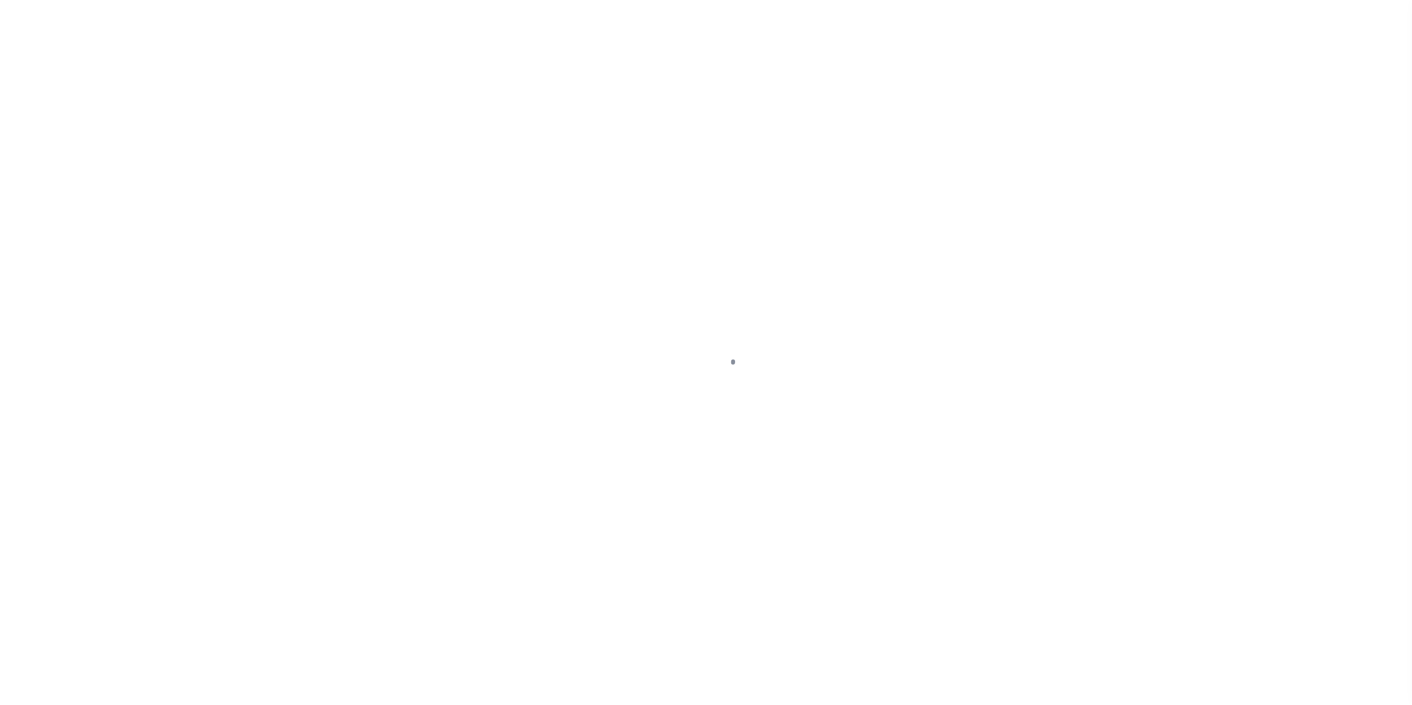
select select "Escrow"
type input "[STREET_ADDRESS]"
select select
type input "[PERSON_NAME] OR 97401-2940"
type textarea "Lot 2, [GEOGRAPHIC_DATA], [GEOGRAPHIC_DATA], as platted and recorded in Book 25…"
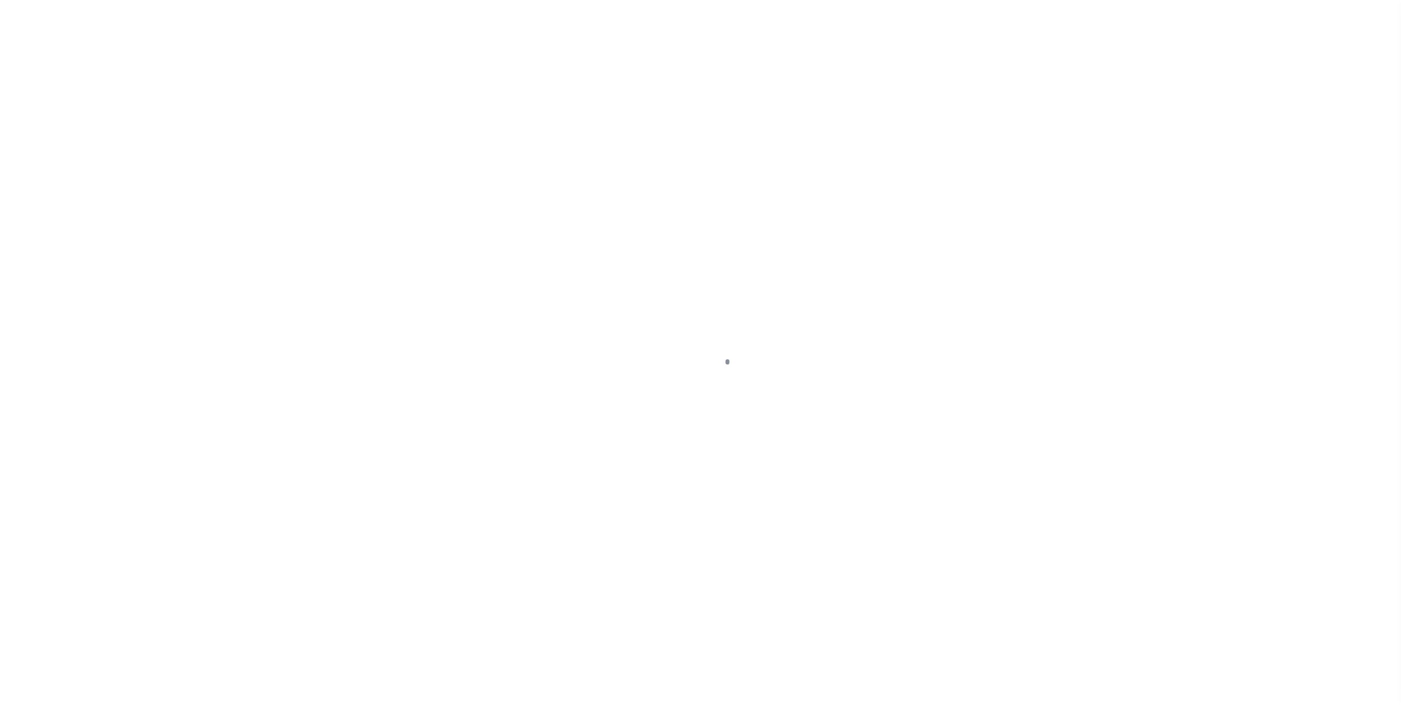
select select "8219"
select select "2473"
select select "10"
select select "Escrow"
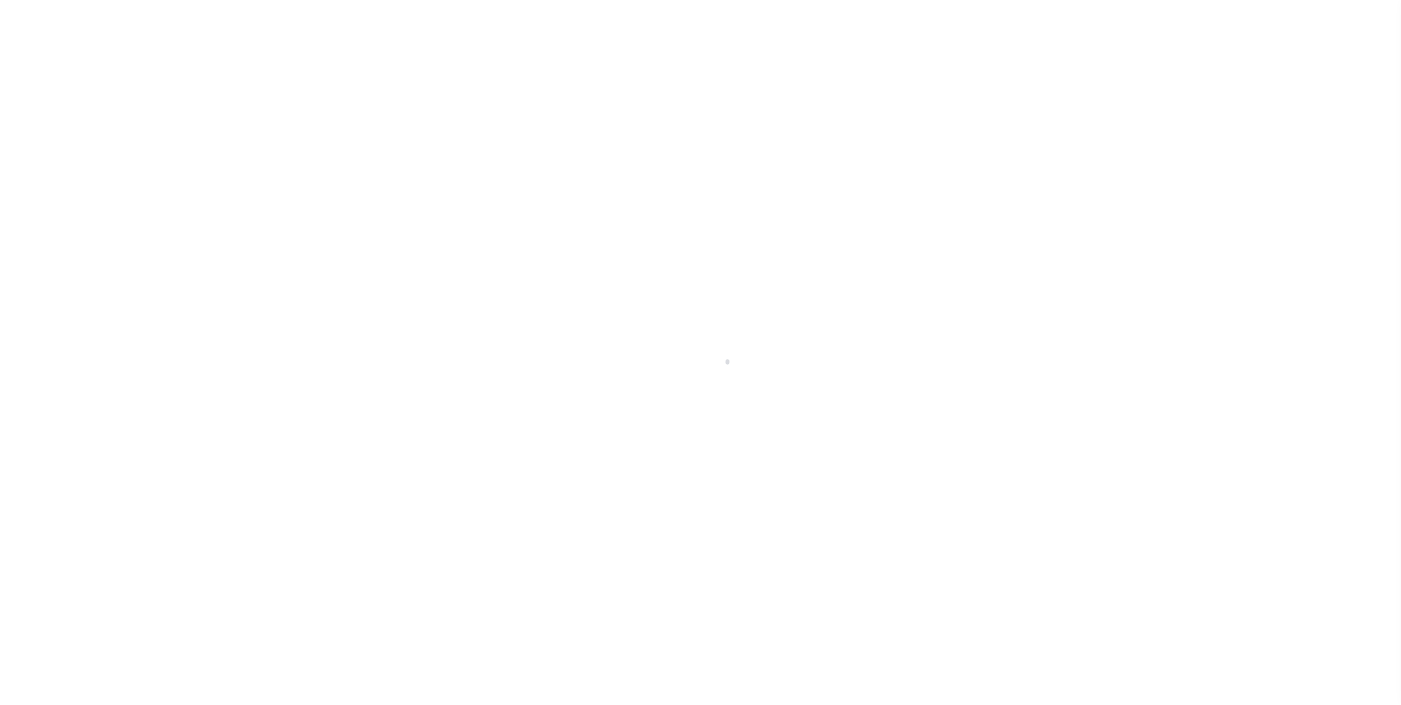
type input "[STREET_ADDRESS]"
select select
type input "[PERSON_NAME] OR 97401-2940"
type textarea "Lot 2, [GEOGRAPHIC_DATA], [GEOGRAPHIC_DATA], as platted and recorded in Book 25…"
select select "8219"
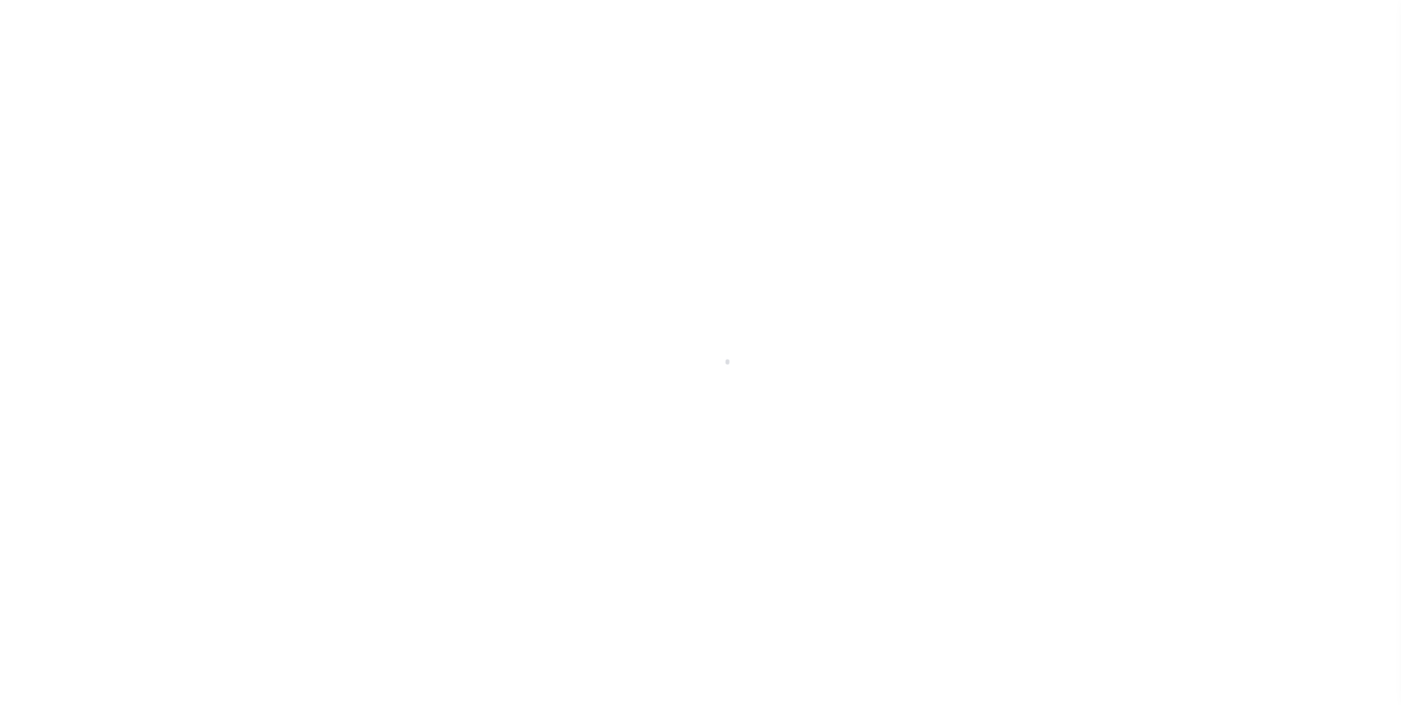
select select "2473"
select select "10"
select select "Escrow"
type input "[STREET_ADDRESS]"
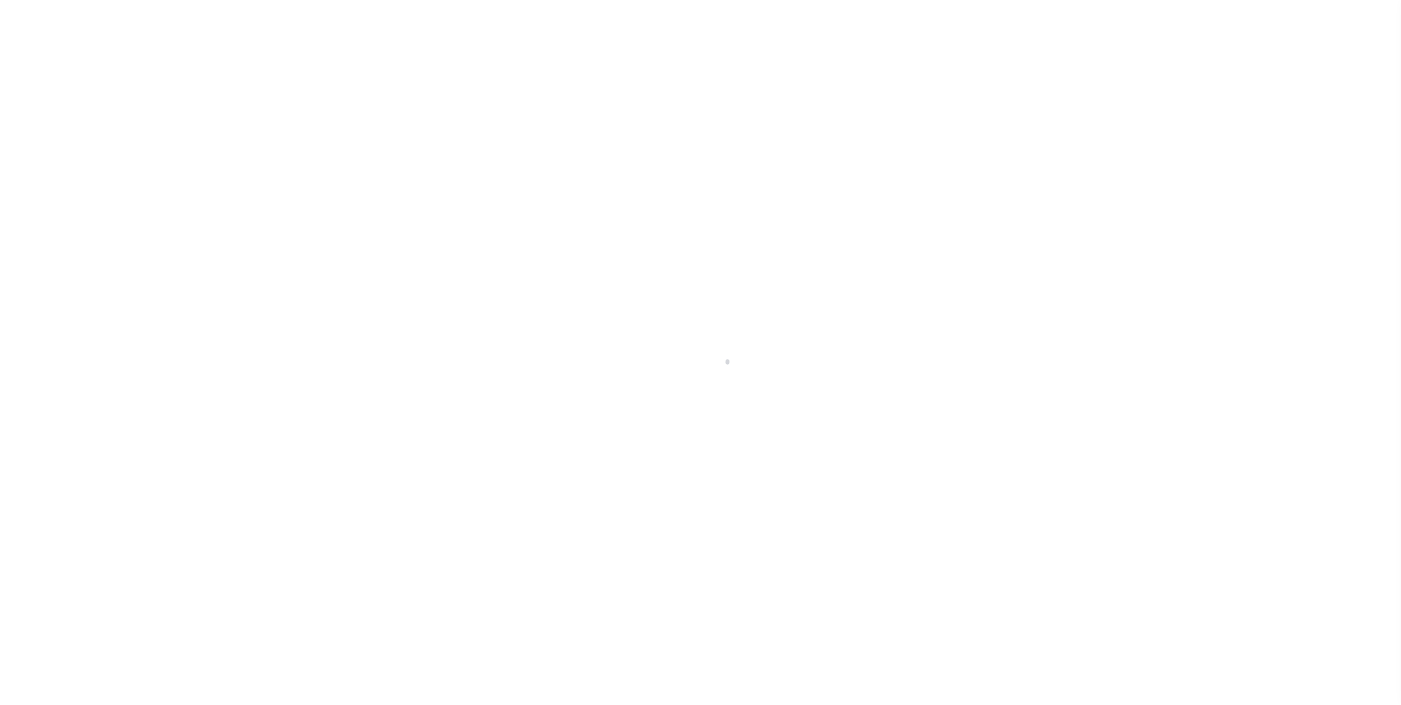
select select
type input "[PERSON_NAME] OR 97401-2940"
type textarea "Lot 2, [GEOGRAPHIC_DATA], [GEOGRAPHIC_DATA], as platted and recorded in Book 25…"
select select "8219"
select select "2473"
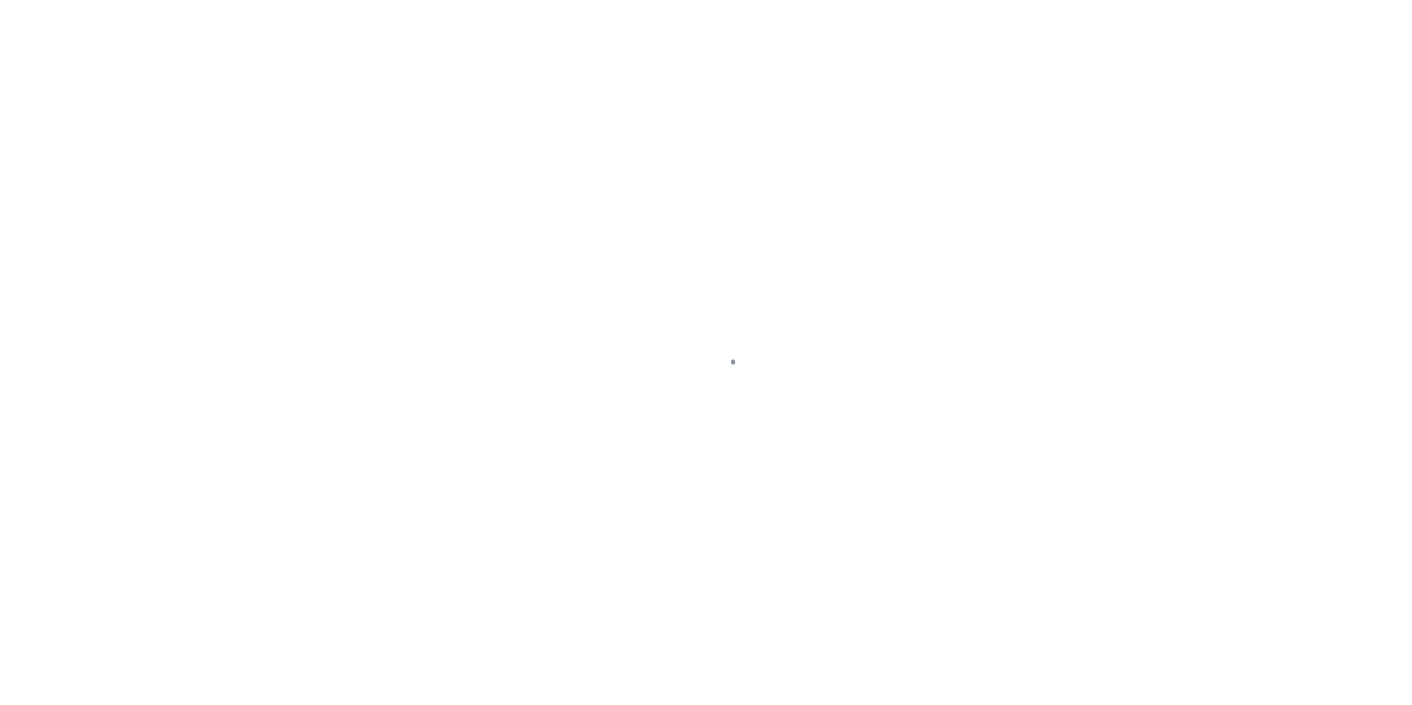
select select "10"
select select "Escrow"
type input "[STREET_ADDRESS]"
select select
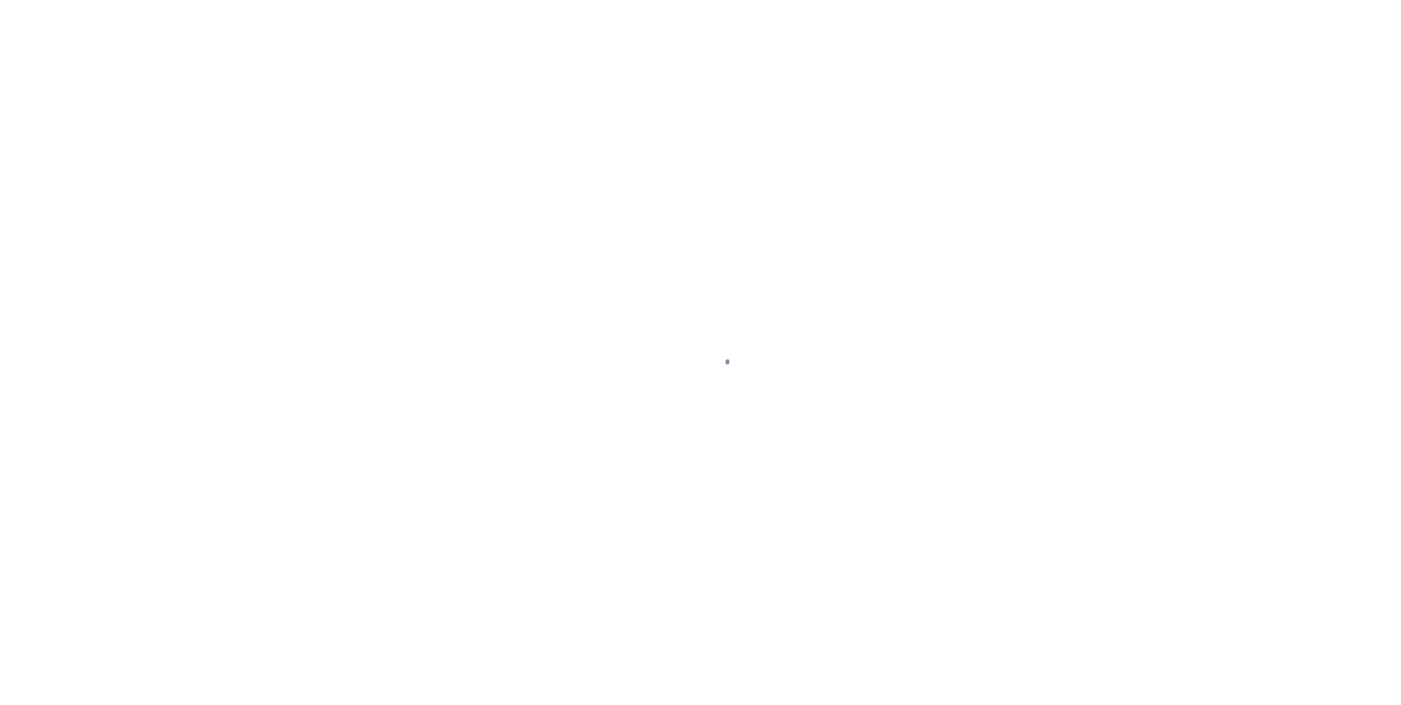
type input "[PERSON_NAME] OR 97401-2940"
type textarea "Lot 2, [GEOGRAPHIC_DATA], [GEOGRAPHIC_DATA], as platted and recorded in Book 25…"
select select "8219"
select select "2473"
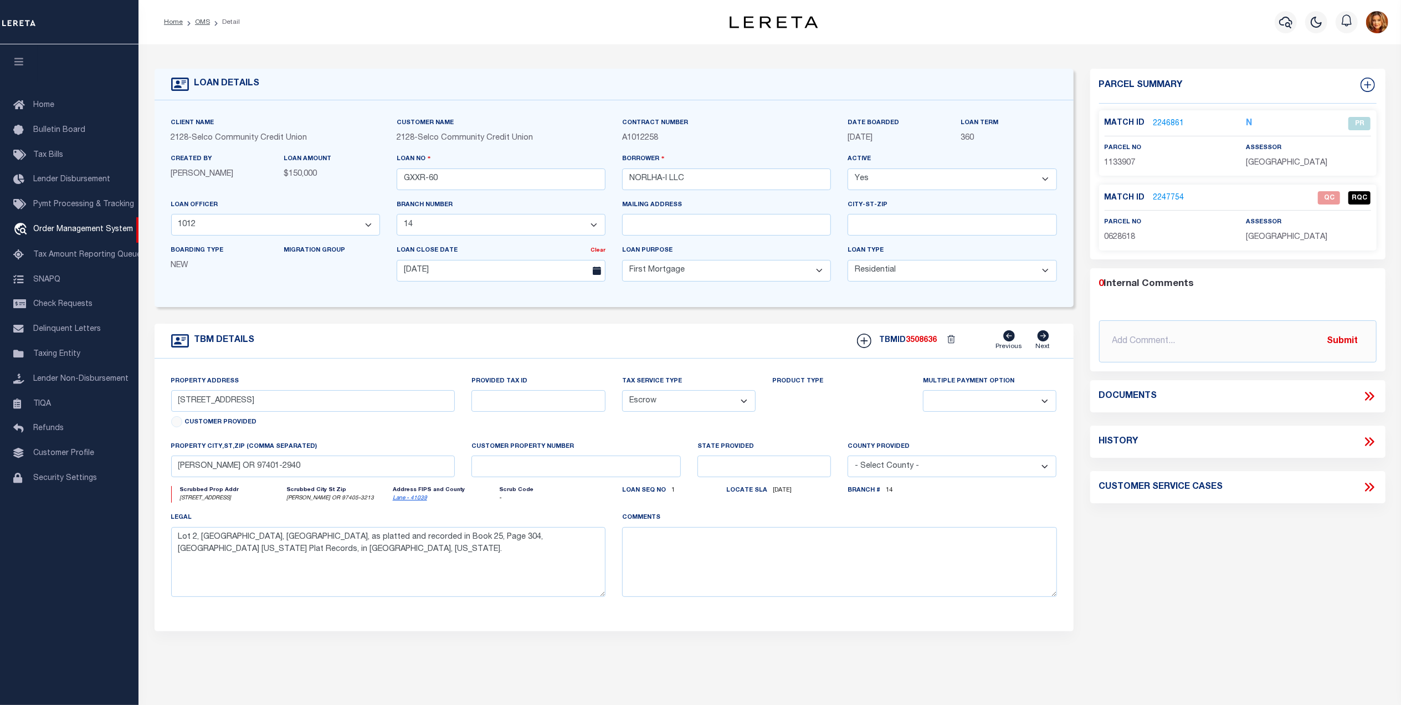
click at [1173, 196] on link "2247754" at bounding box center [1169, 198] width 31 height 12
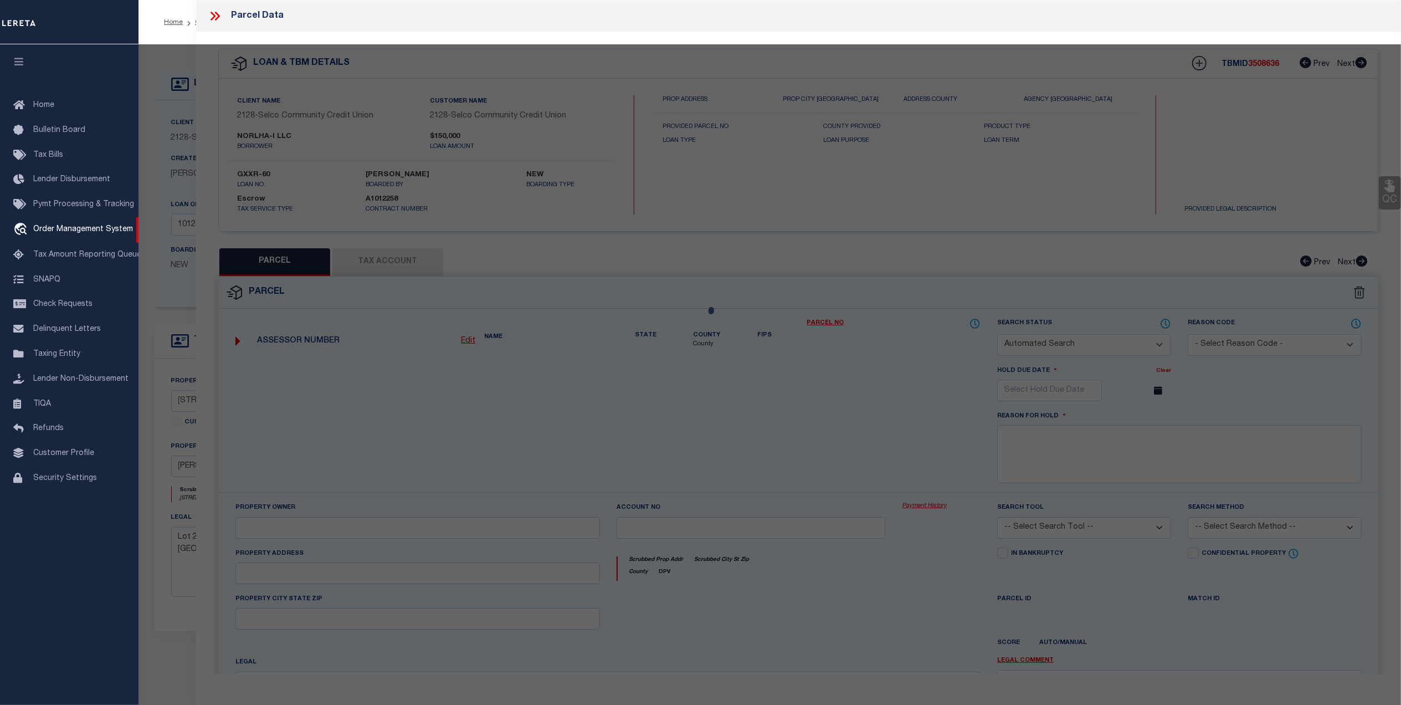
checkbox input "false"
select select "QC"
type input "NORLHA-I LLC"
select select "AGF"
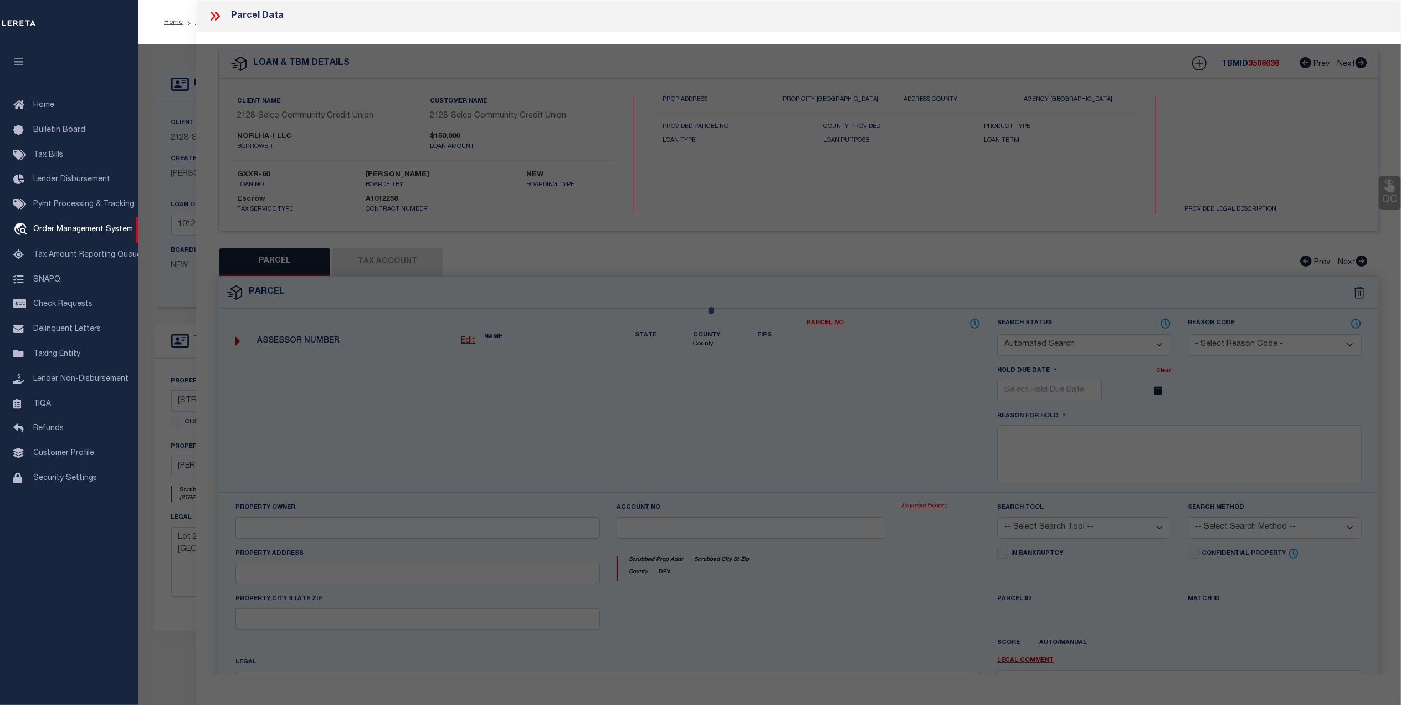
select select "LEG"
type input "[STREET_ADDRESS]"
type input "[PERSON_NAME] OR 9740"
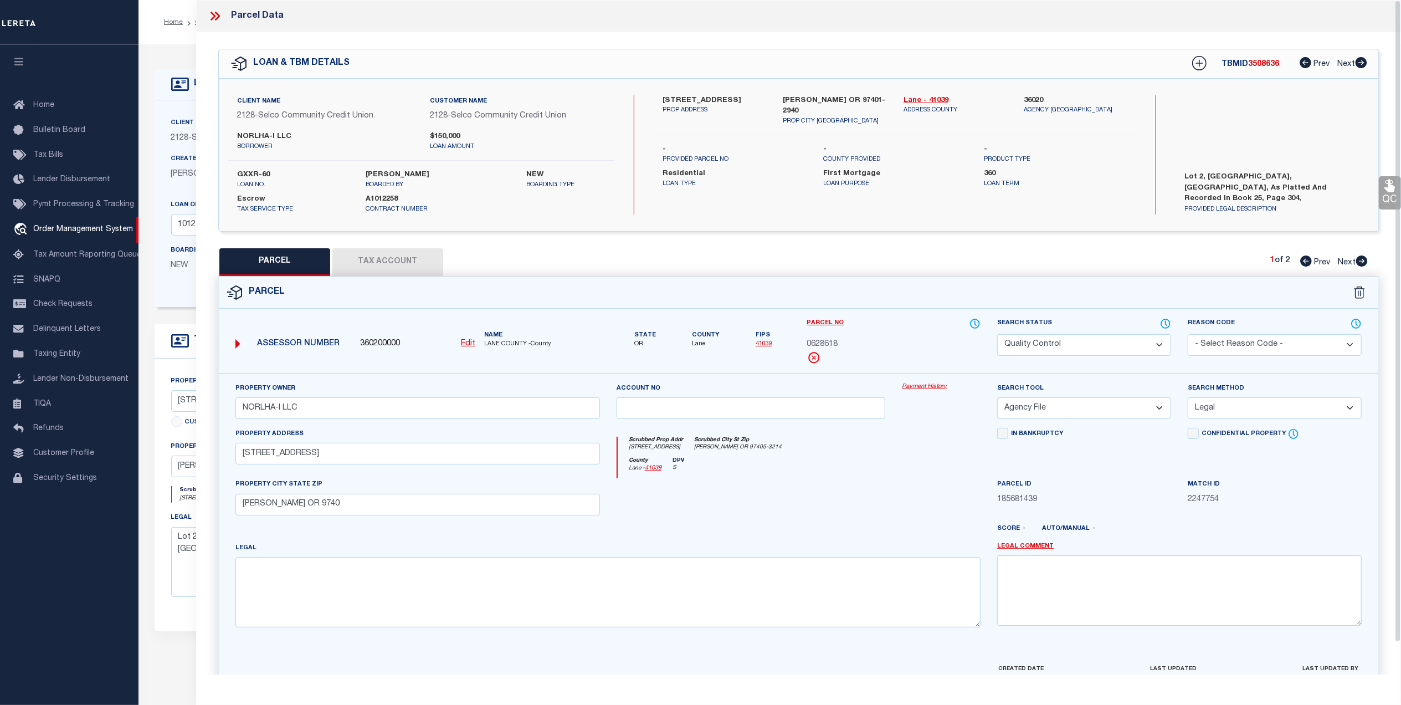
click at [1091, 342] on select "Automated Search Bad Parcel Complete Duplicate Parcel High Dollar Reporting In …" at bounding box center [1084, 345] width 174 height 22
click at [997, 334] on select "Automated Search Bad Parcel Complete Duplicate Parcel High Dollar Reporting In …" at bounding box center [1084, 345] width 174 height 22
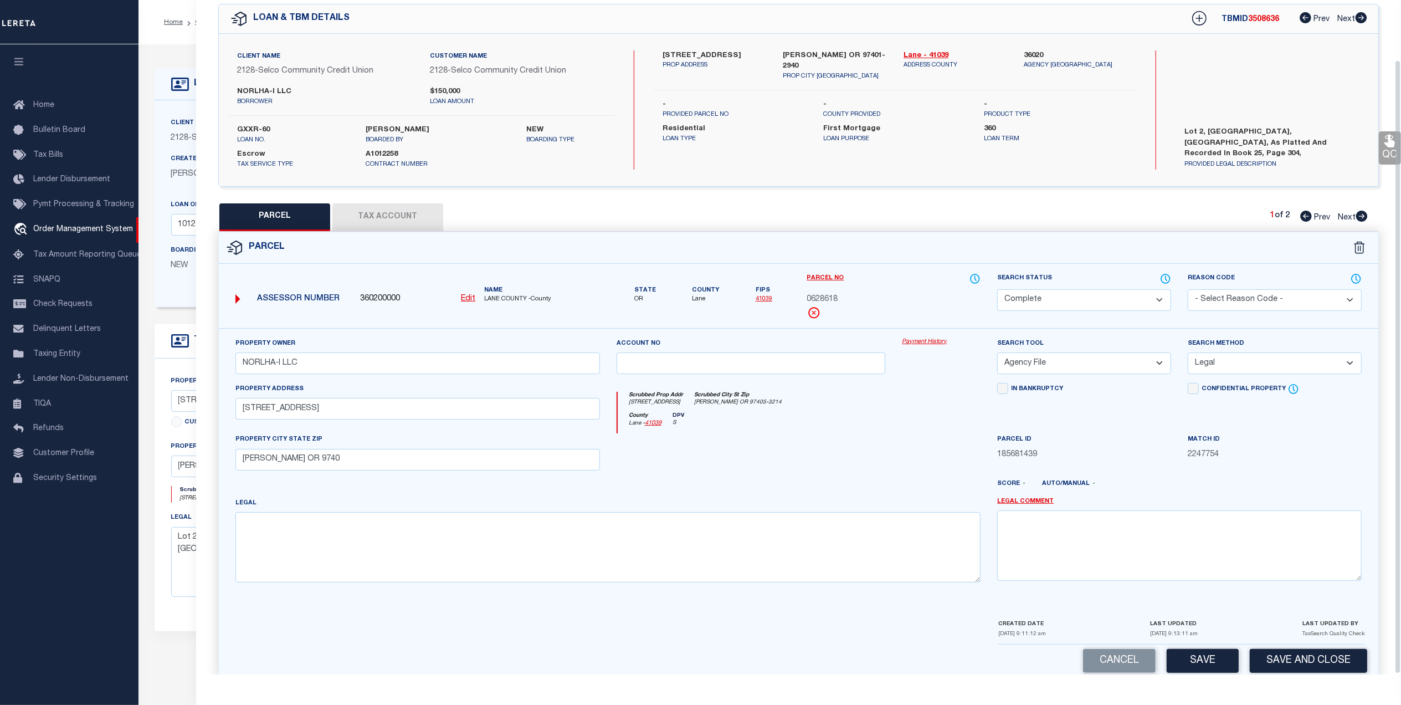
scroll to position [65, 0]
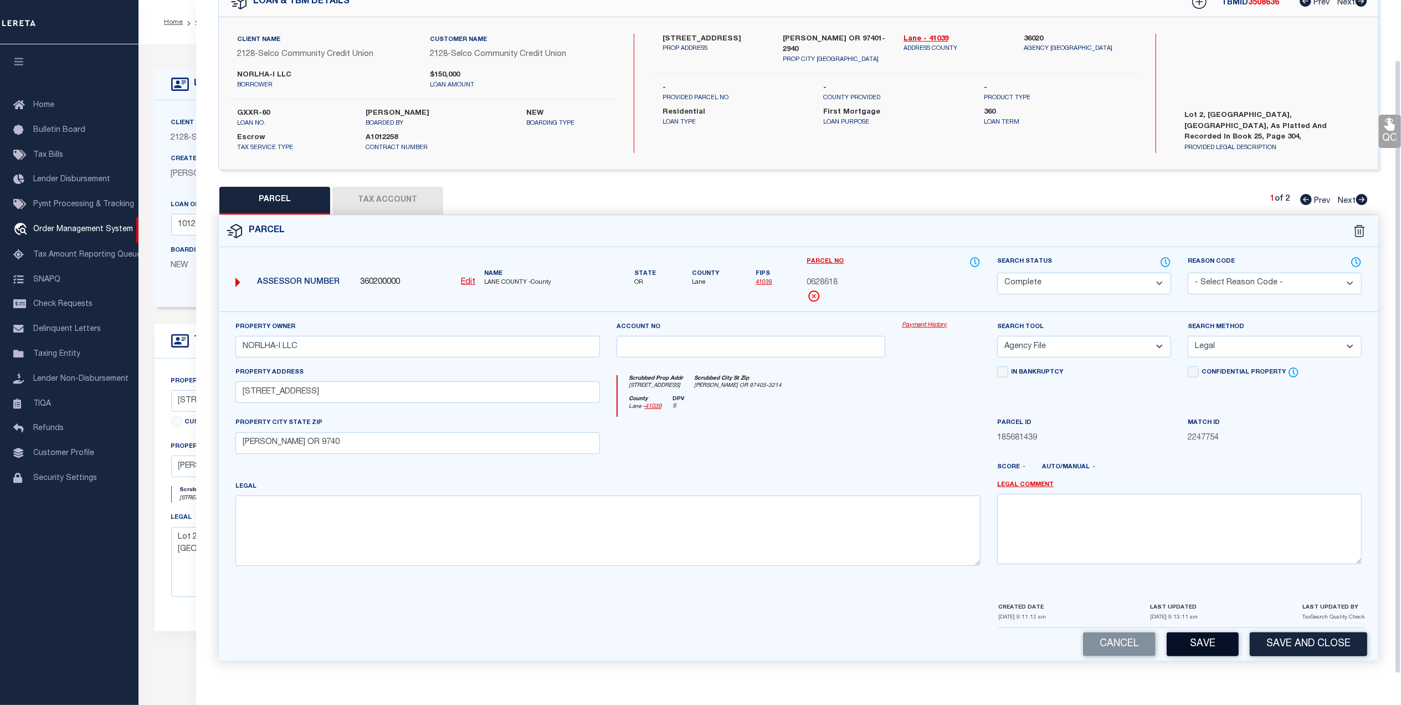
click at [1192, 637] on button "Save" at bounding box center [1203, 644] width 72 height 24
select select "AS"
select select
checkbox input "false"
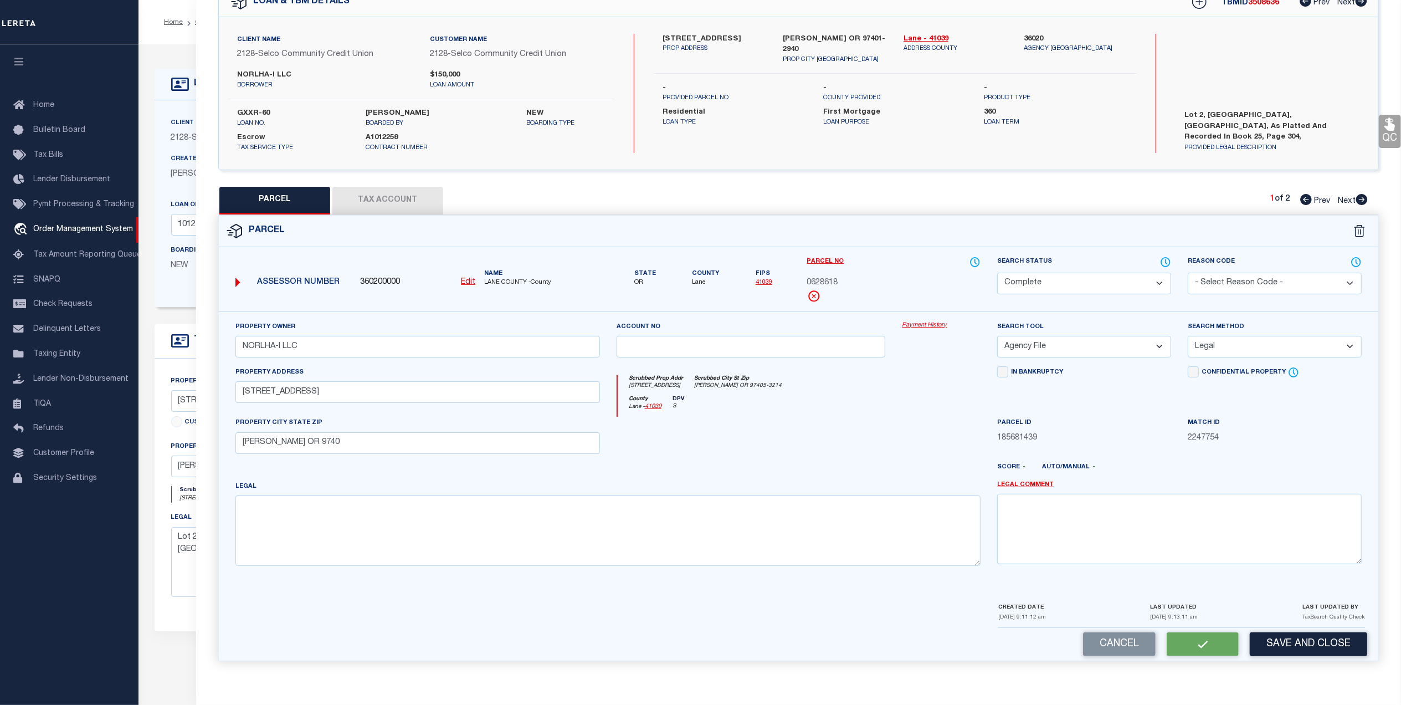
checkbox input "false"
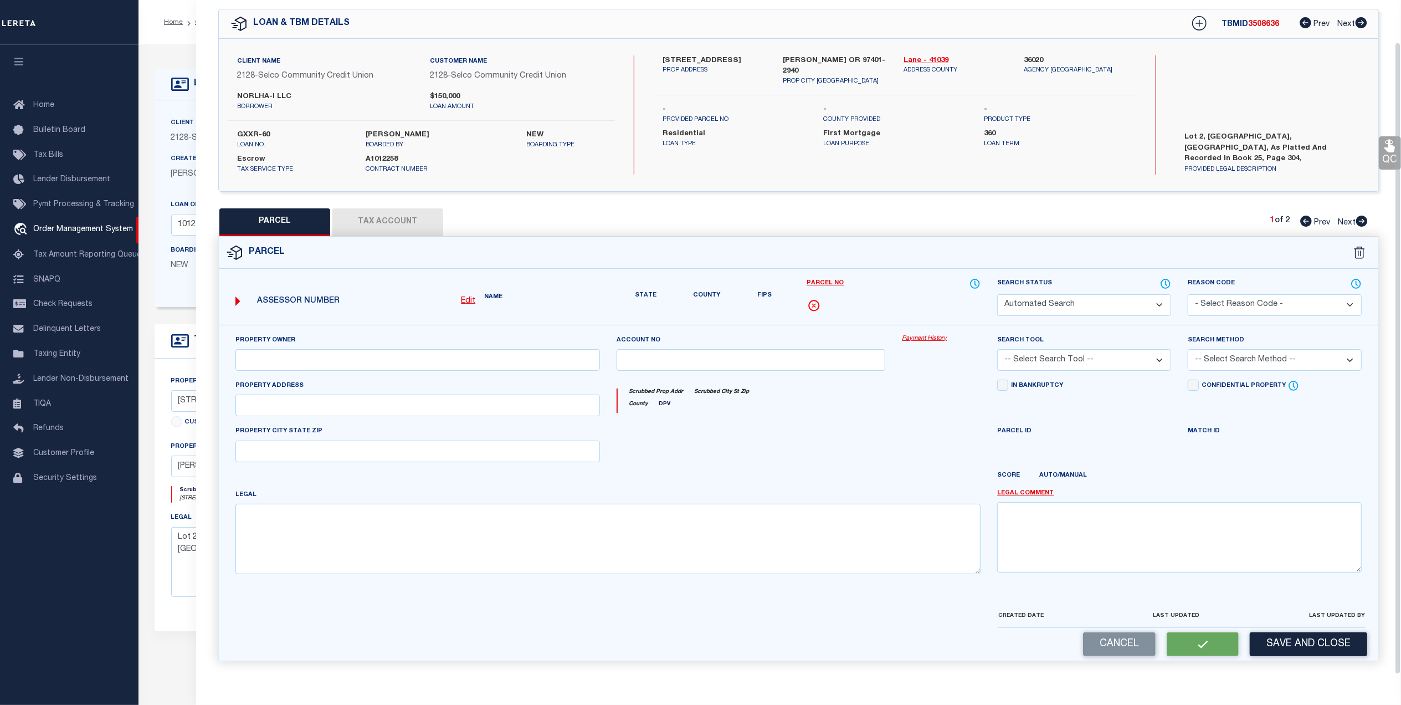
select select "CP"
type input "NORLHA-I LLC"
select select "AGF"
select select "LEG"
type input "[STREET_ADDRESS]"
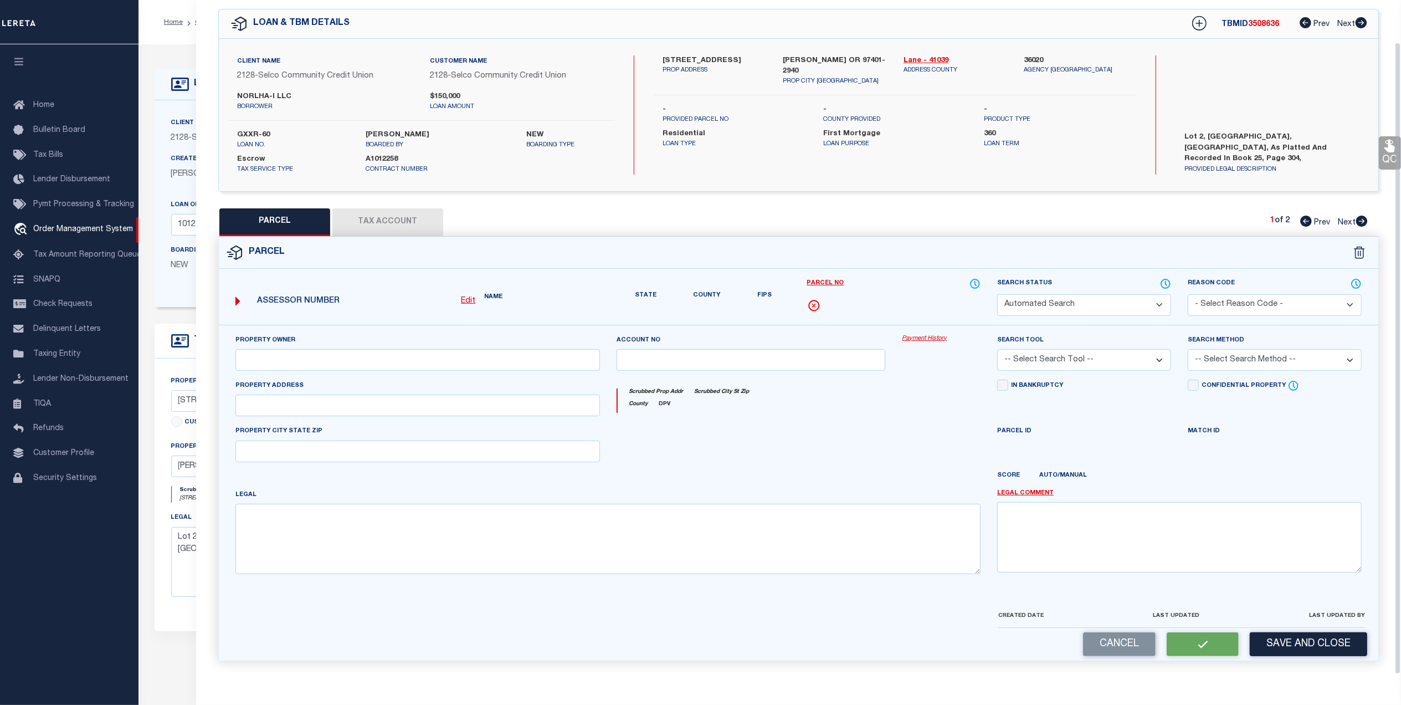
type input "[PERSON_NAME] OR 9740"
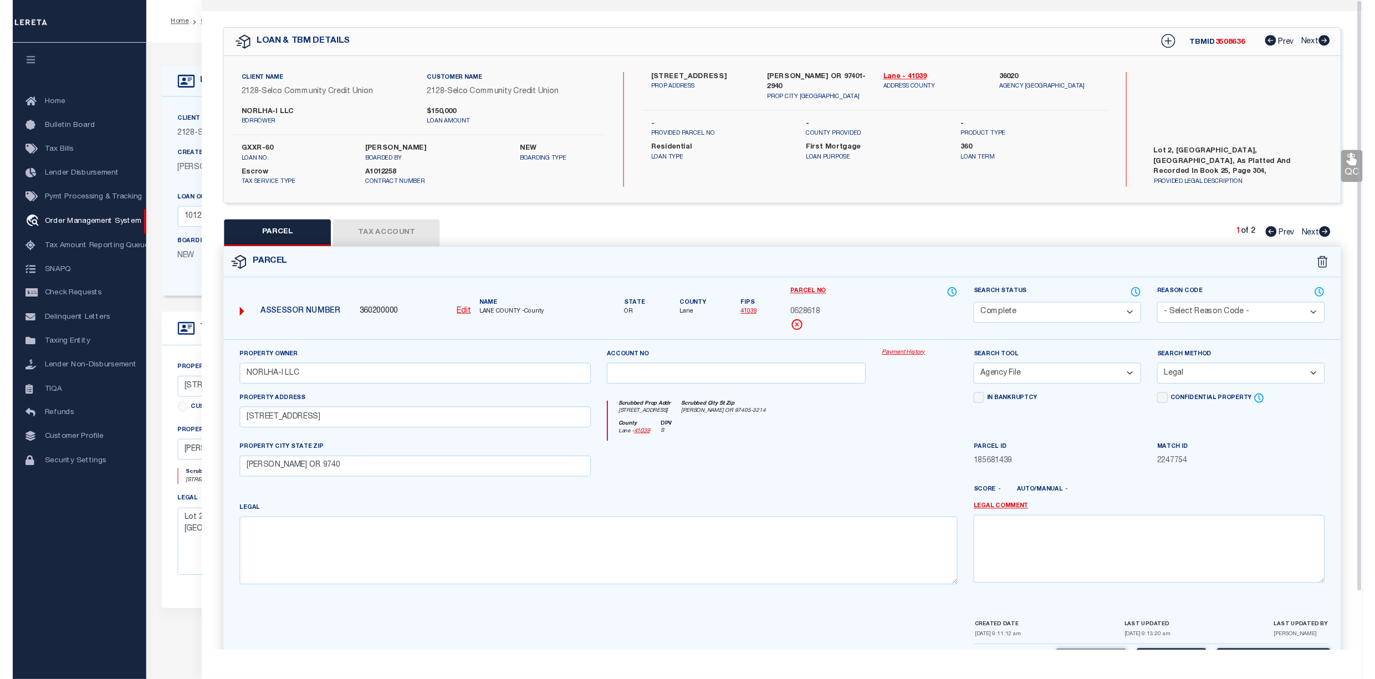
scroll to position [0, 0]
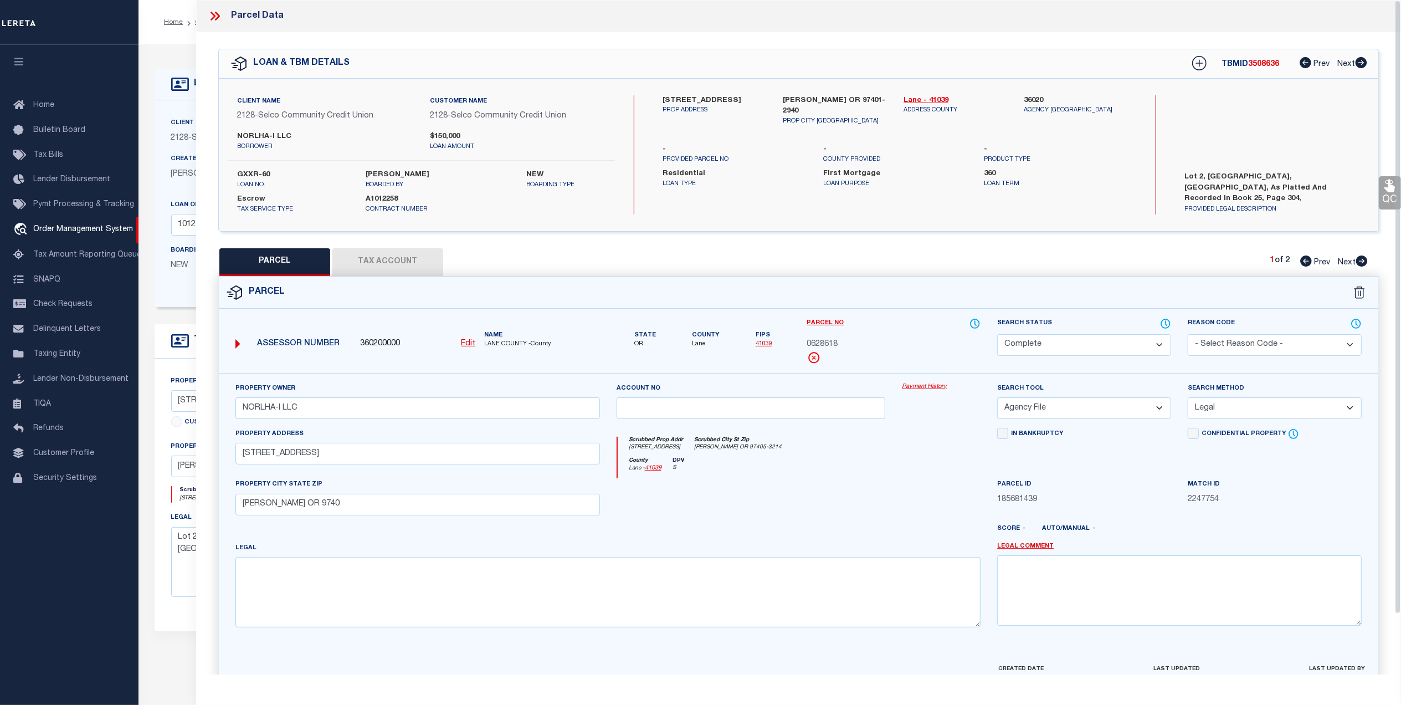
click at [214, 14] on icon at bounding box center [213, 16] width 5 height 9
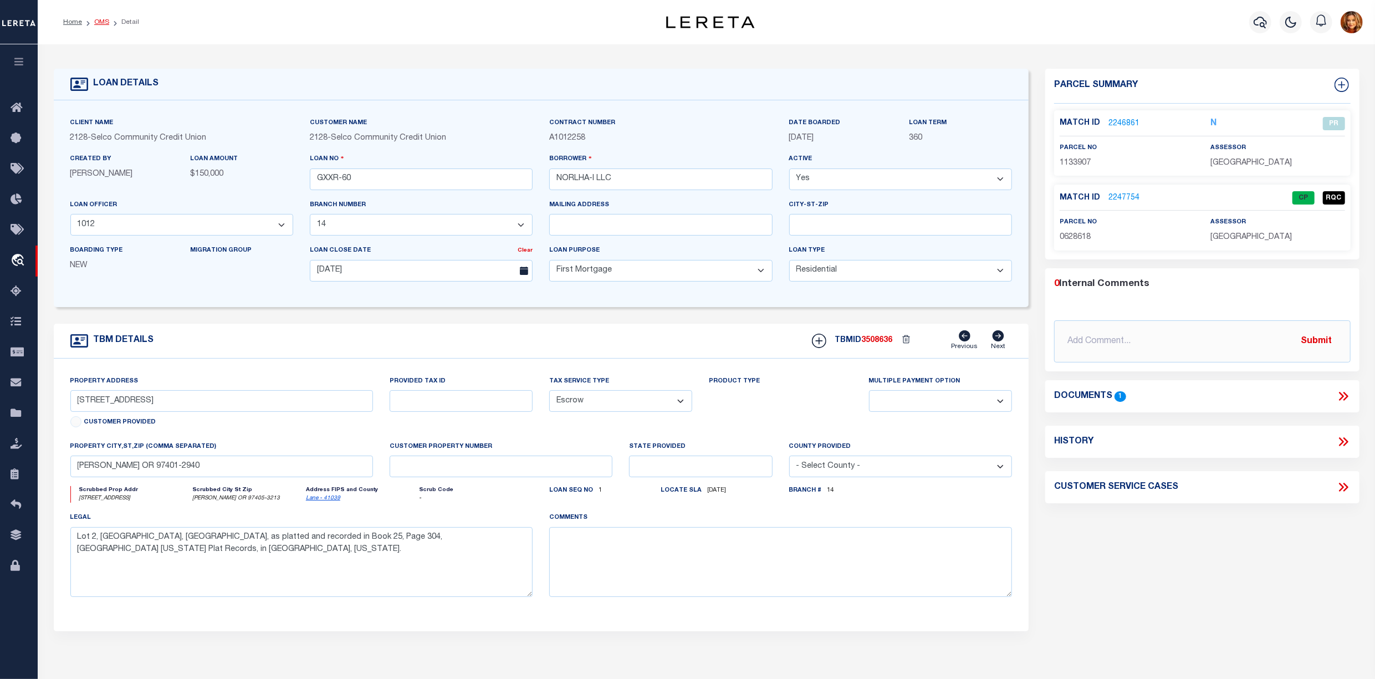
click at [100, 23] on link "OMS" at bounding box center [101, 22] width 15 height 7
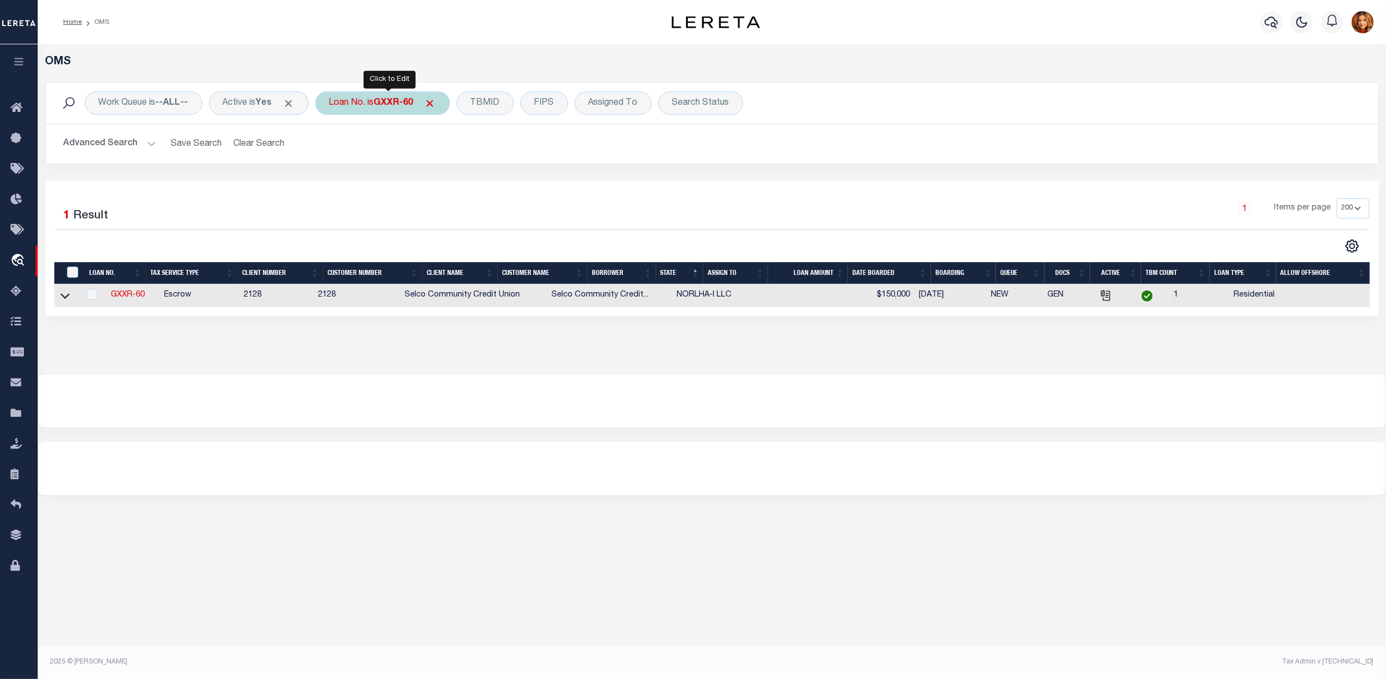
click at [402, 99] on b "GXXR-60" at bounding box center [393, 103] width 39 height 9
type input "556009"
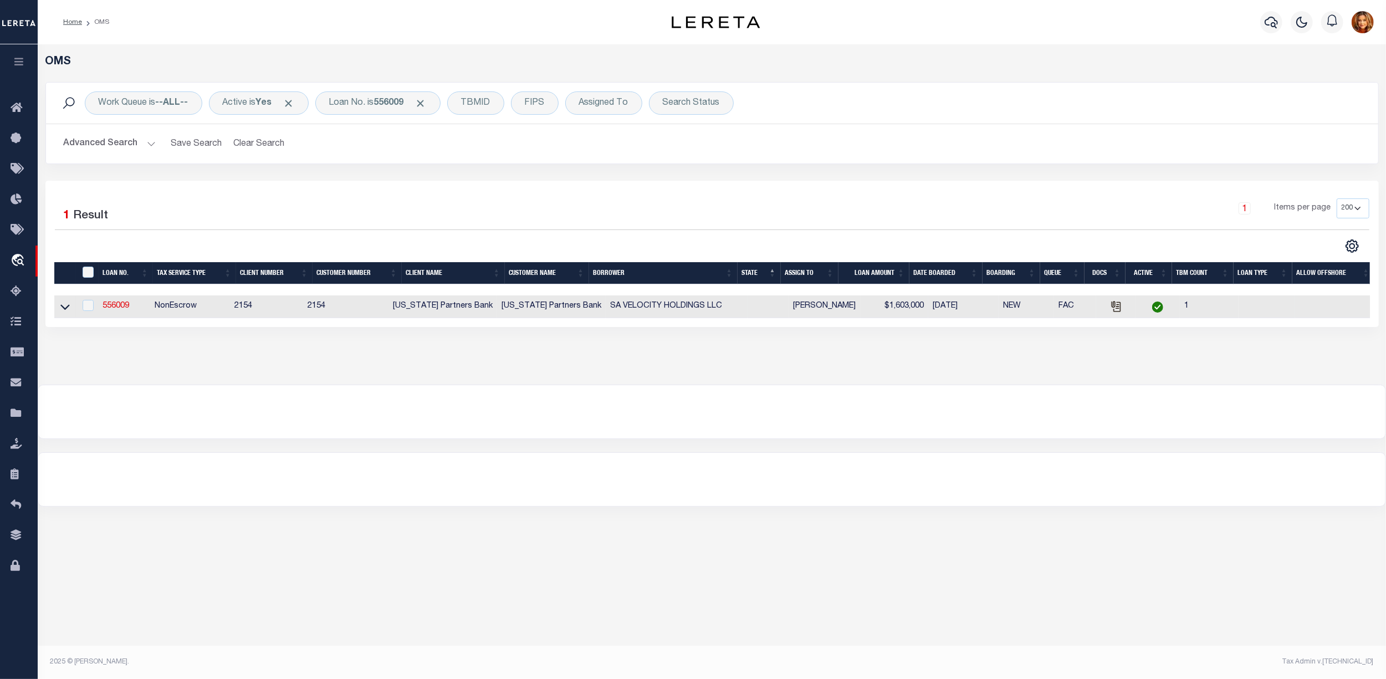
click at [114, 303] on td "556009" at bounding box center [124, 306] width 52 height 23
checkbox input "true"
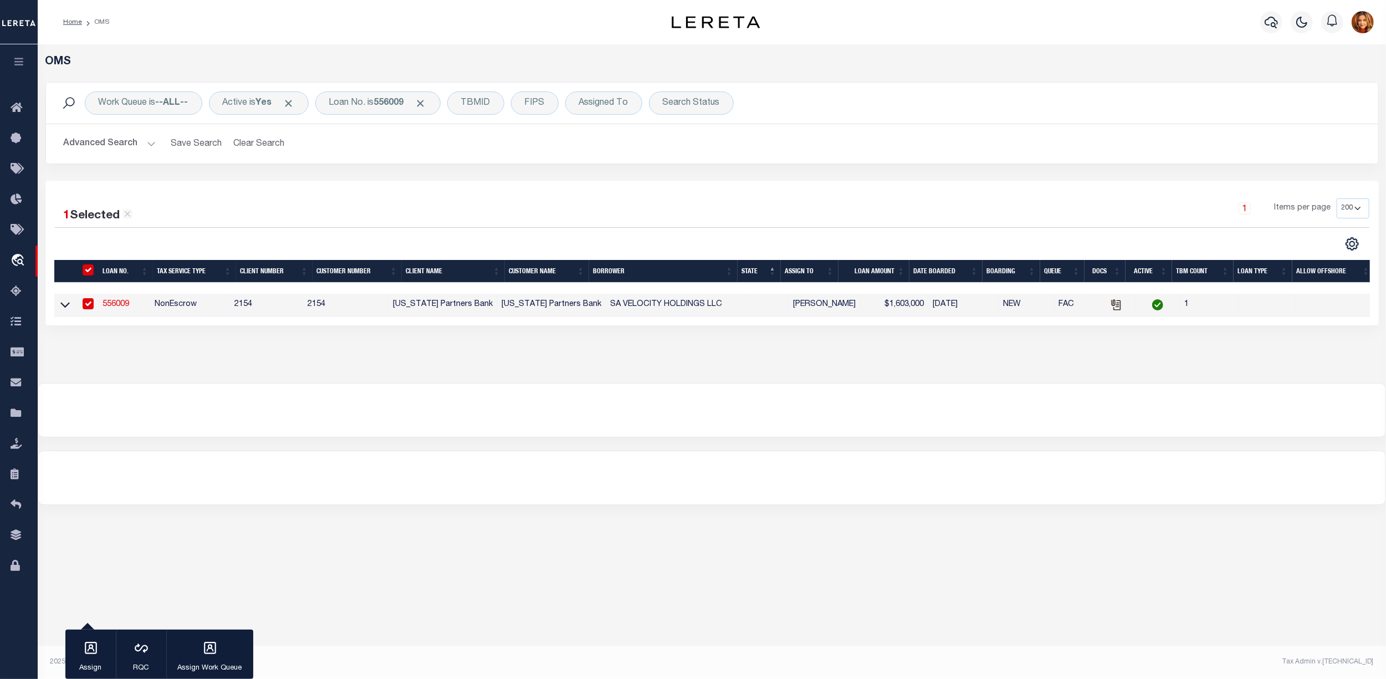
click at [120, 306] on link "556009" at bounding box center [116, 304] width 27 height 8
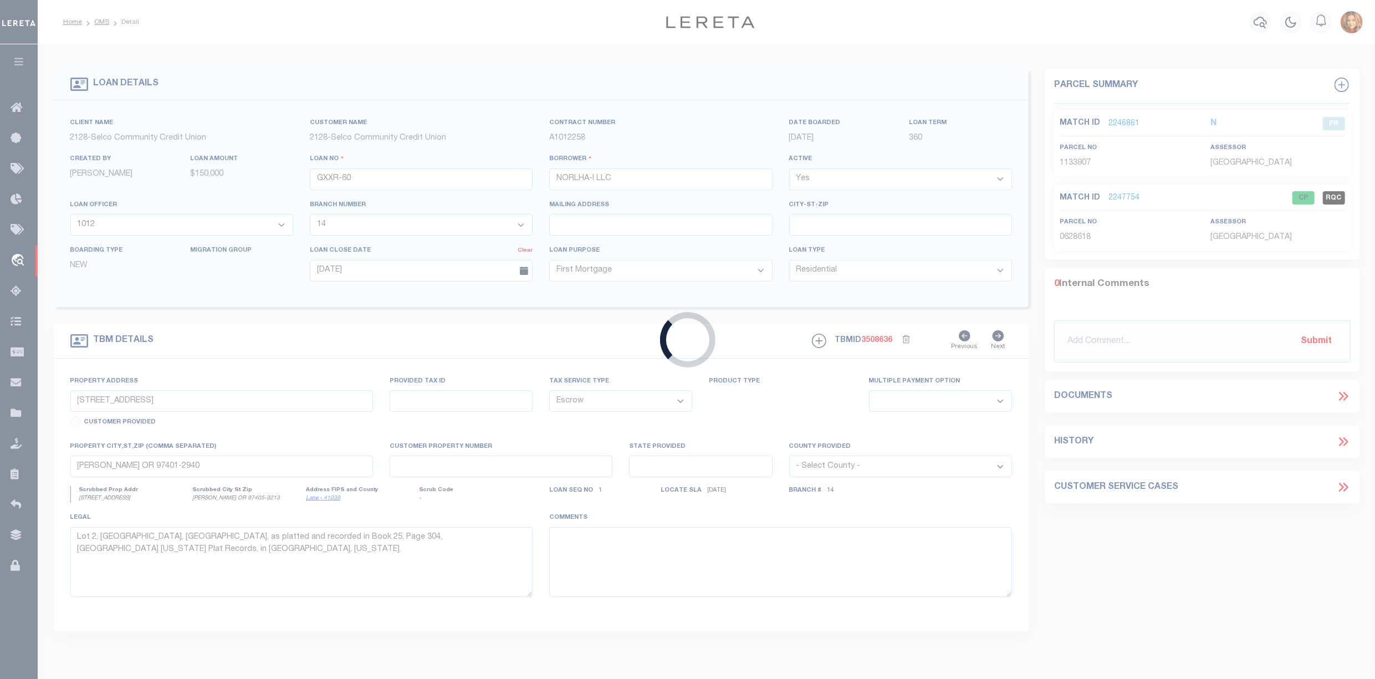
type input "556009"
type input "SA VELOCITY HOLDINGS LLC"
select select
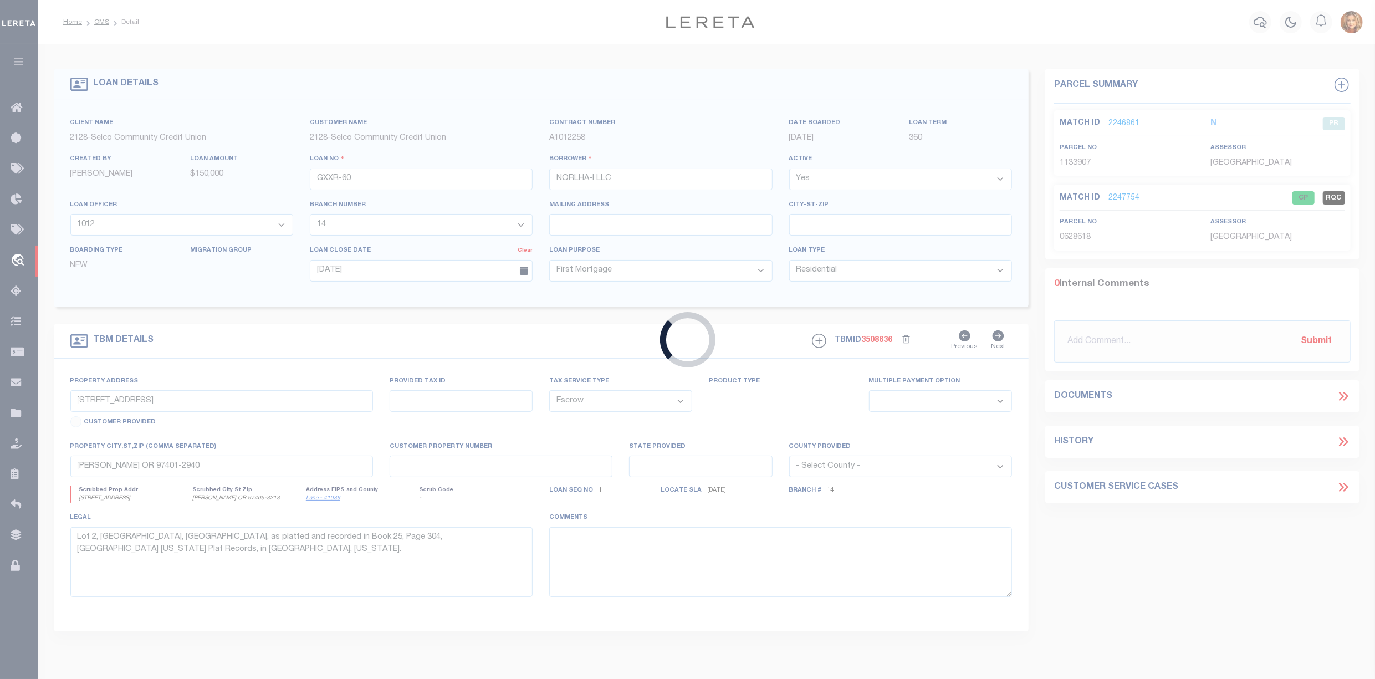
select select
select select "NonEscrow"
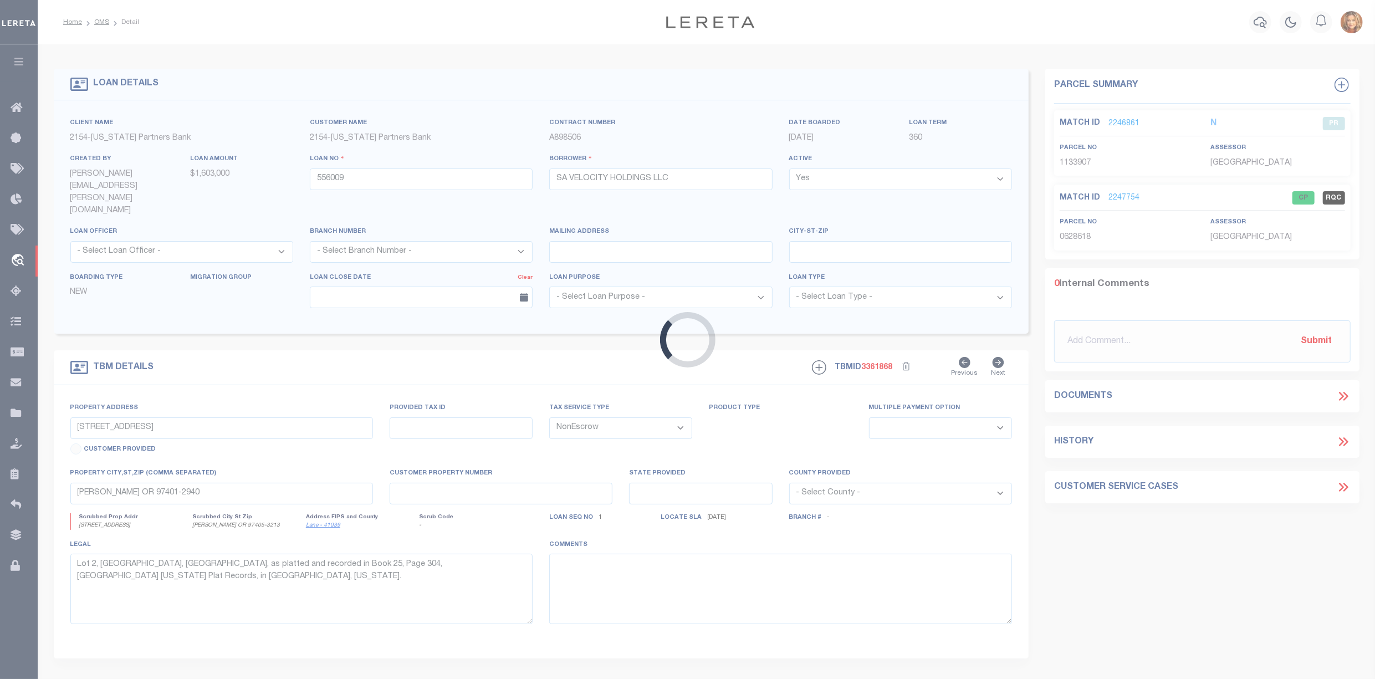
select select
type input "[GEOGRAPHIC_DATA]"
type textarea "> STREET [STREET_ADDRESS][PERSON_NAME] LGL DESC LOT 20, LOT 21, & [GEOGRAPHIC_D…"
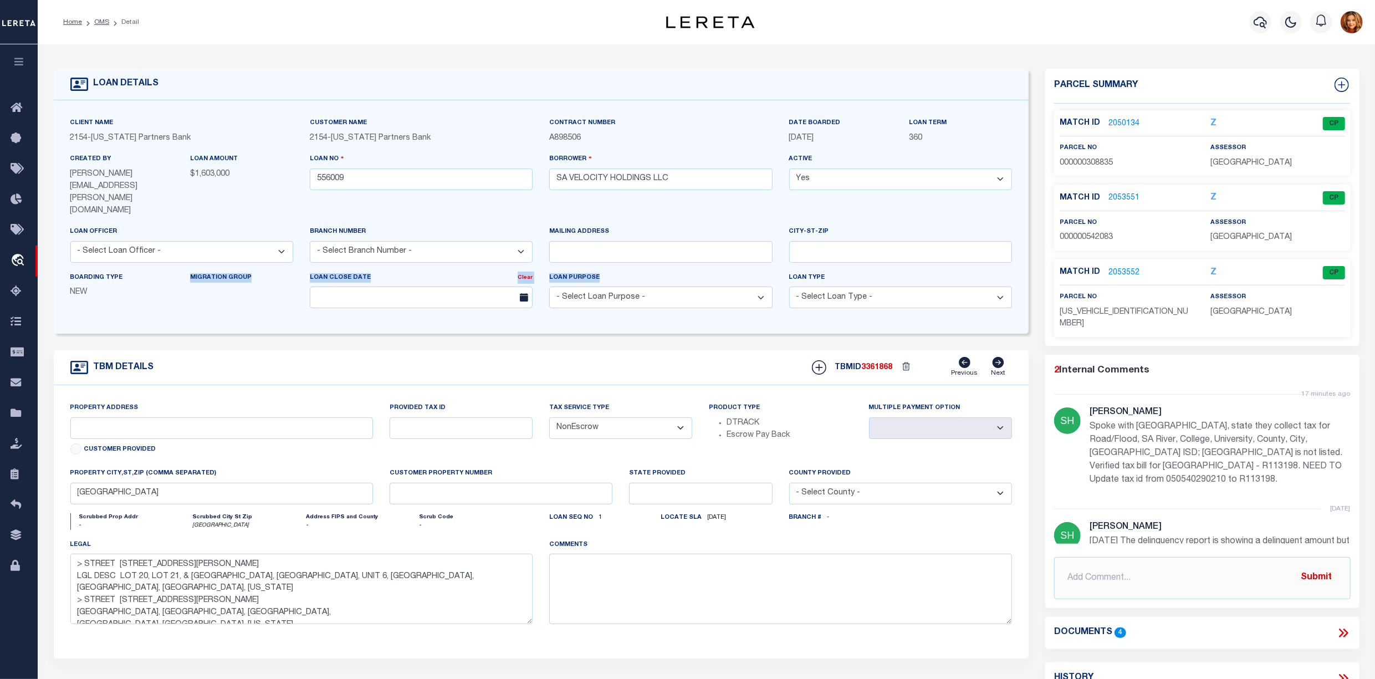
drag, startPoint x: 139, startPoint y: 304, endPoint x: 652, endPoint y: 289, distance: 513.3
click at [650, 289] on div "Client Name 2154 - [US_STATE] Partners Bank Customer Name 2154 - [US_STATE] Par…" at bounding box center [541, 216] width 975 height 233
click at [1129, 118] on link "2050134" at bounding box center [1123, 124] width 31 height 12
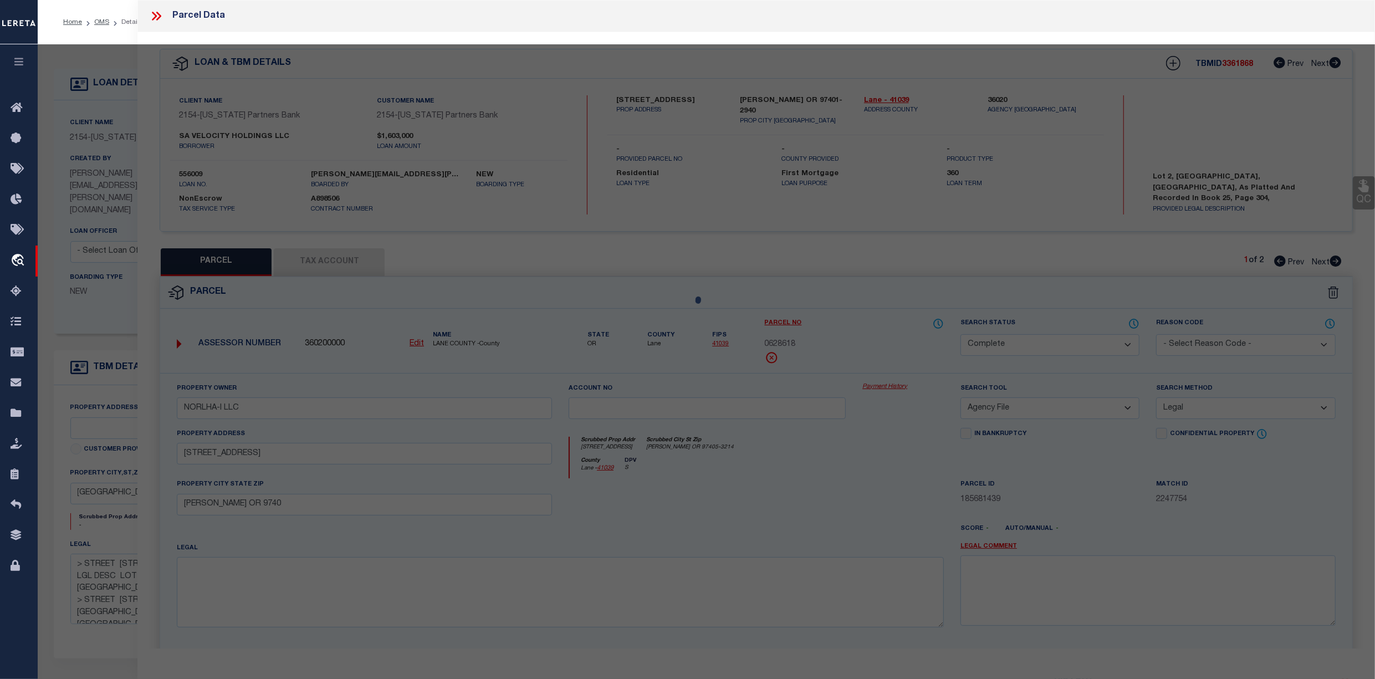
select select "AS"
select select
checkbox input "false"
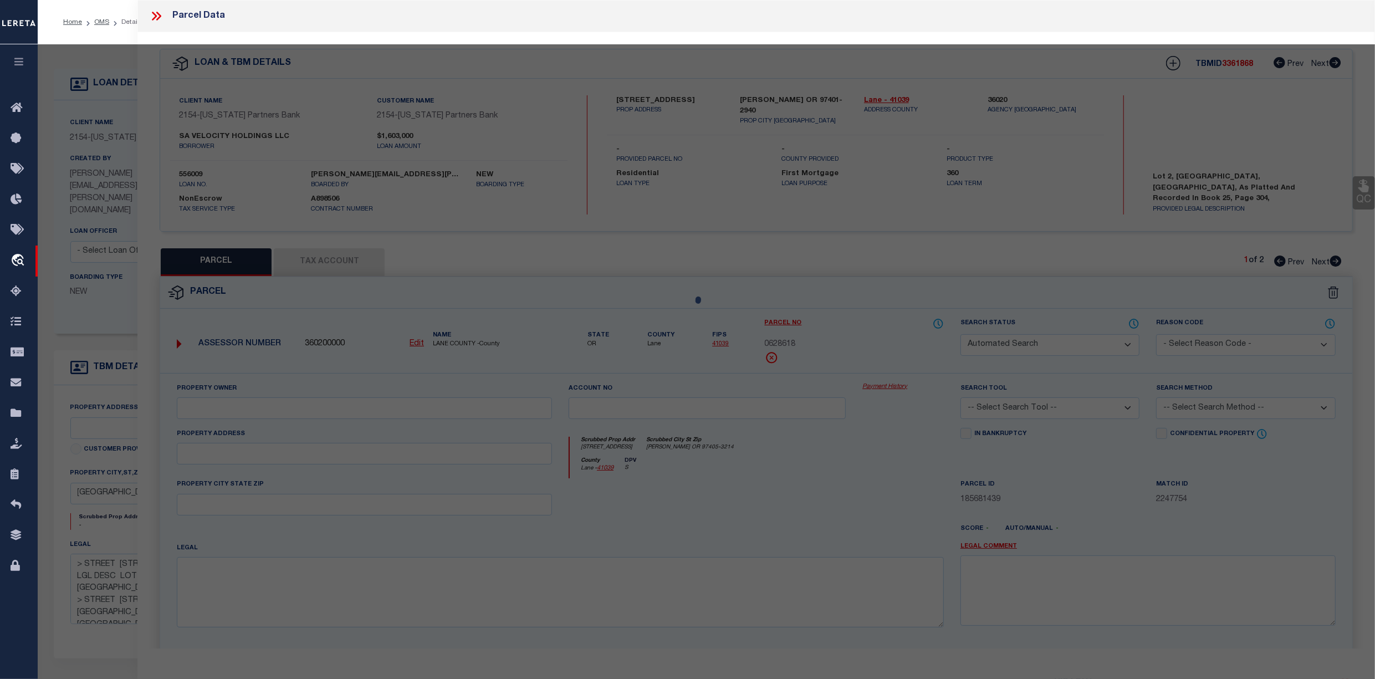
select select "CP"
type input "BIG DIAMOND INC"
select select "AGW"
select select
type input "[STREET_ADDRESS][PERSON_NAME]"
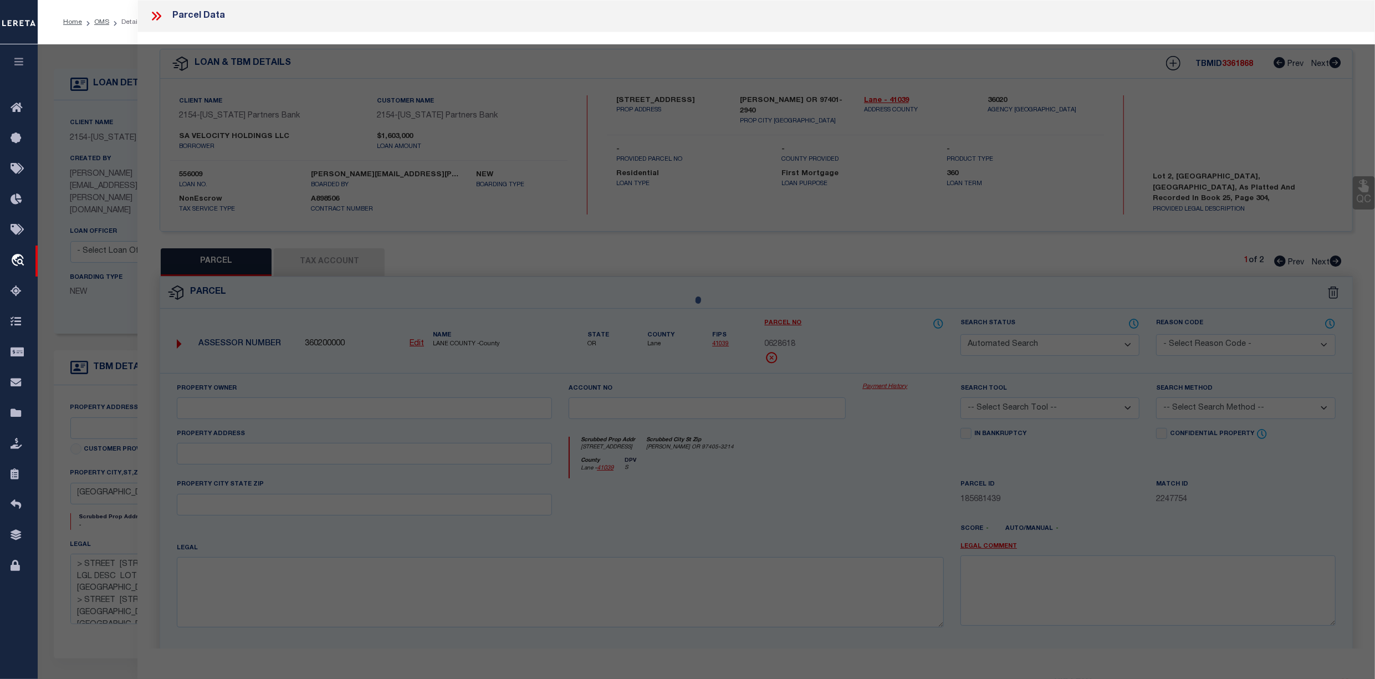
type input "UNIVERSAL CITY 78148"
type textarea "CB 5054E BLK 4 LOT 21, 22 & S 30 FT OF 20"
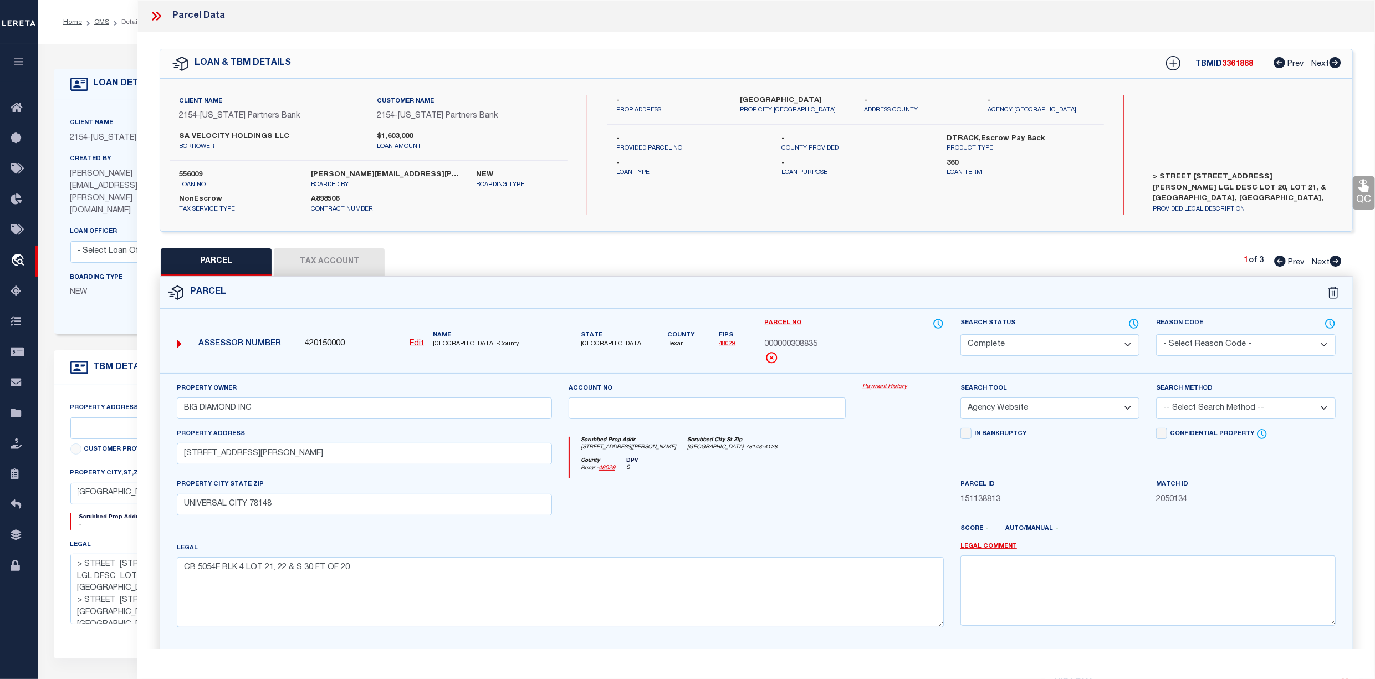
click at [320, 257] on button "Tax Account" at bounding box center [329, 262] width 111 height 28
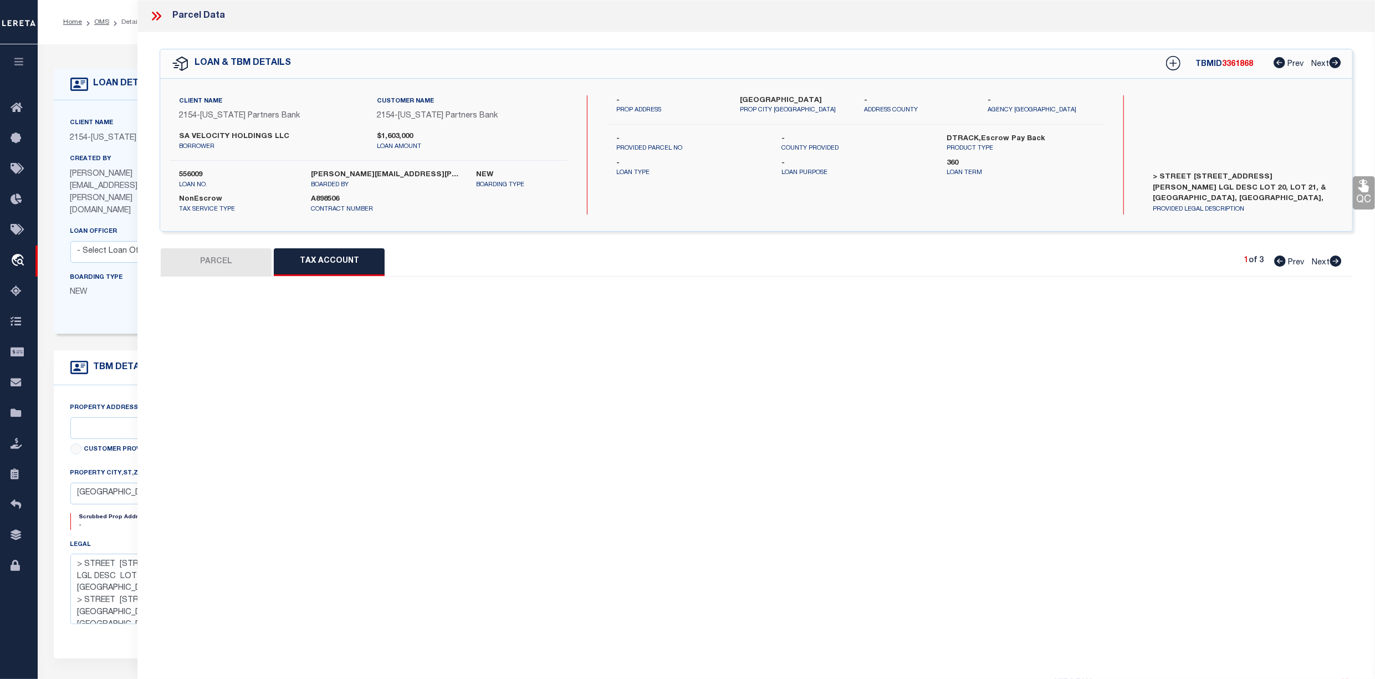
select select "100"
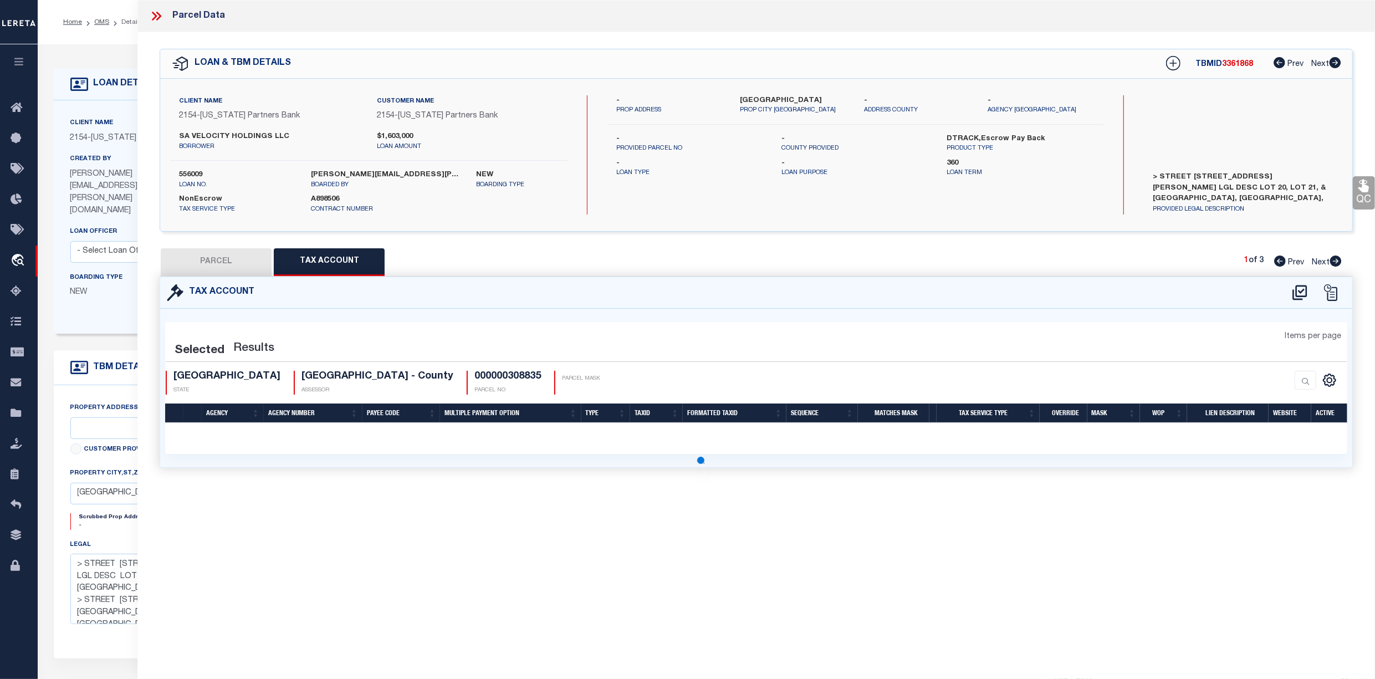
select select "100"
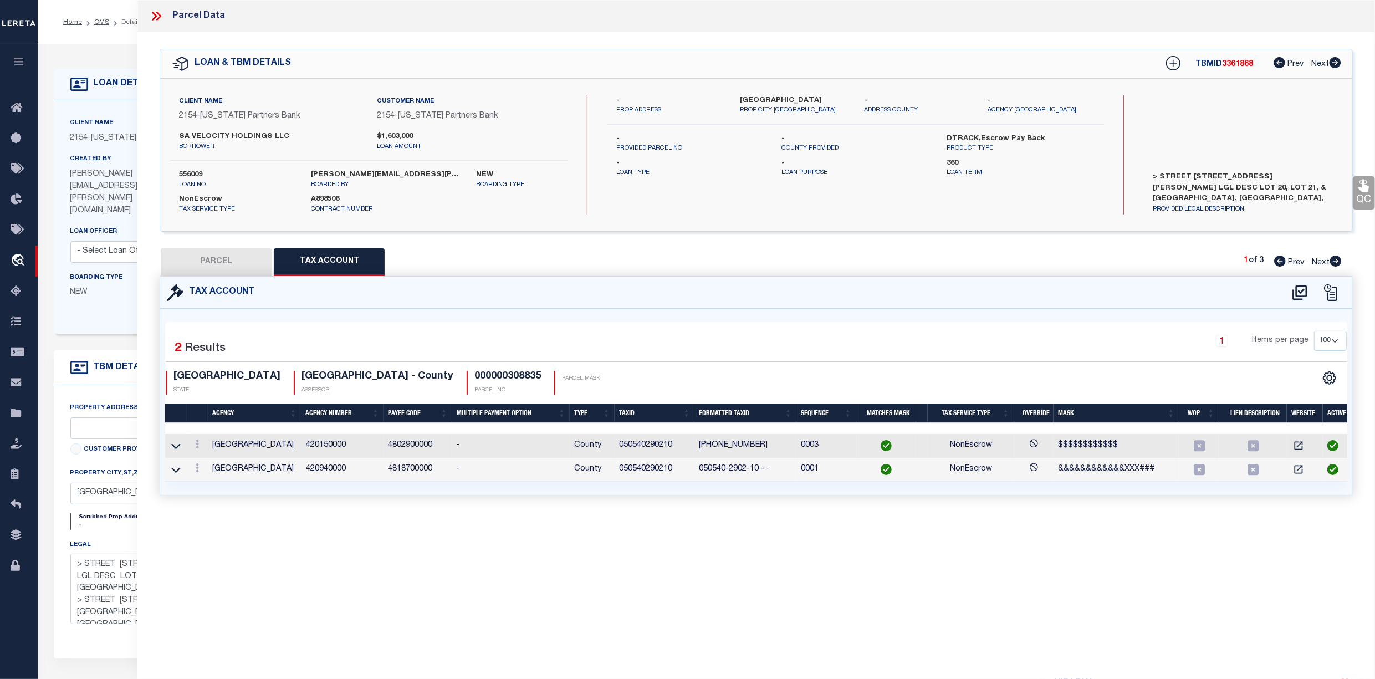
click at [197, 265] on button "PARCEL" at bounding box center [216, 262] width 111 height 28
select select "AS"
select select
checkbox input "false"
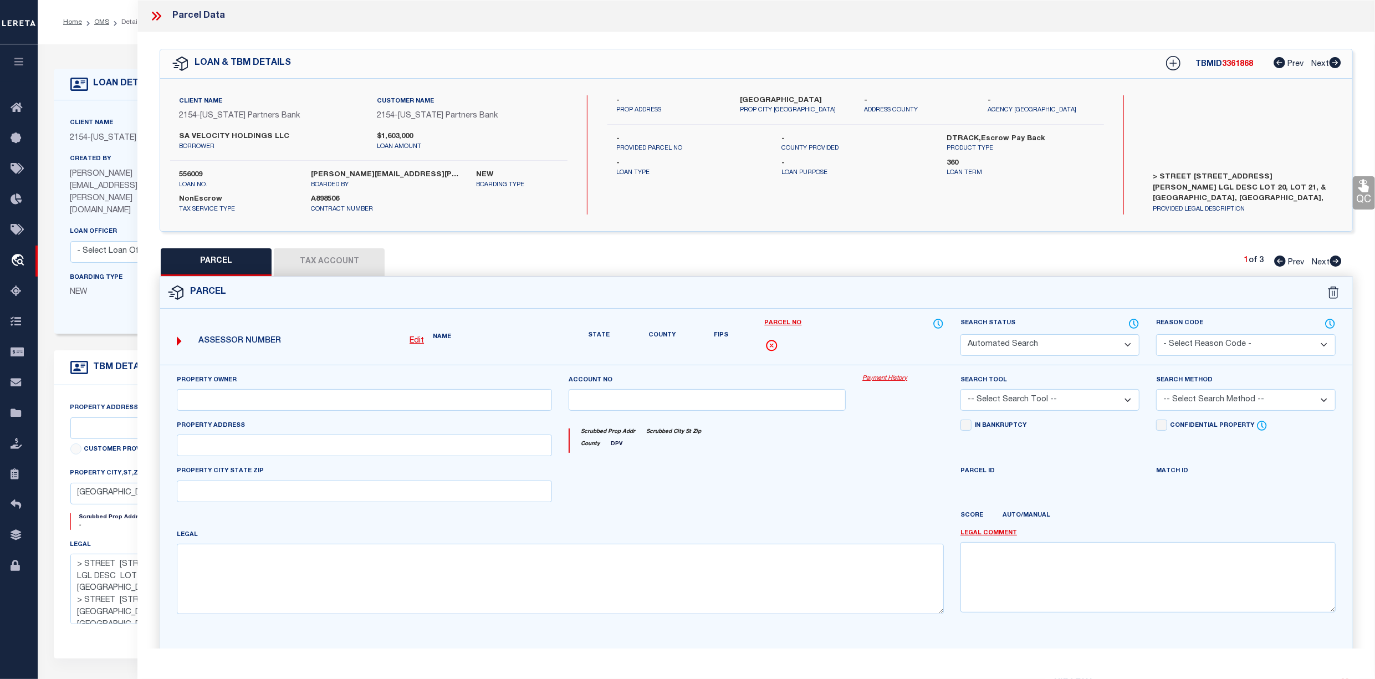
select select "CP"
type input "BIG DIAMOND INC"
select select "AGW"
select select
type input "[STREET_ADDRESS][PERSON_NAME]"
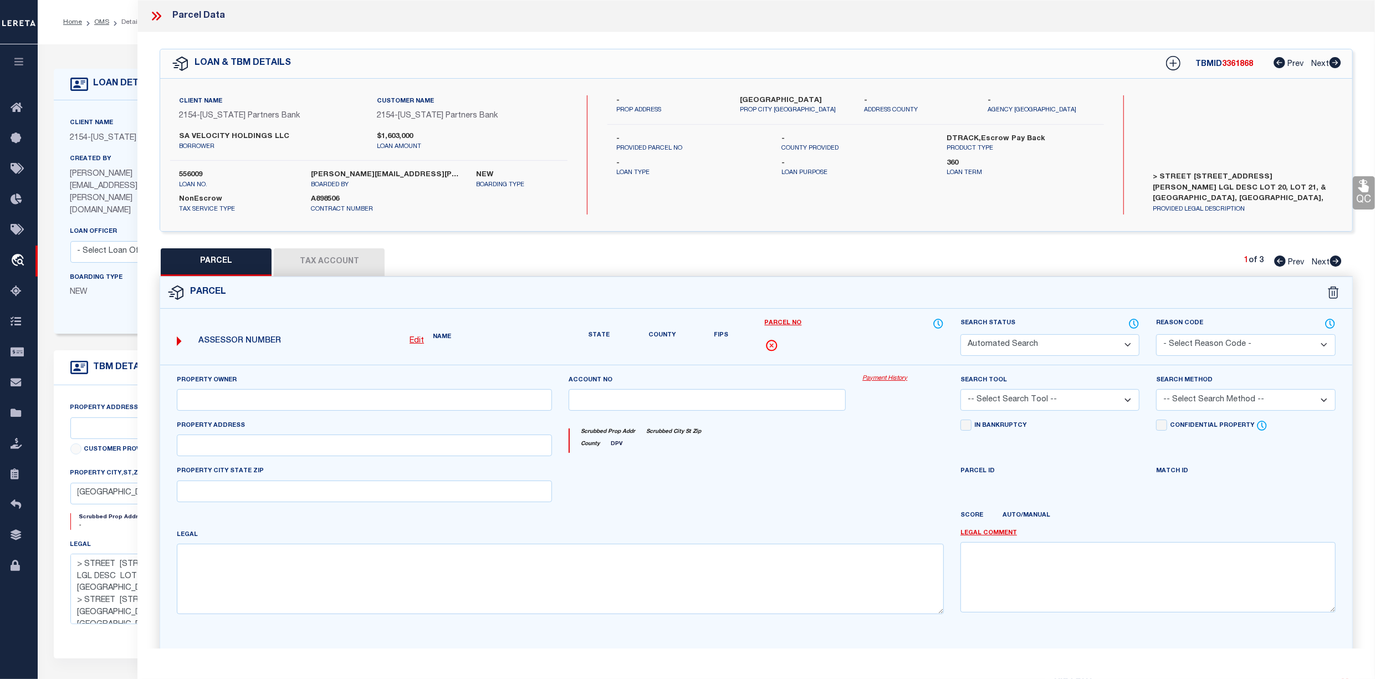
type input "UNIVERSAL CITY 78148"
type textarea "CB 5054E BLK 4 LOT 21, 22 & S 30 FT OF 20"
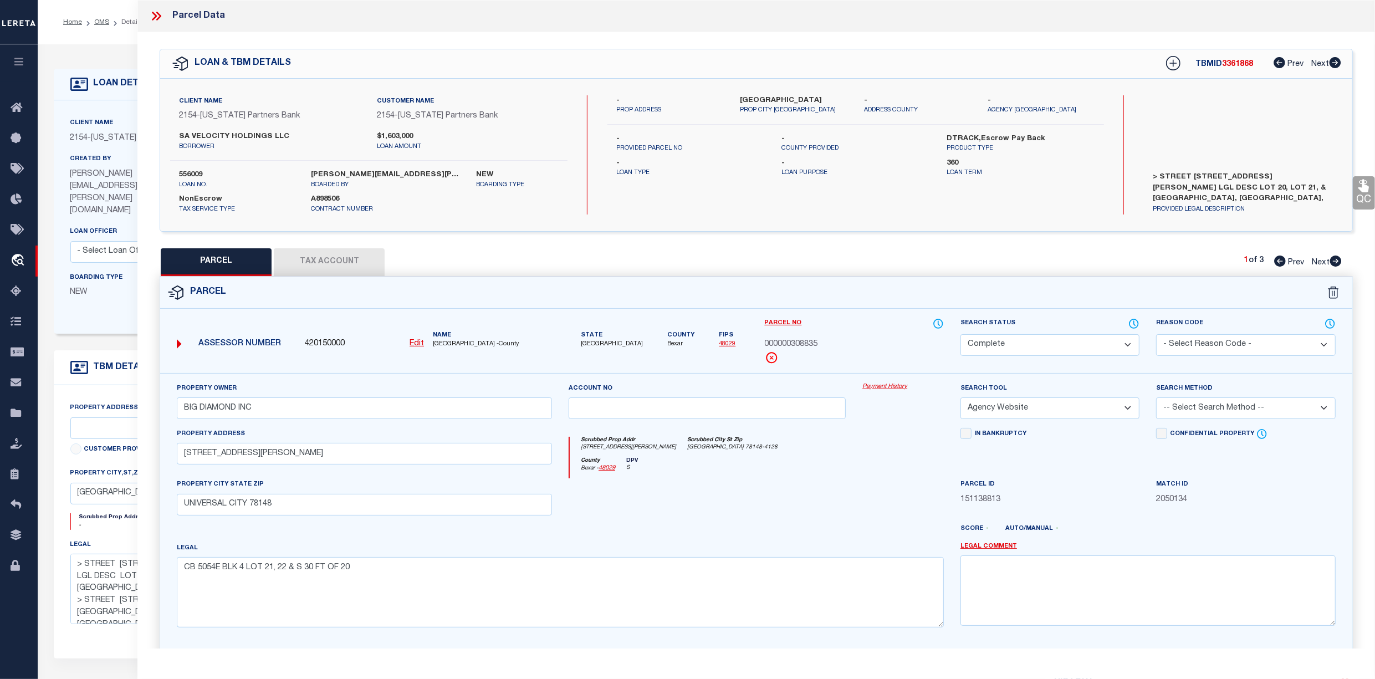
click at [98, 14] on ol "Home OMS Detail" at bounding box center [101, 22] width 94 height 23
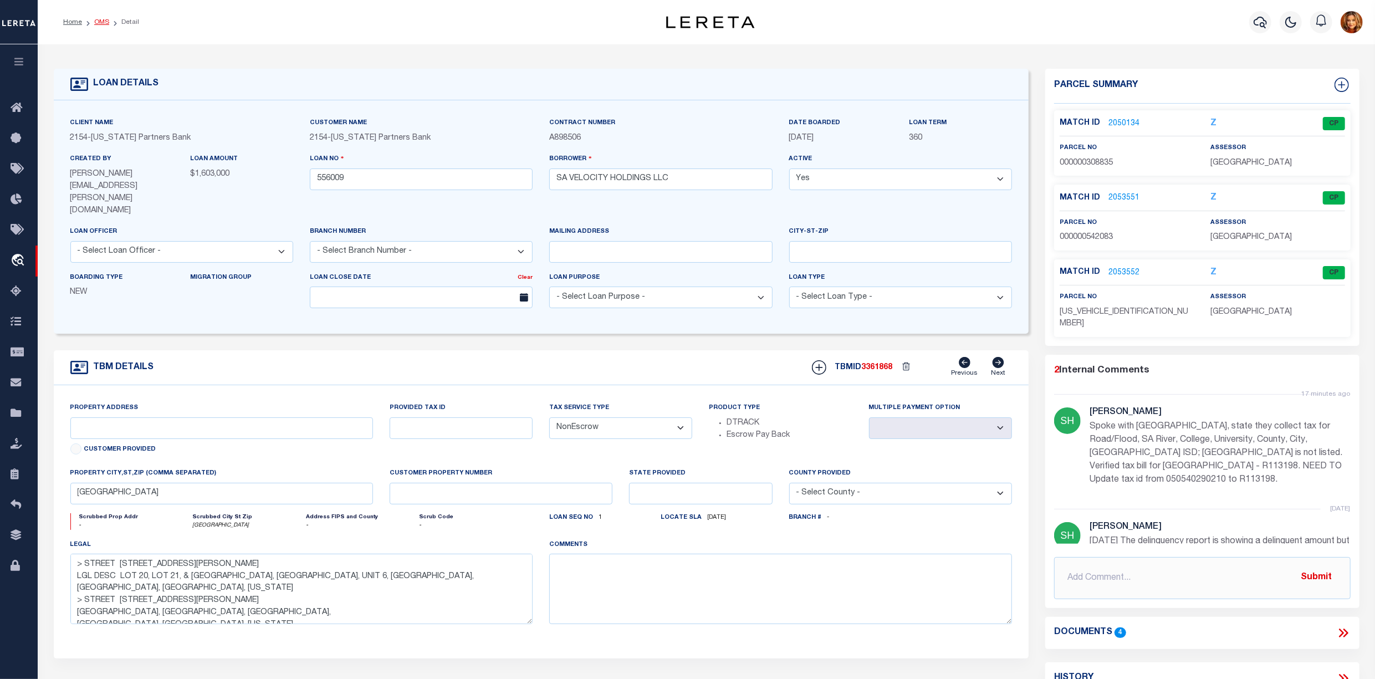
click at [105, 23] on link "OMS" at bounding box center [101, 22] width 15 height 7
